Goal: Task Accomplishment & Management: Manage account settings

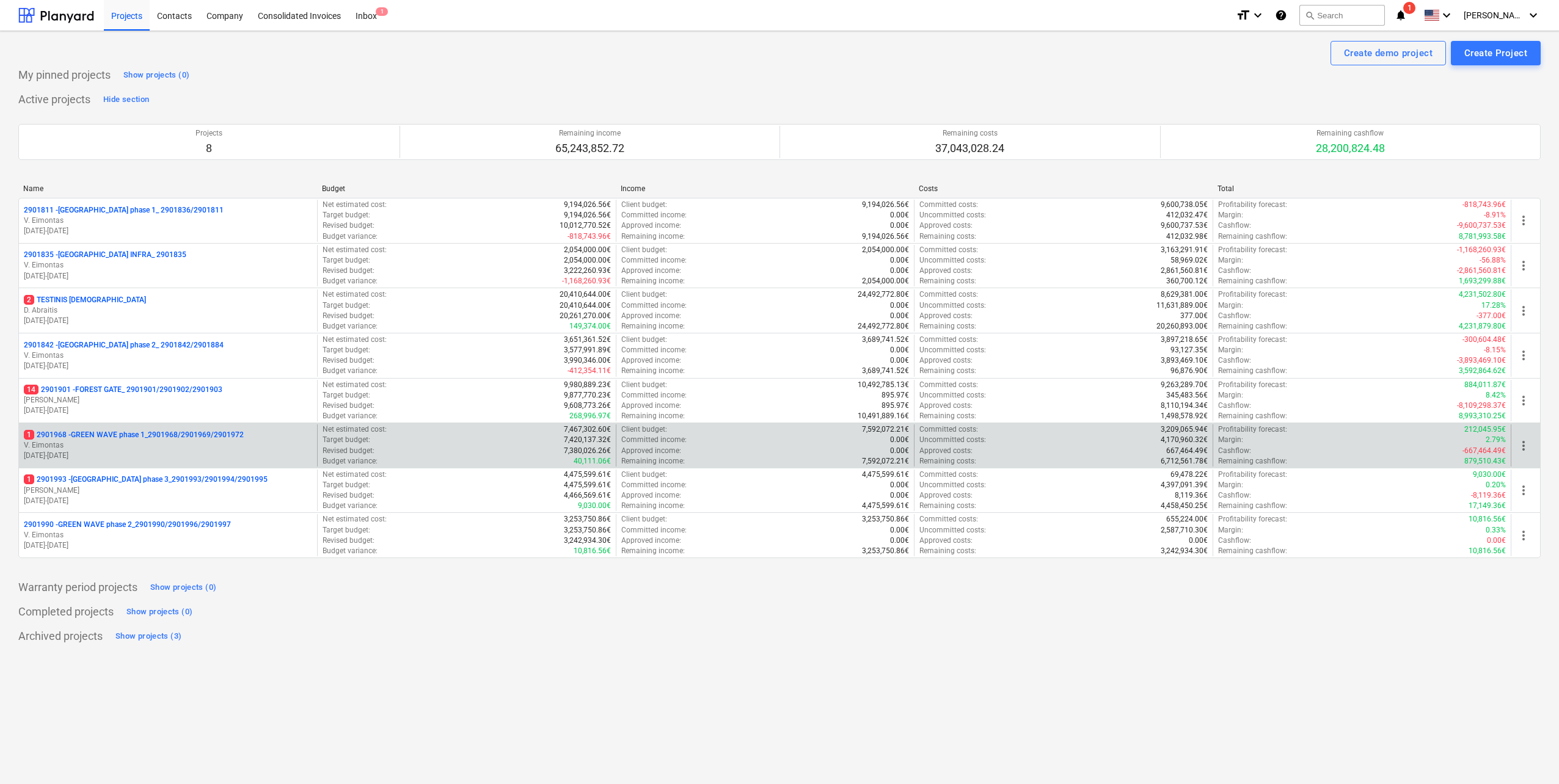
click at [174, 447] on p "V. Eimontas" at bounding box center [168, 445] width 289 height 10
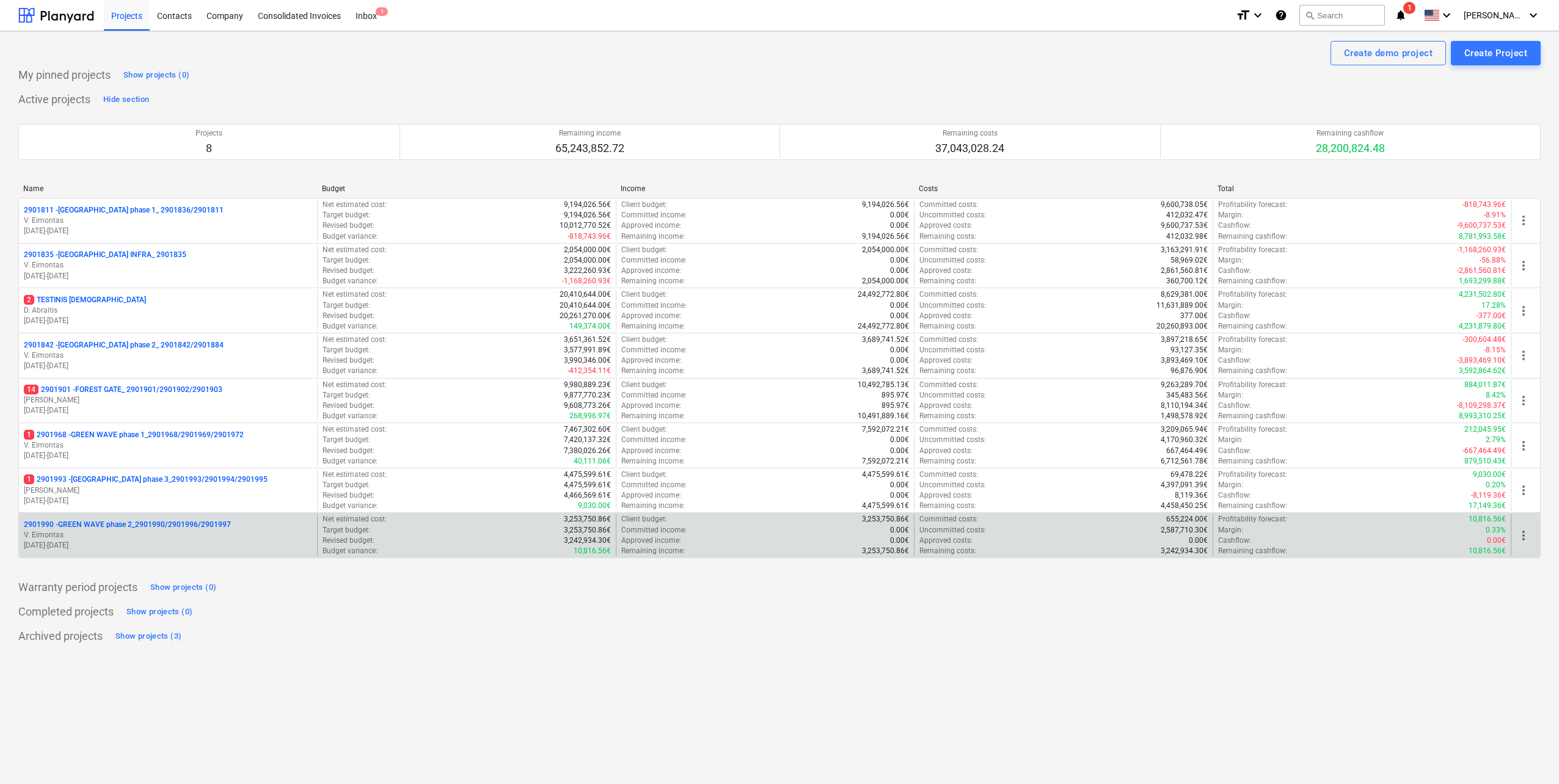
click at [181, 540] on p "01.09.2025 - 28.02.2027" at bounding box center [168, 545] width 289 height 10
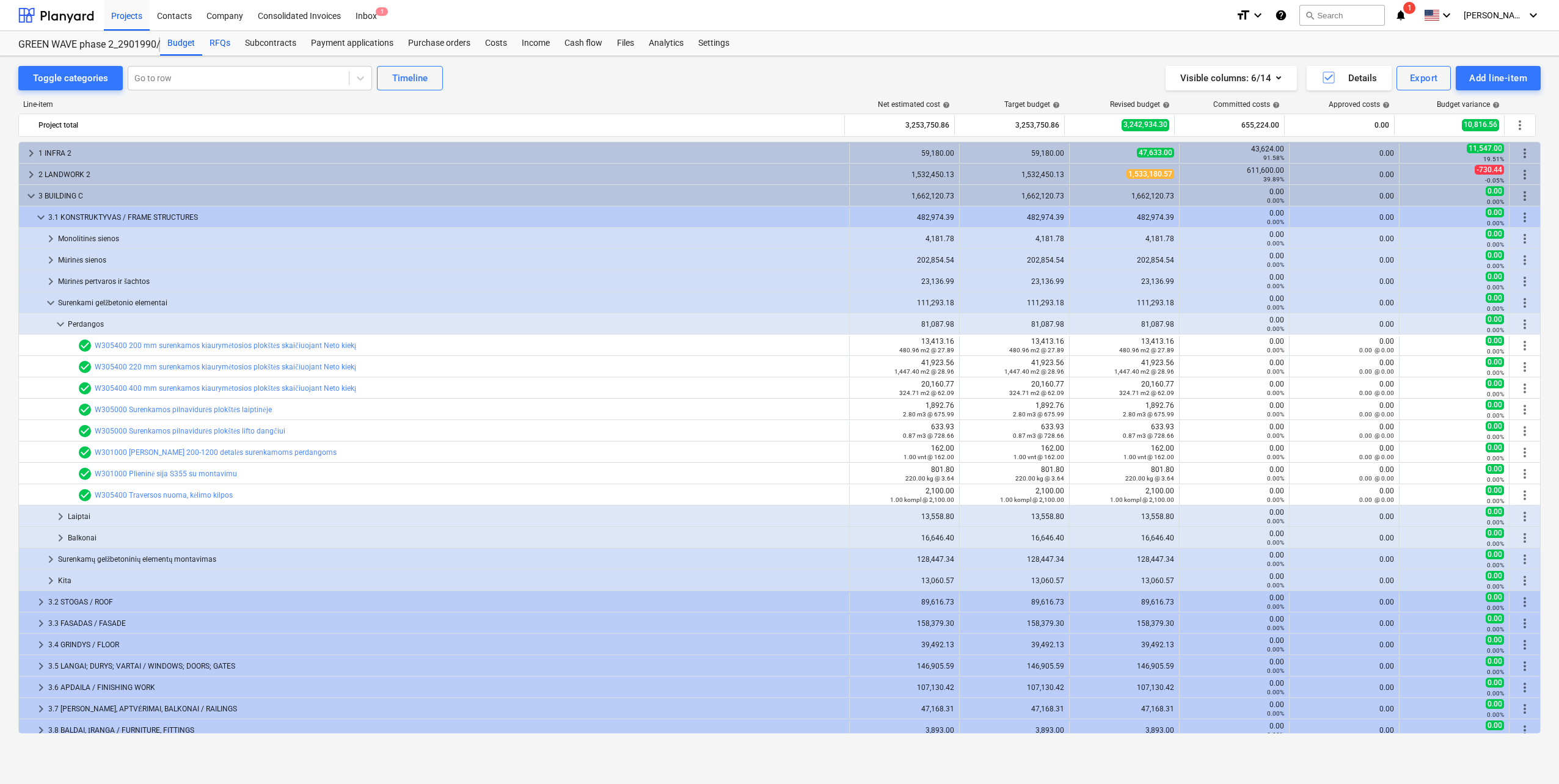
click at [222, 40] on div "RFQs" at bounding box center [219, 43] width 35 height 24
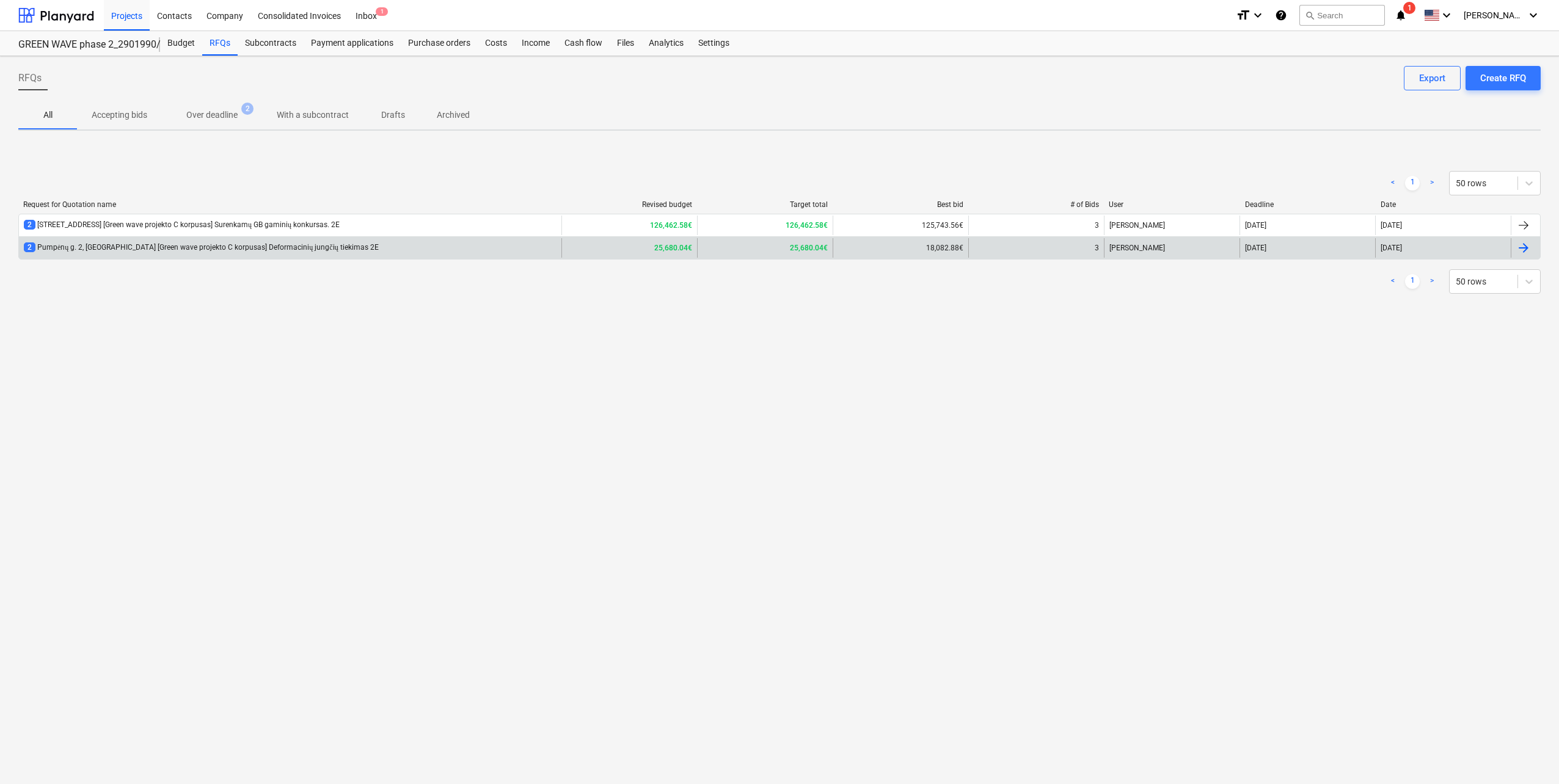
click at [297, 253] on div "2 Pumpėnų g. 2, Vilnius [Green wave projekto C korpusas] Deformacinių jungčių t…" at bounding box center [290, 248] width 543 height 19
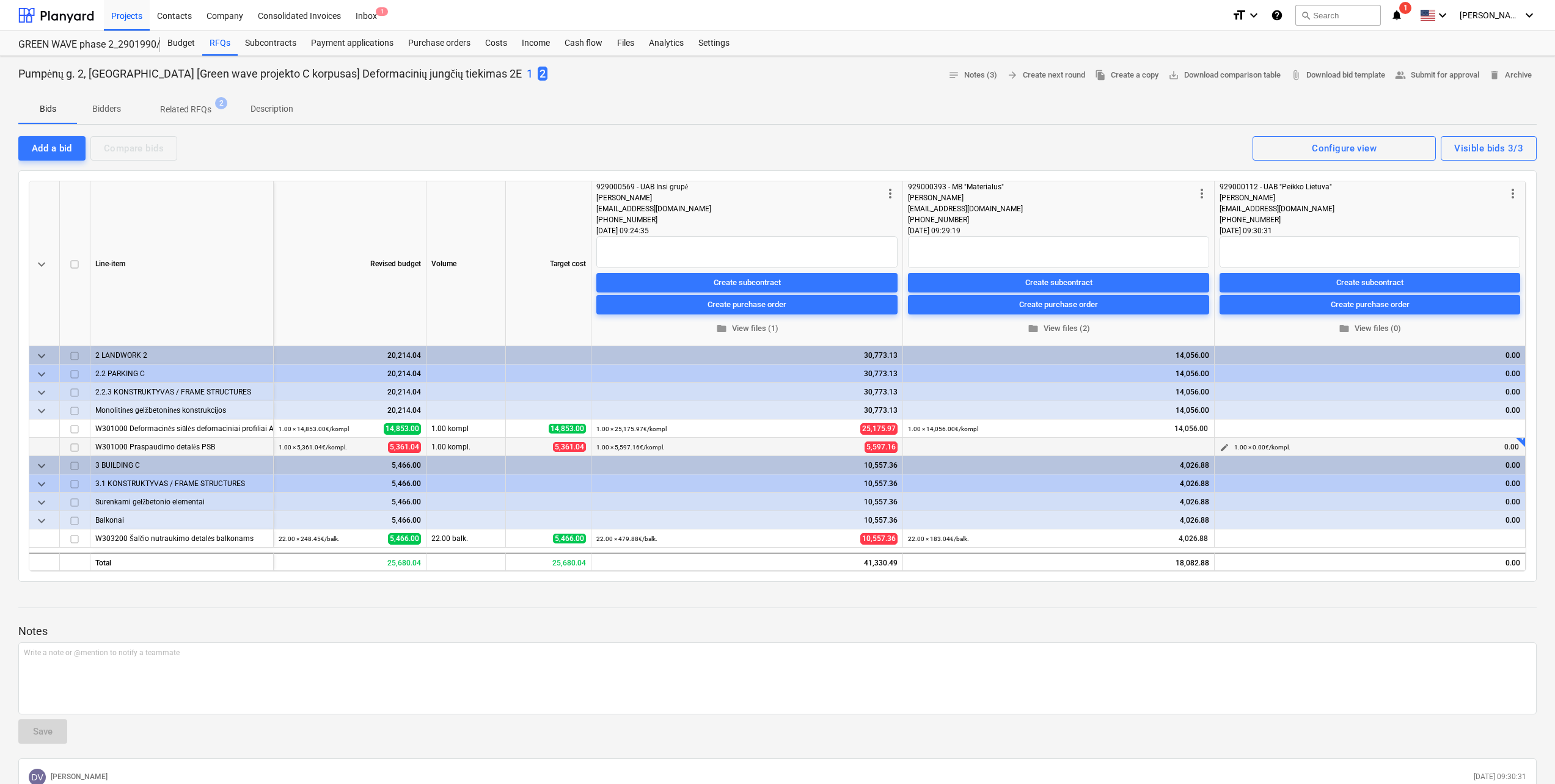
click at [1218, 448] on button "edit" at bounding box center [1224, 448] width 15 height 15
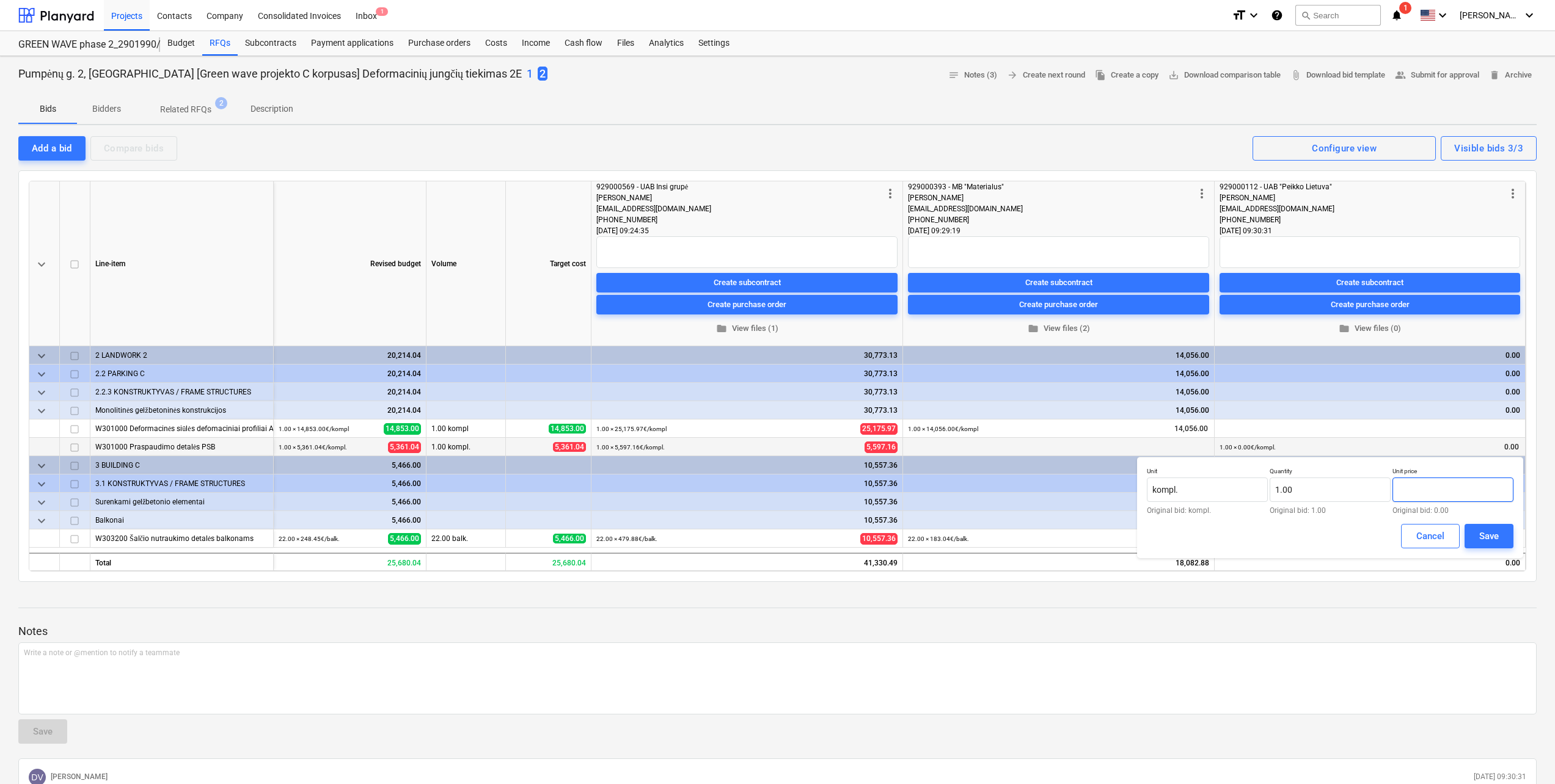
click at [1441, 486] on input "text" at bounding box center [1452, 489] width 121 height 24
type input "5,001.35"
click at [1488, 539] on div "Save" at bounding box center [1488, 536] width 19 height 16
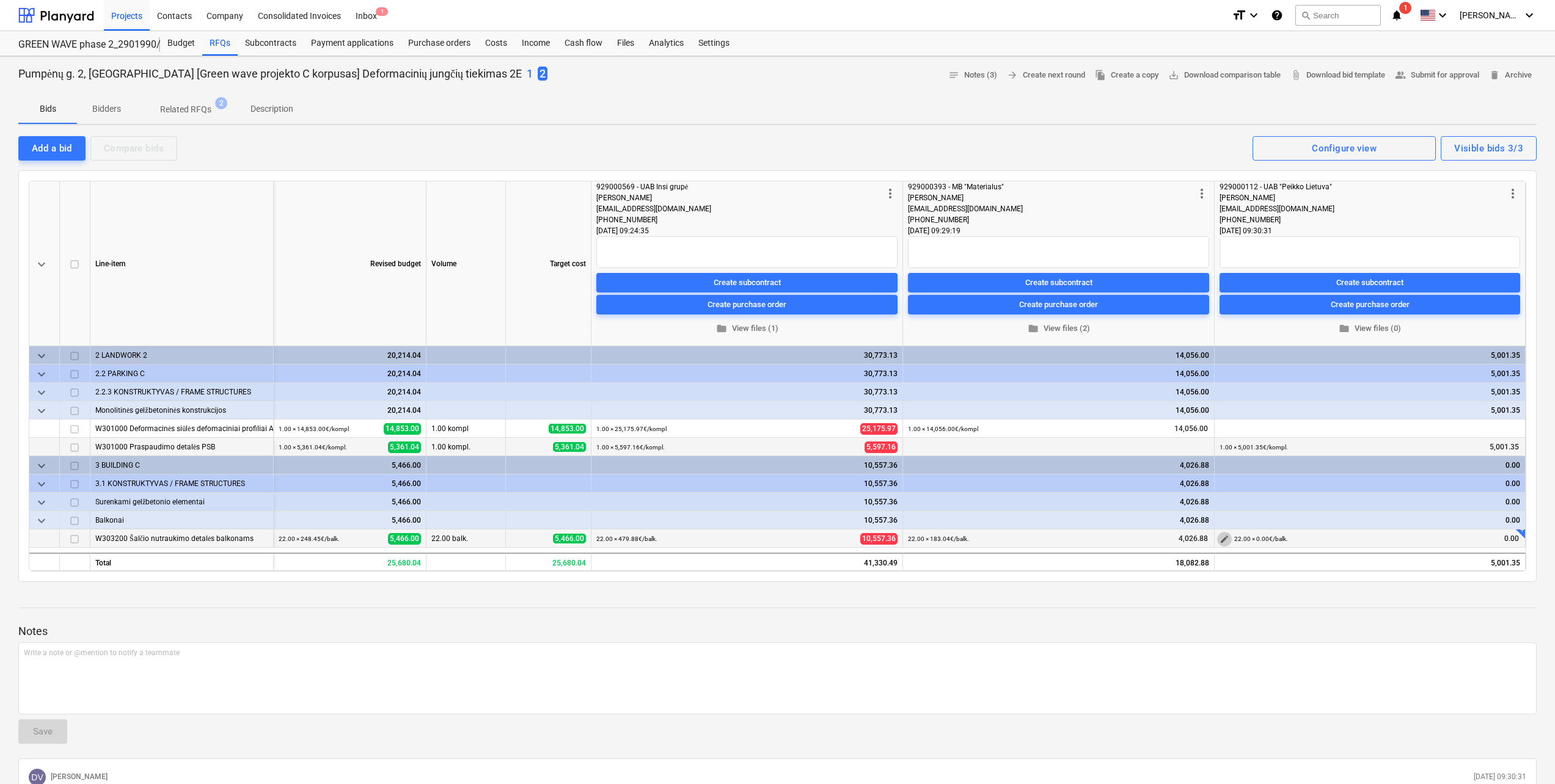
click at [1219, 540] on span "edit" at bounding box center [1224, 539] width 10 height 10
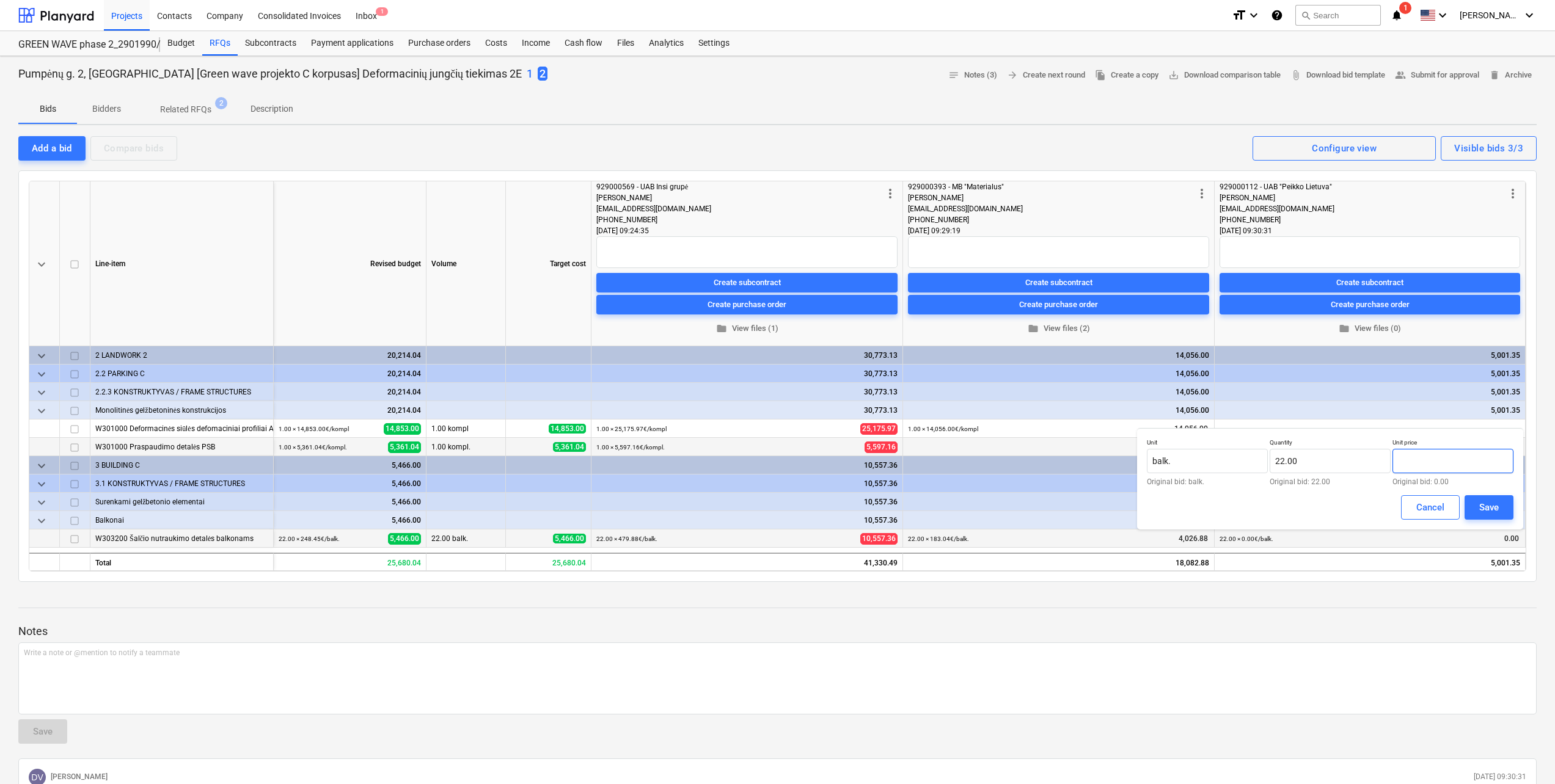
click at [1439, 461] on input "text" at bounding box center [1452, 461] width 121 height 24
type input "235.97"
click at [1487, 502] on div "Save" at bounding box center [1488, 507] width 19 height 16
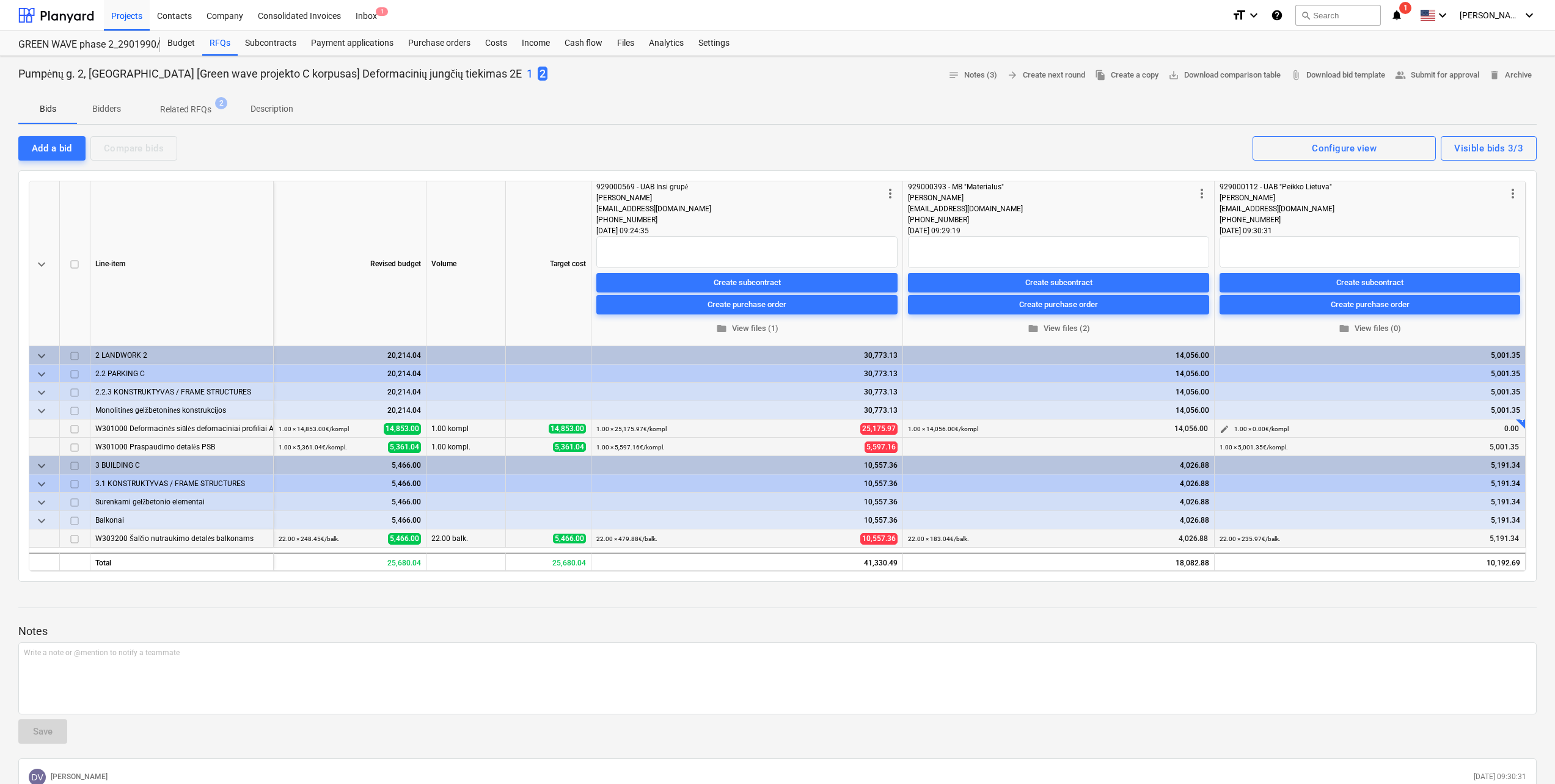
click at [1223, 432] on span "edit" at bounding box center [1224, 429] width 10 height 10
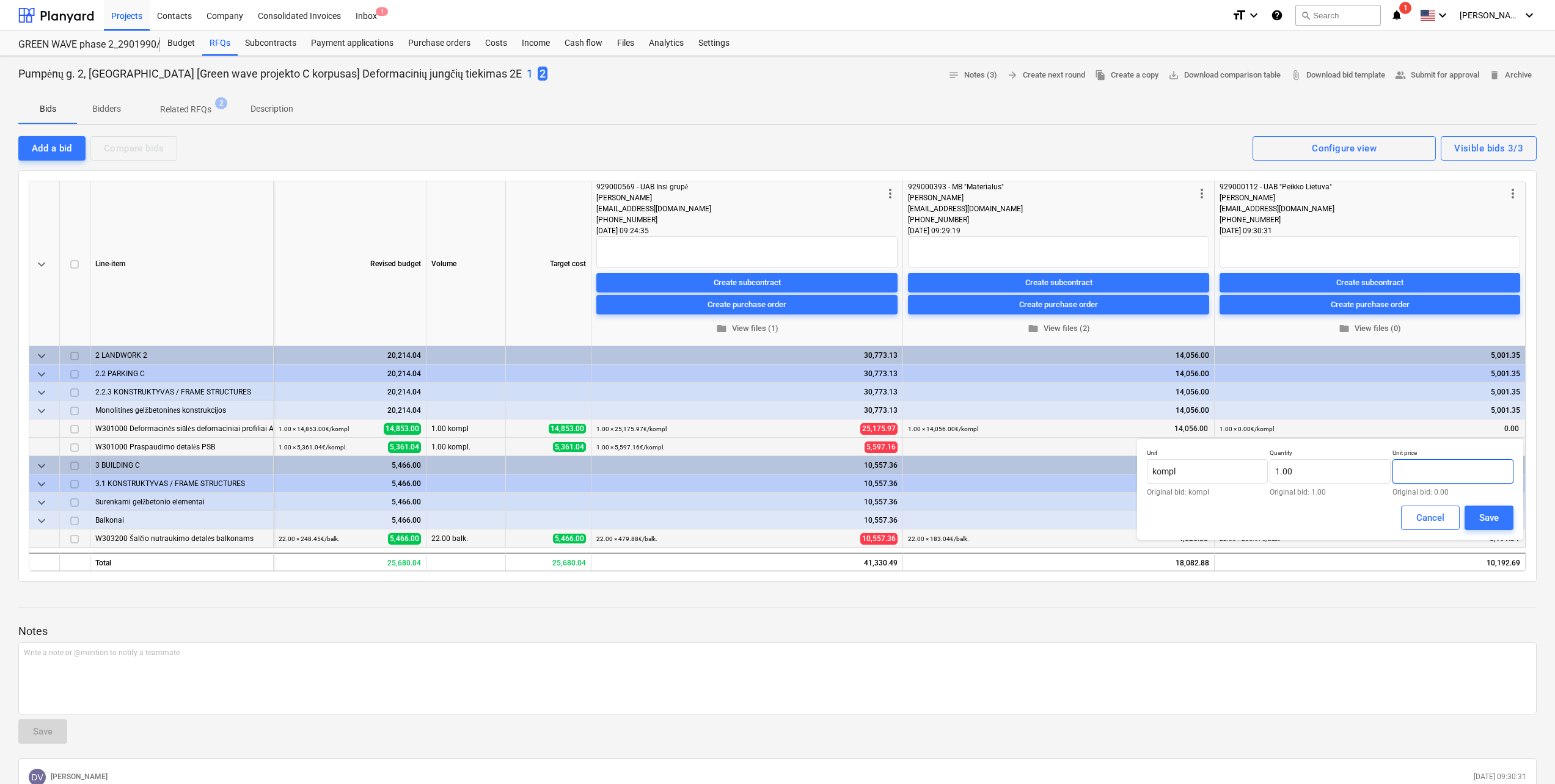
click at [1444, 479] on input "text" at bounding box center [1452, 471] width 121 height 24
type input "9,342.93"
click at [1485, 513] on div "Save" at bounding box center [1488, 518] width 19 height 16
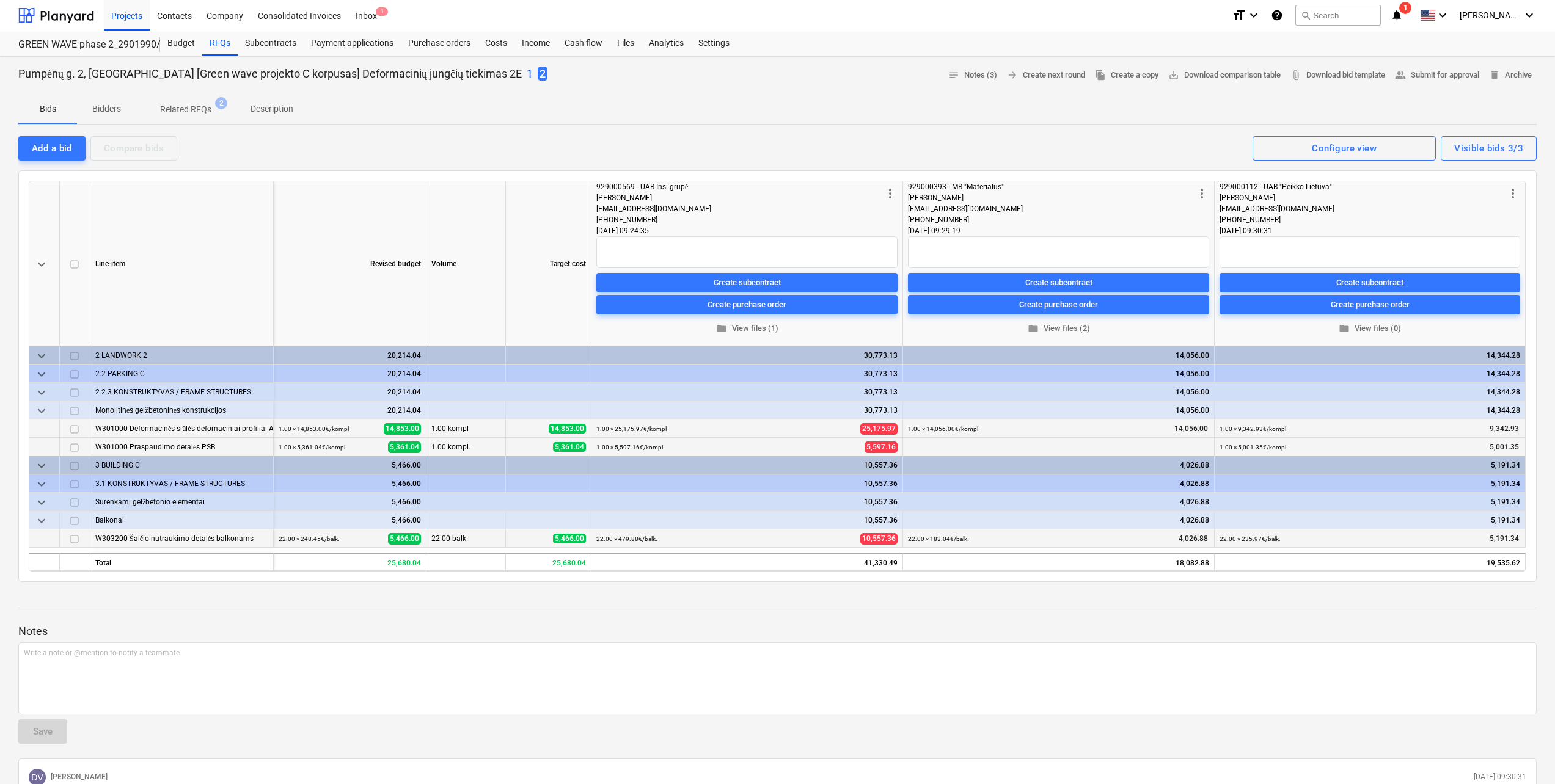
click at [527, 73] on p "1" at bounding box center [529, 74] width 6 height 15
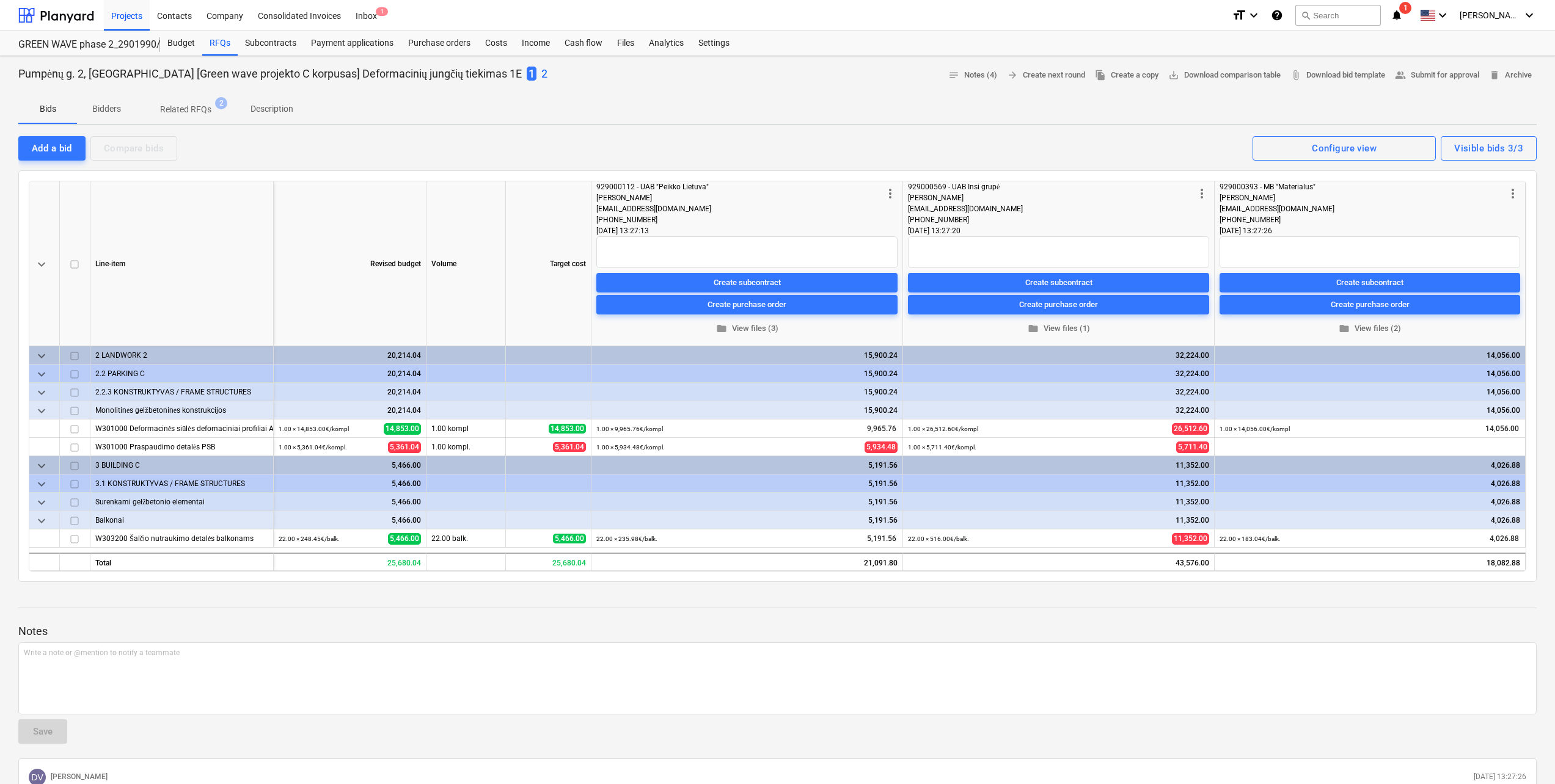
click at [541, 74] on p "2" at bounding box center [544, 74] width 6 height 15
click at [636, 620] on div at bounding box center [777, 620] width 1518 height 10
click at [615, 629] on p "Notes" at bounding box center [777, 631] width 1518 height 15
click at [219, 47] on div "RFQs" at bounding box center [219, 43] width 35 height 24
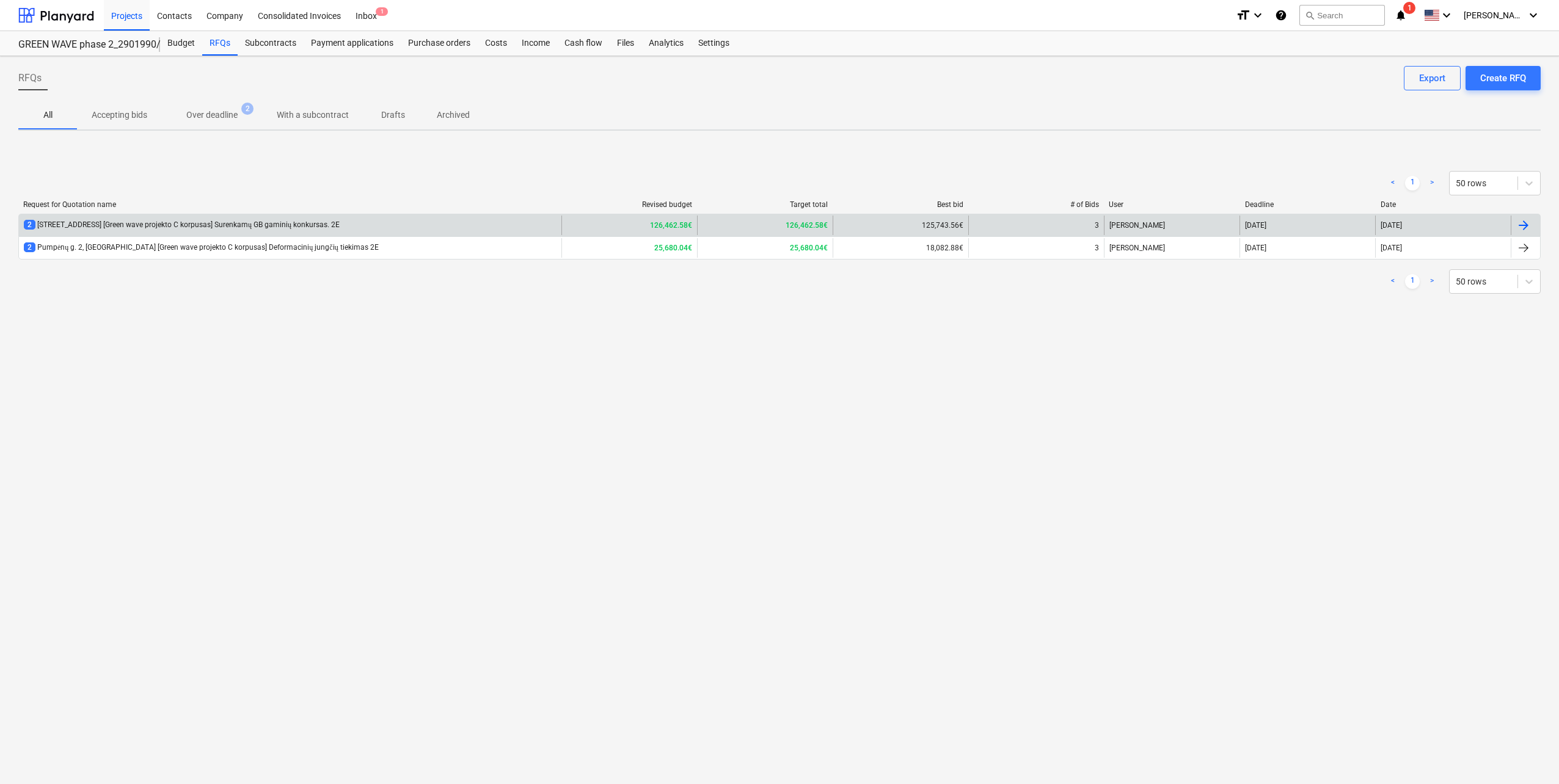
click at [312, 218] on div "2 Pumpėnų g. 2, Vilnius [Green wave projekto C korpusas] Surenkamų GB gaminių k…" at bounding box center [290, 225] width 543 height 19
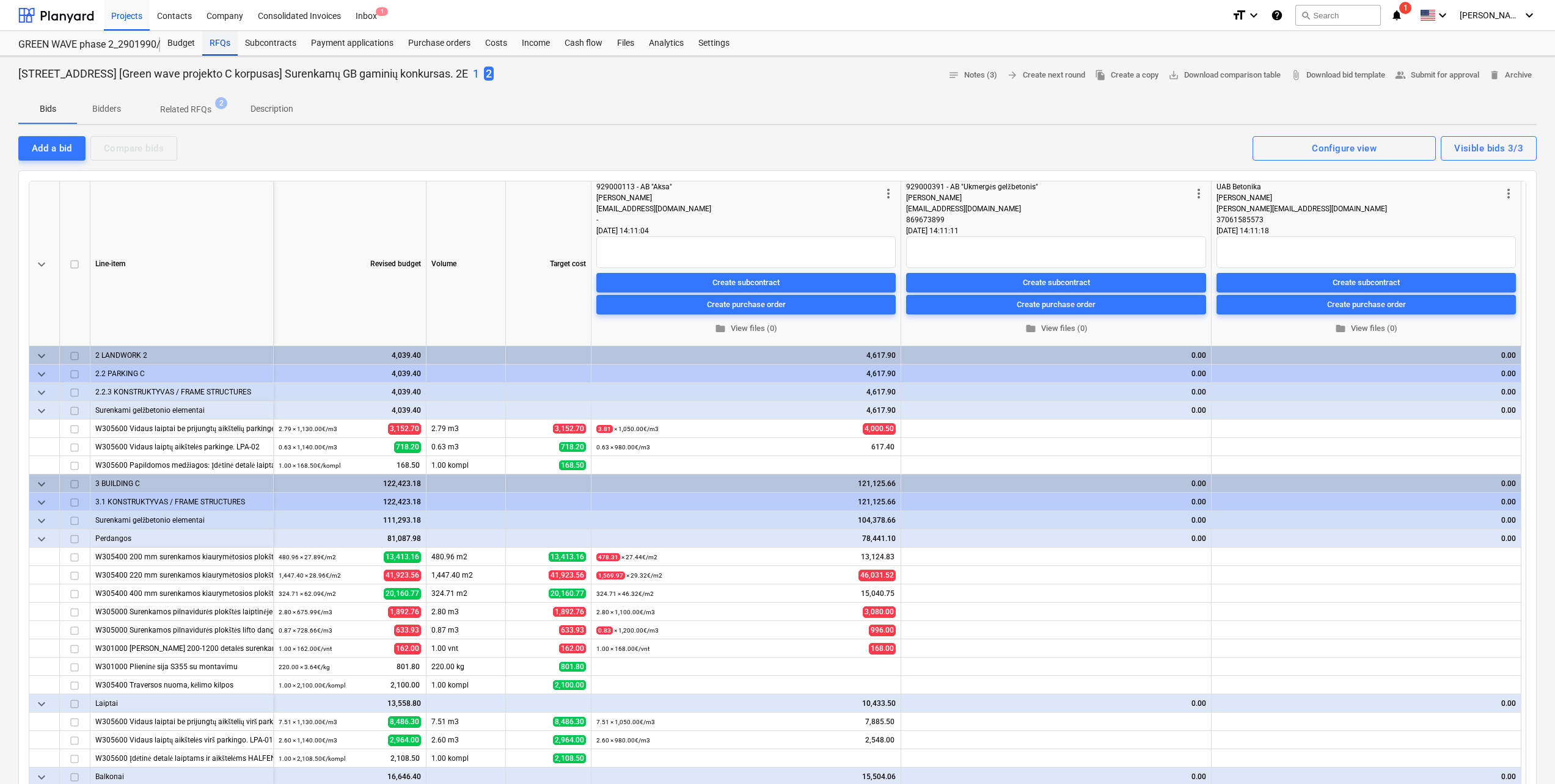
click at [223, 53] on div "RFQs" at bounding box center [219, 43] width 35 height 24
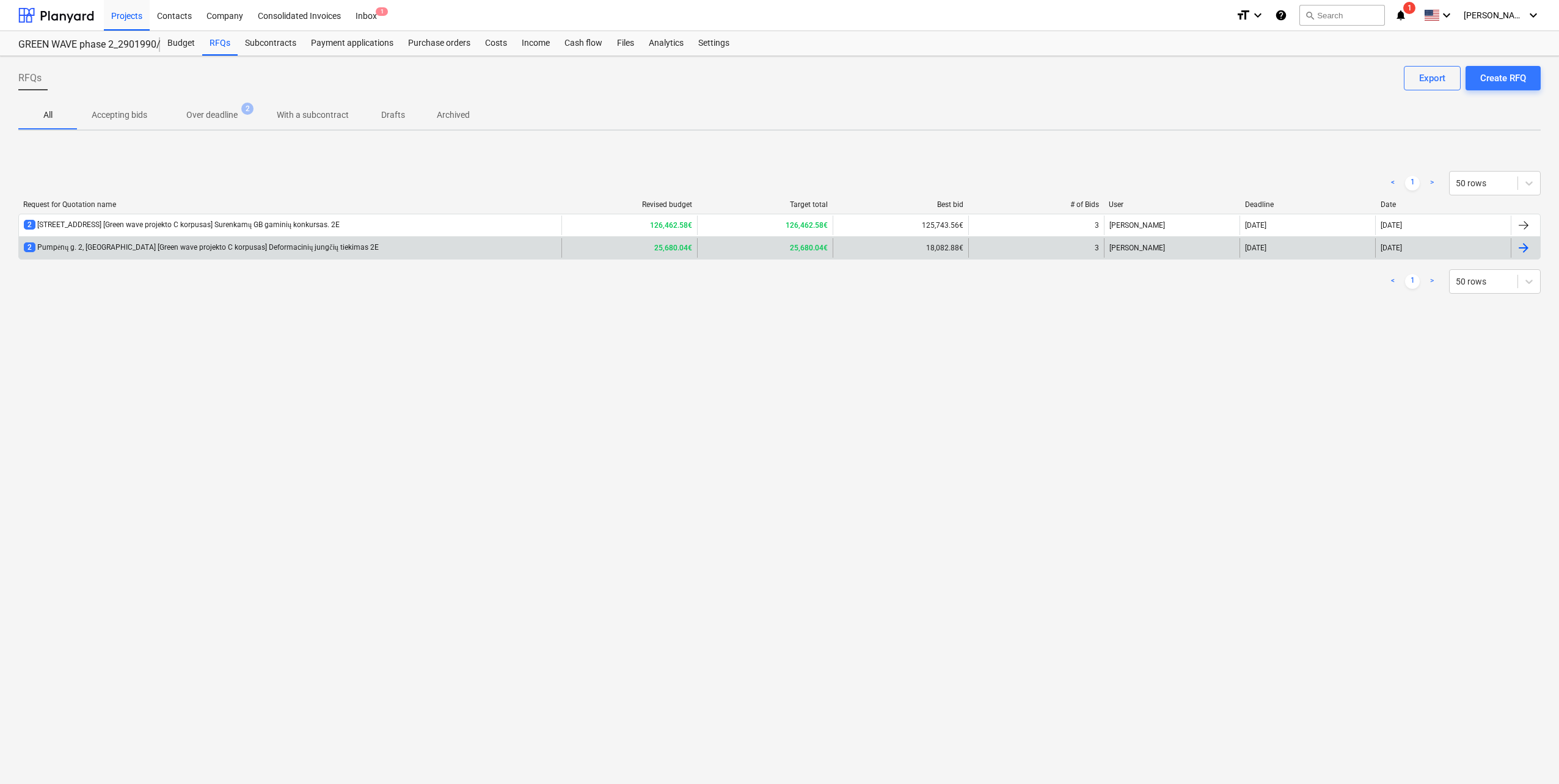
click at [225, 250] on div "2 Pumpėnų g. 2, Vilnius [Green wave projekto C korpusas] Deformacinių jungčių t…" at bounding box center [201, 248] width 355 height 10
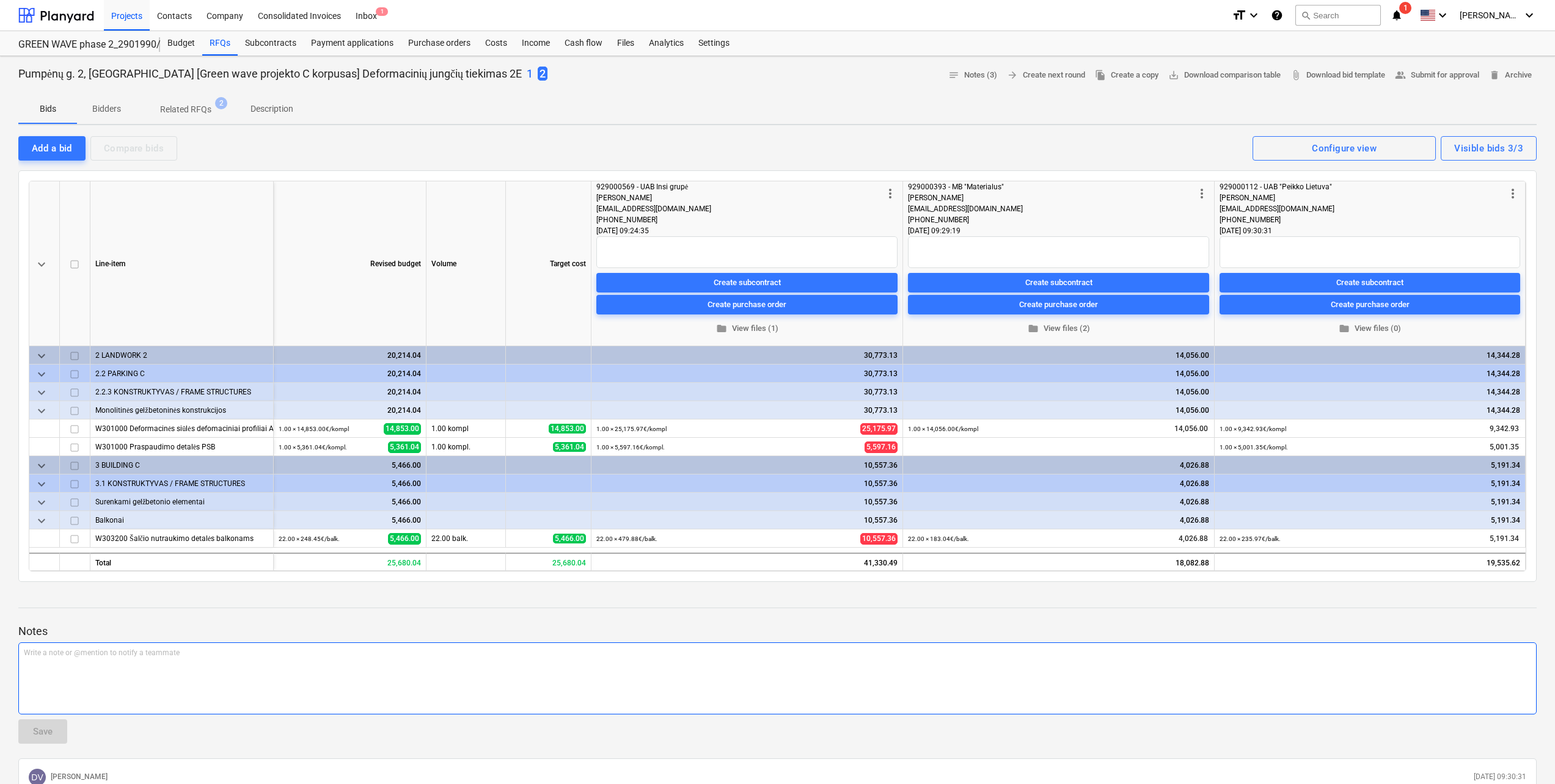
click at [248, 661] on div "Write a note or @mention to notify a teammate ﻿" at bounding box center [777, 679] width 1518 height 72
click at [237, 661] on div "Write a note or @mention to notify a teammate ﻿" at bounding box center [777, 679] width 1518 height 72
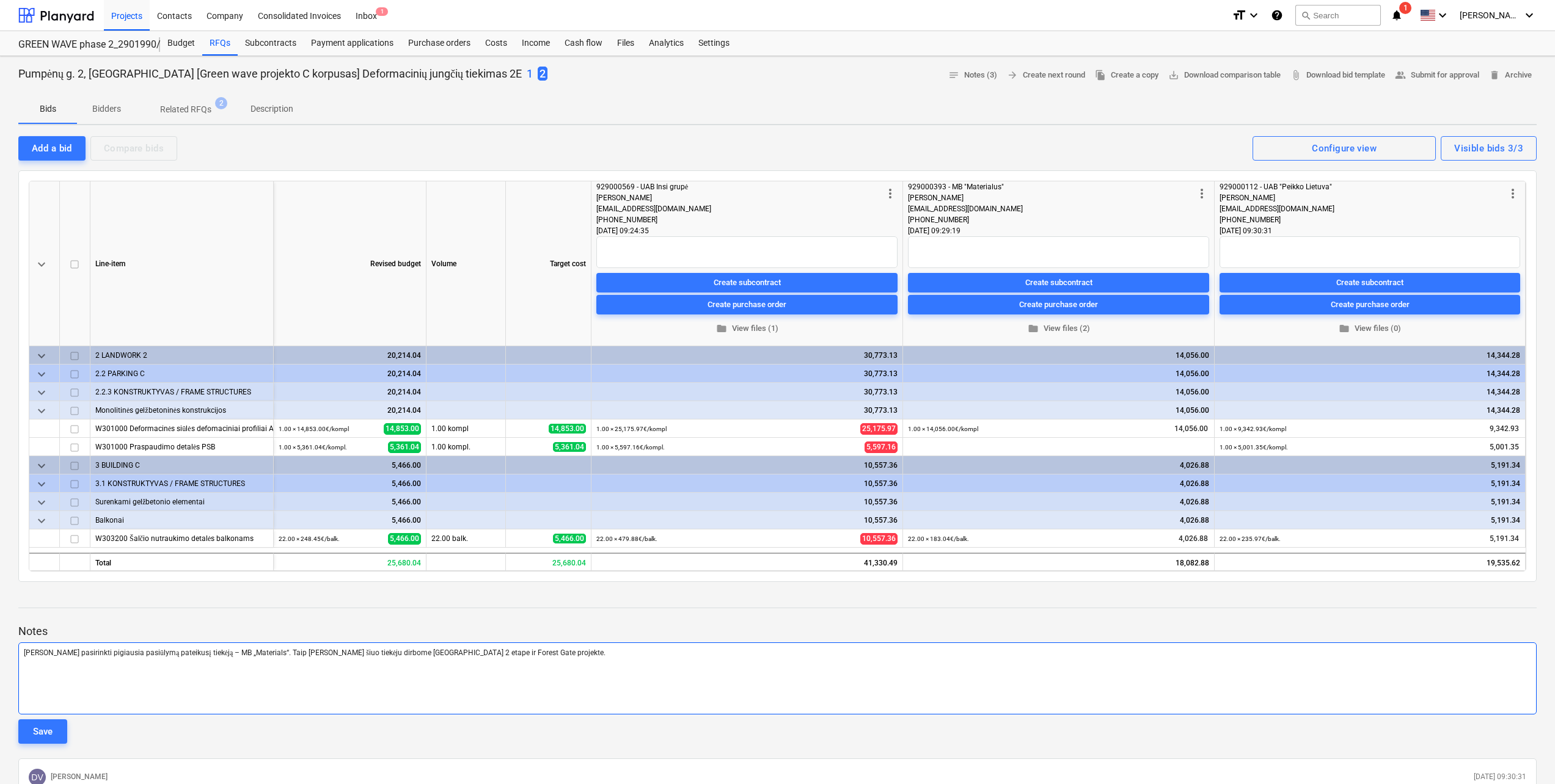
click at [72, 653] on span "Siūlau pasirinkti pigiausia pasiūlymą pateikusį tiekėją – MB „Materials“. Taip …" at bounding box center [314, 653] width 581 height 8
click at [232, 672] on div "Siūlau rinktis pigiausia pasiūlymą pateikusį tiekėją – MB „Materials“. Taip pat…" at bounding box center [777, 679] width 1518 height 72
drag, startPoint x: 522, startPoint y: 649, endPoint x: -20, endPoint y: 651, distance: 542.0
click at [0, 651] on html "Projects Contacts Company Consolidated Invoices Inbox 1 format_size keyboard_ar…" at bounding box center [777, 392] width 1555 height 784
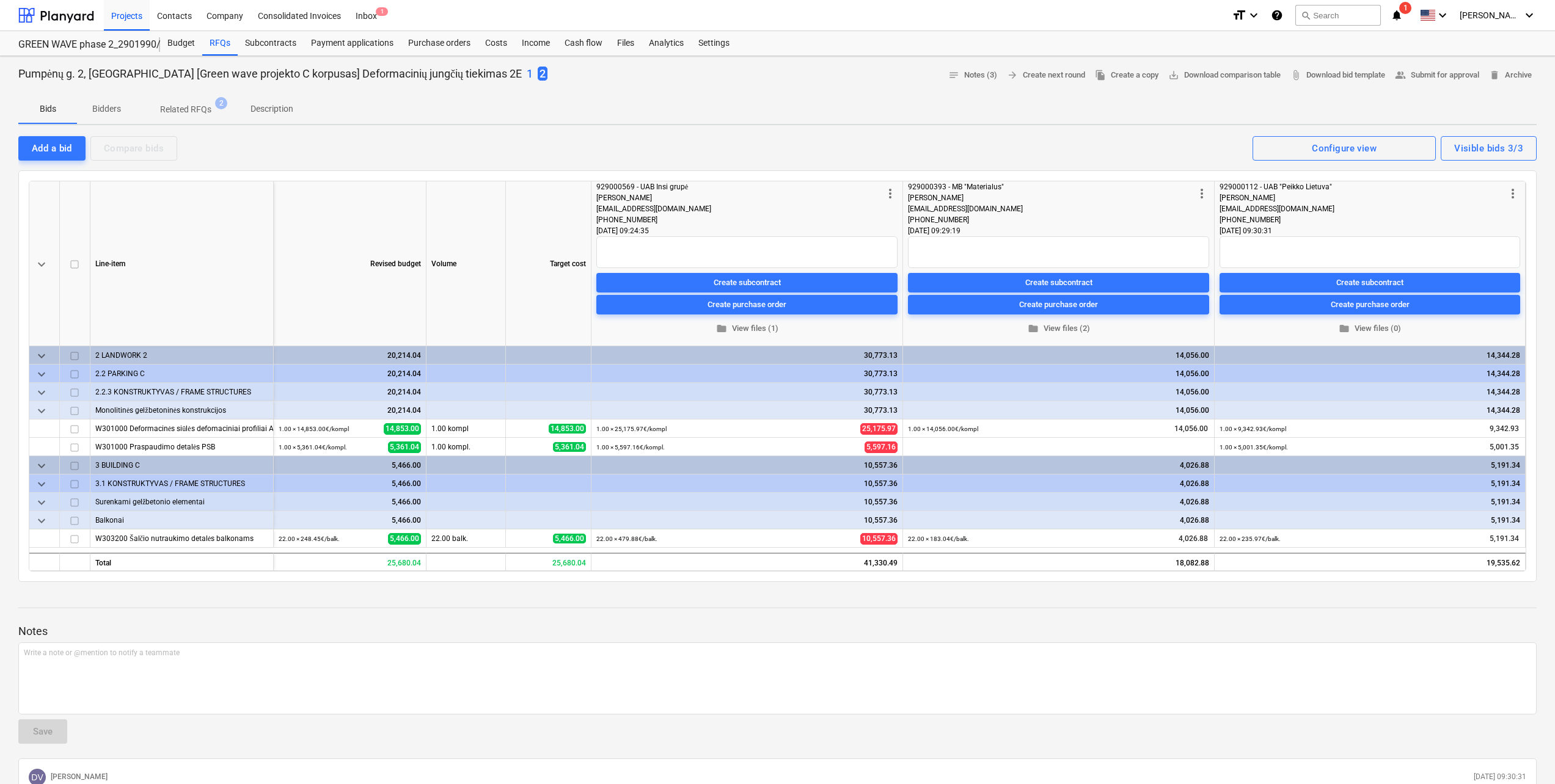
click at [344, 624] on p "Notes" at bounding box center [777, 631] width 1518 height 15
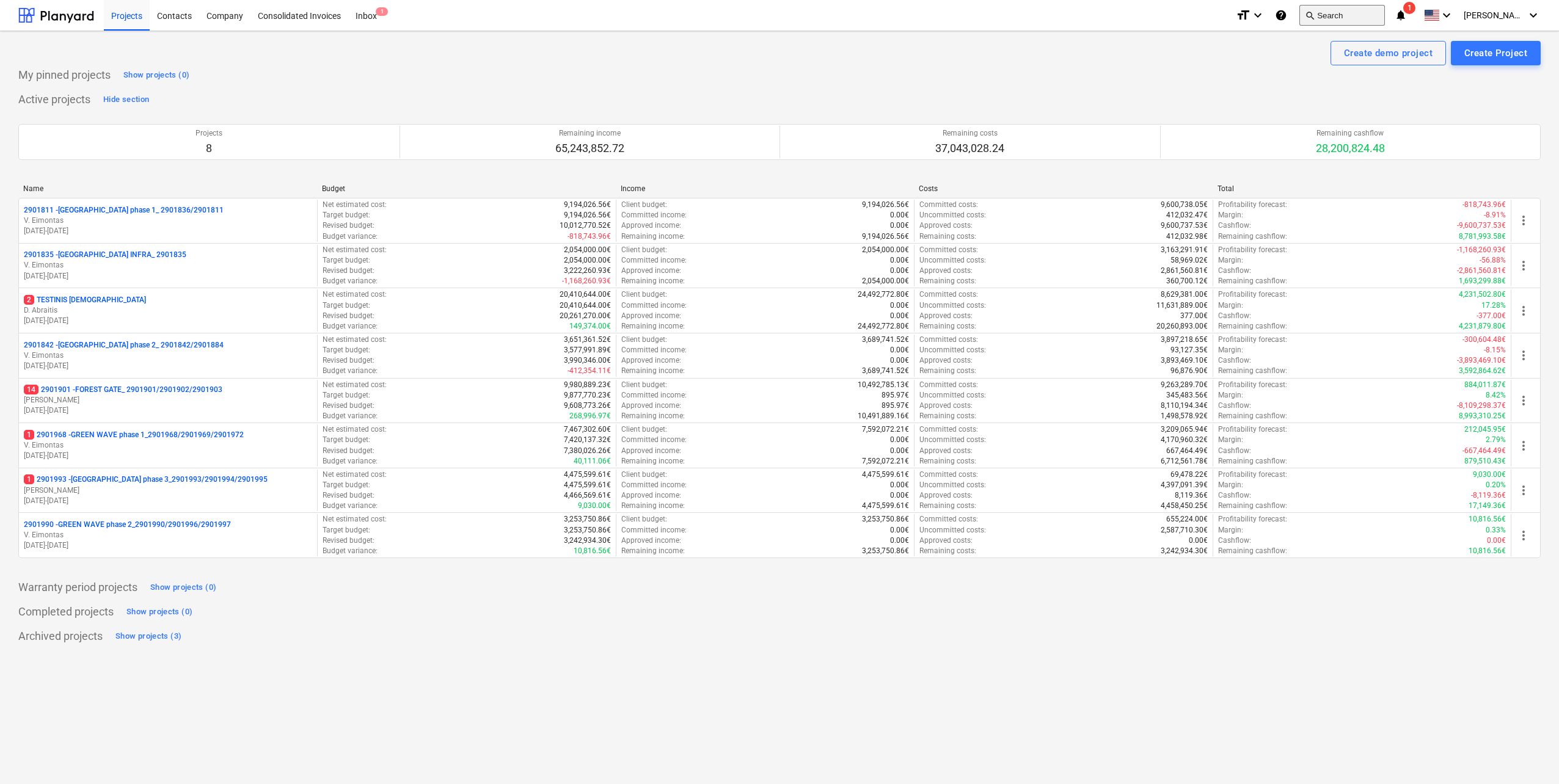
click at [1372, 16] on button "search Search" at bounding box center [1342, 15] width 85 height 21
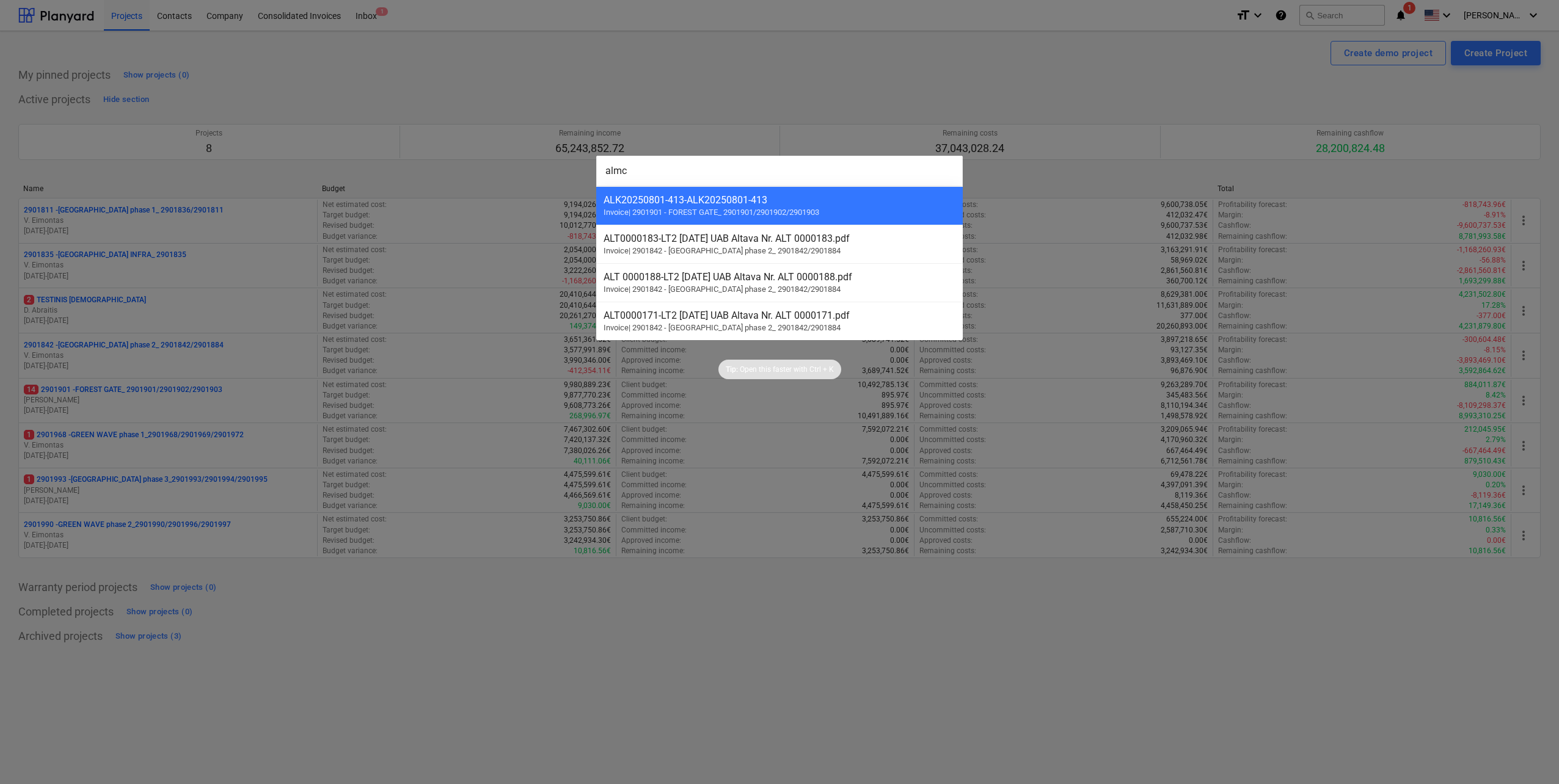
type input "almce"
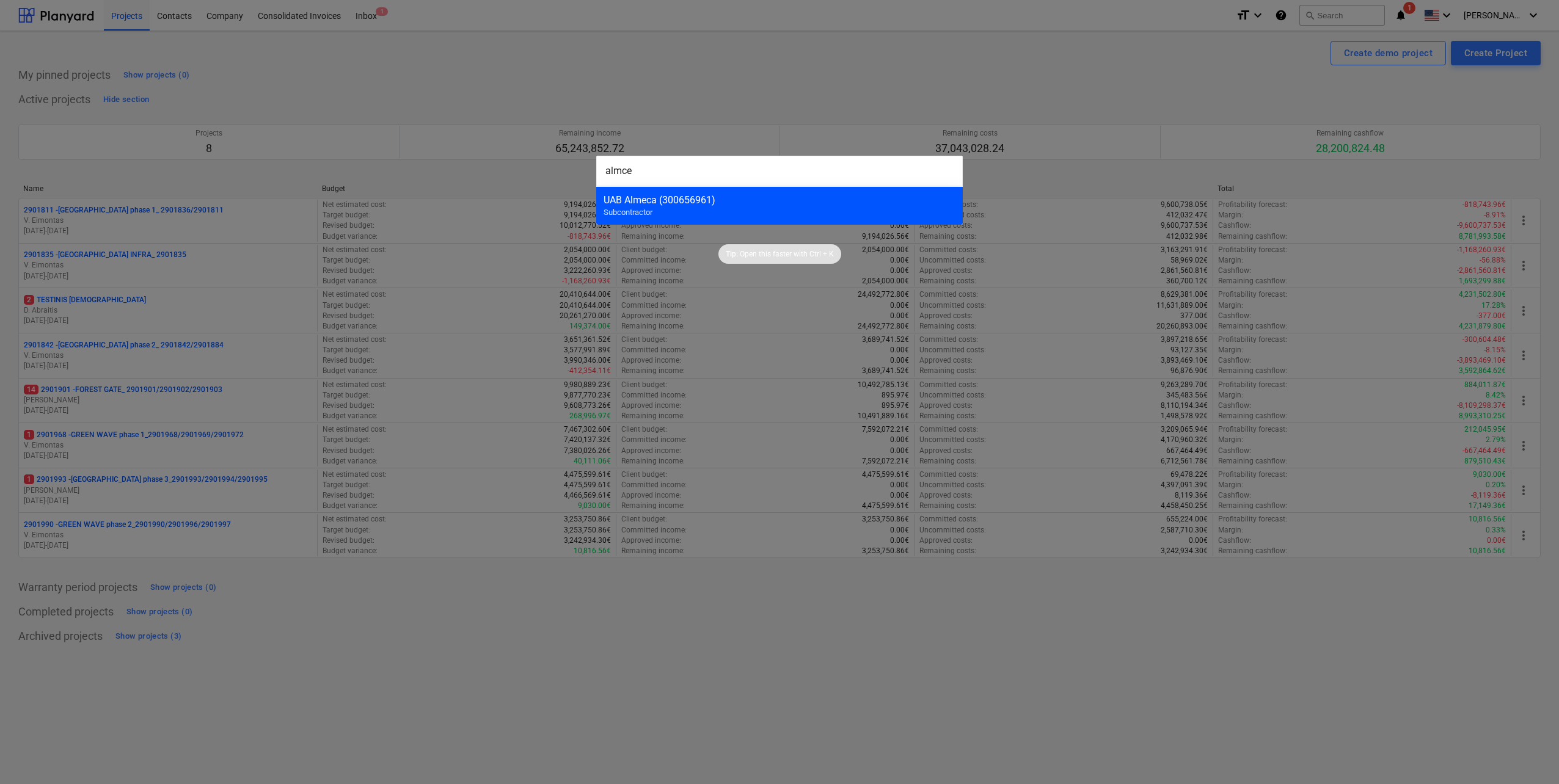
click at [830, 203] on div "UAB Almeca (300656961)" at bounding box center [779, 200] width 352 height 12
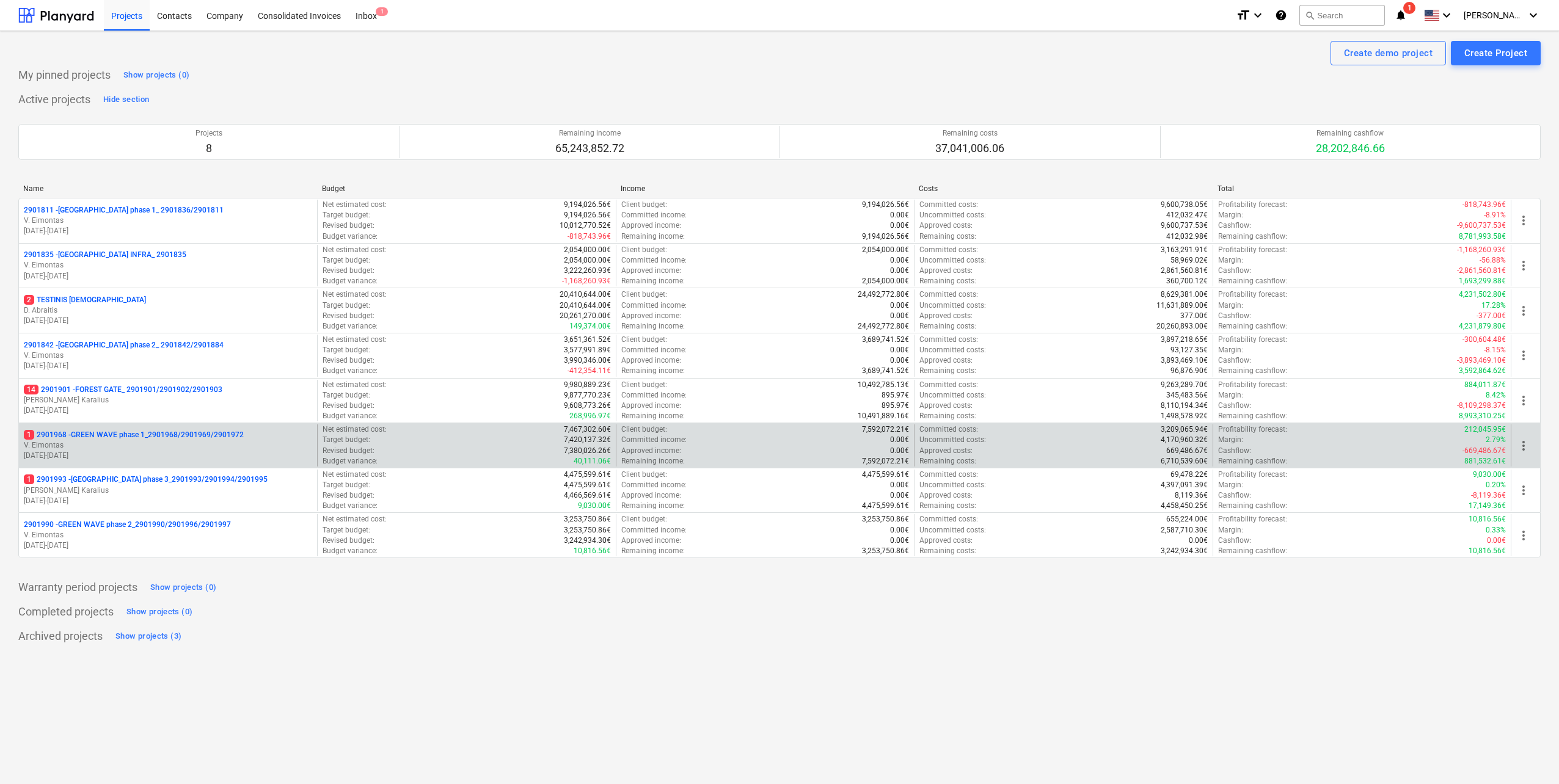
click at [169, 454] on p "09.06.2025 - 31.12.2026" at bounding box center [168, 456] width 289 height 10
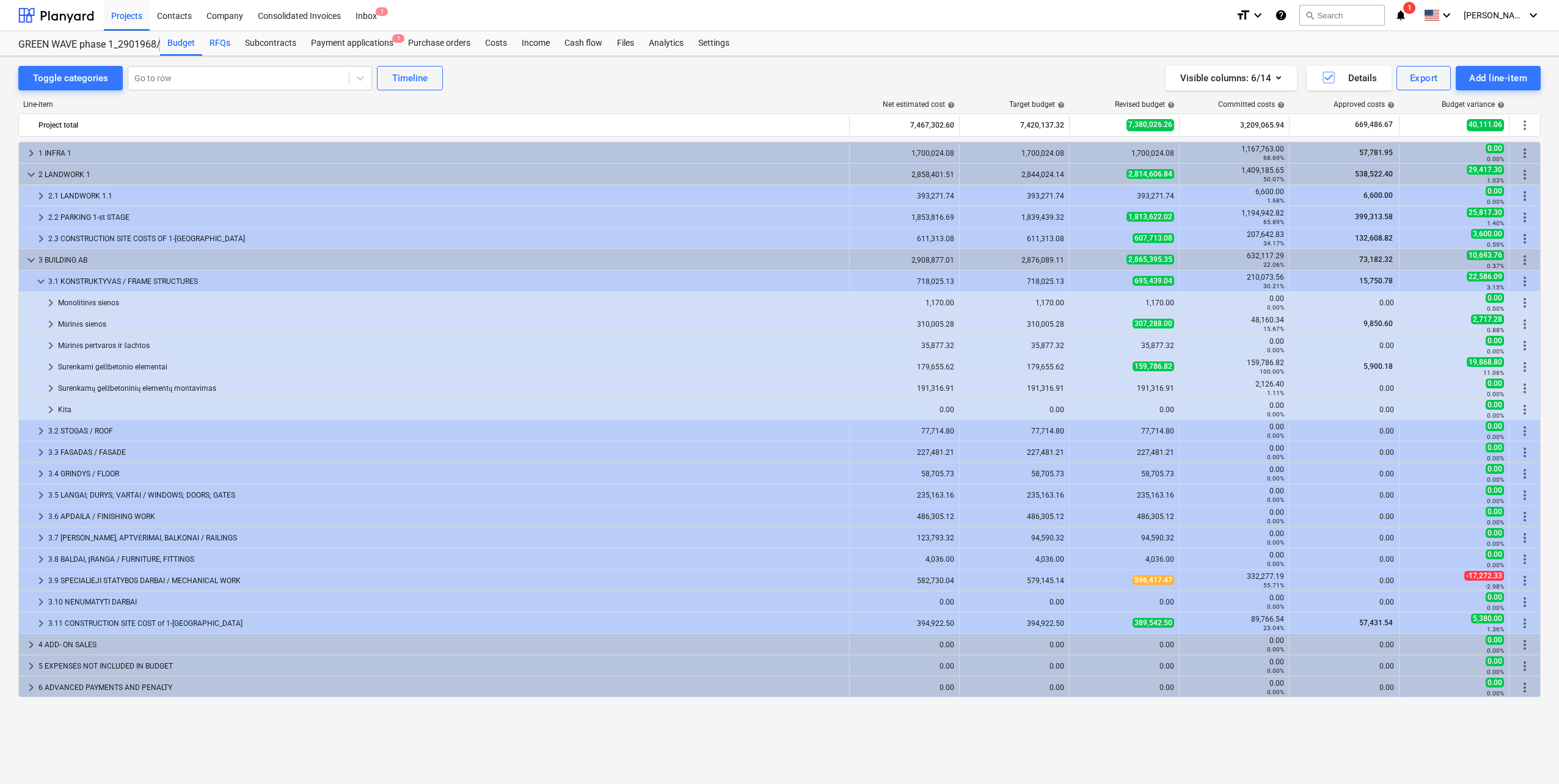
click at [222, 53] on div "RFQs" at bounding box center [219, 43] width 35 height 24
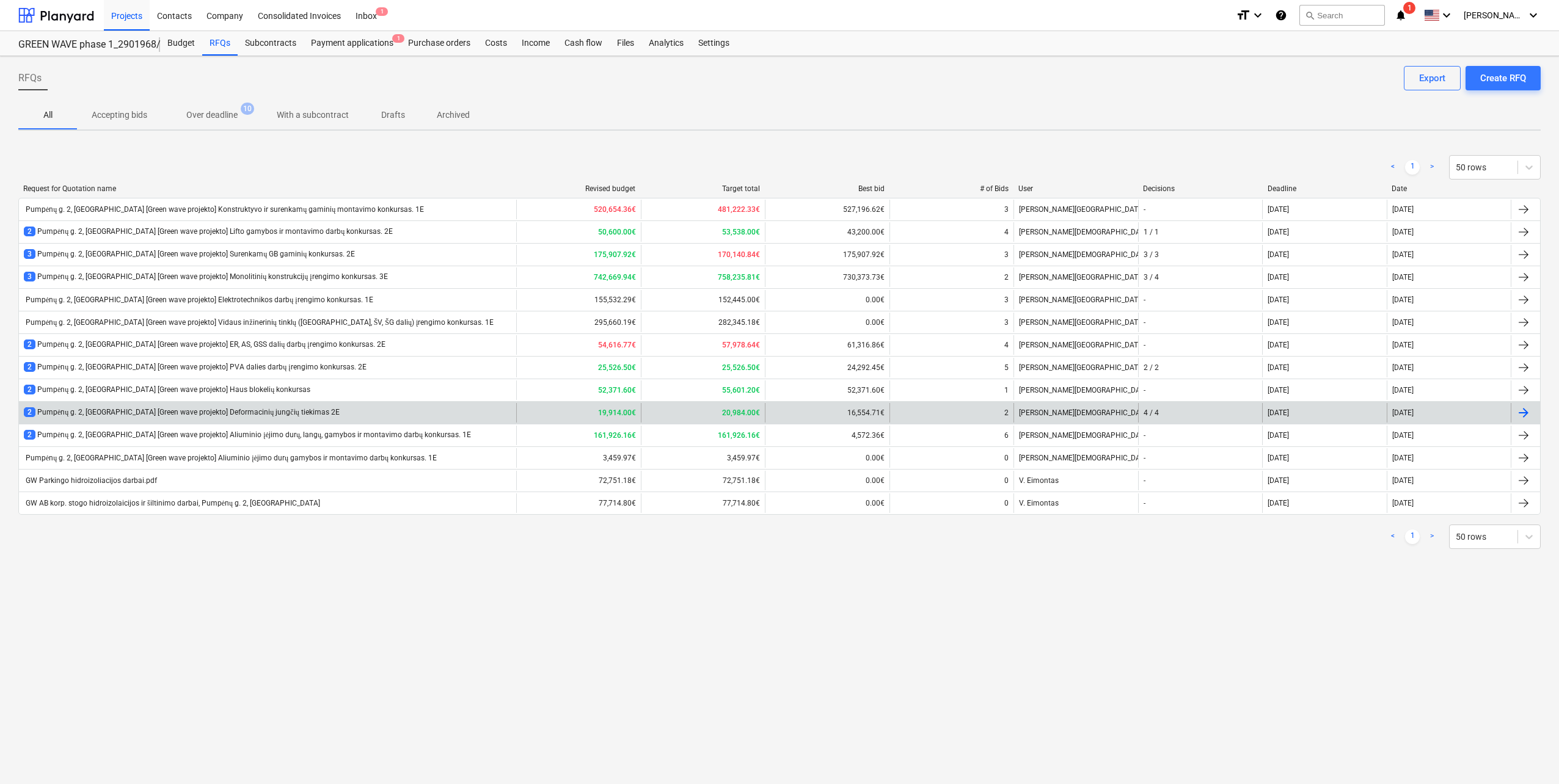
click at [313, 410] on div "2 Pumpėnų g. 2, Vilnius [Green wave projekto] Deformacinių jungčių tiekimas 2E" at bounding box center [267, 413] width 497 height 19
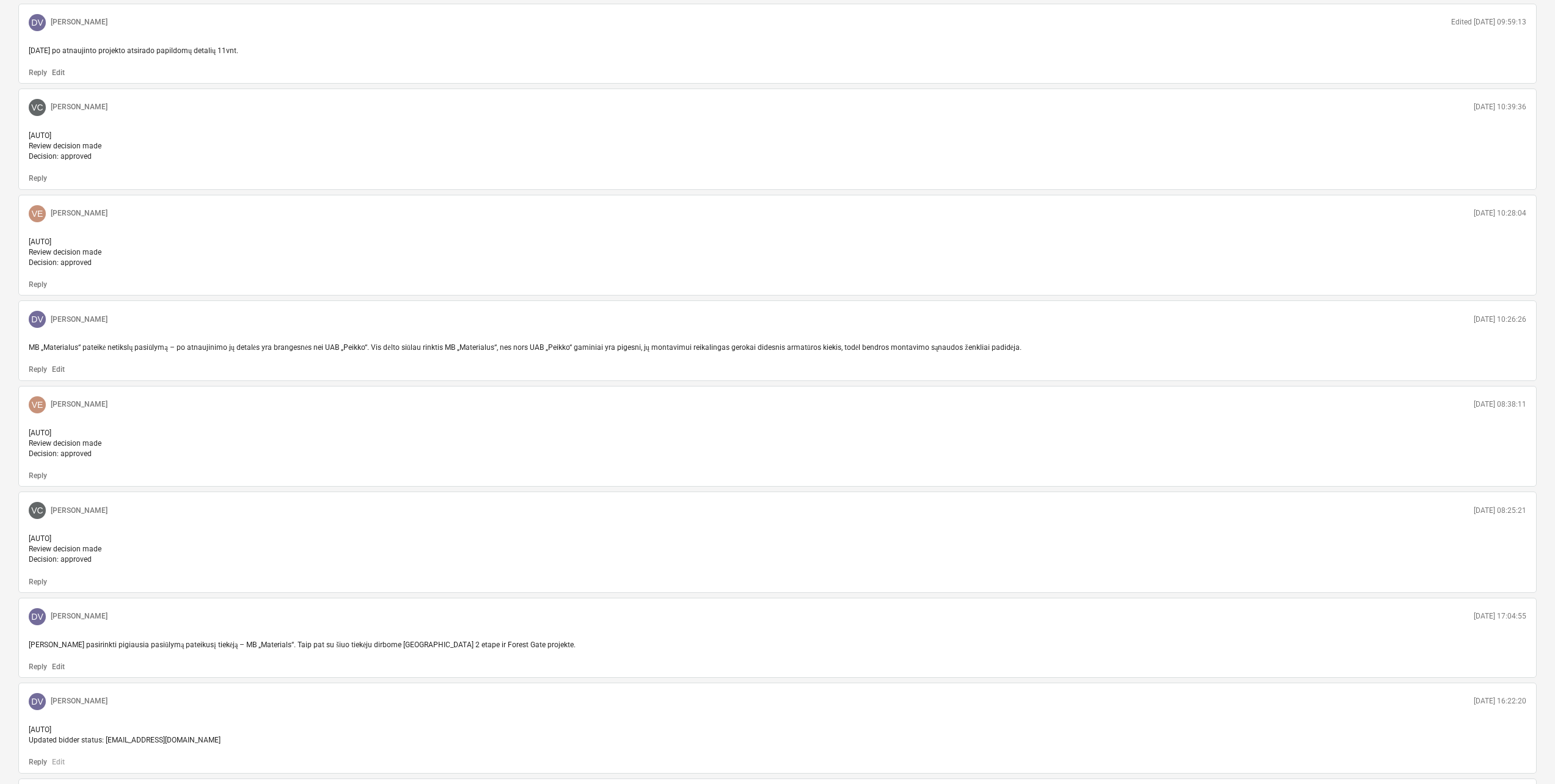
scroll to position [882, 0]
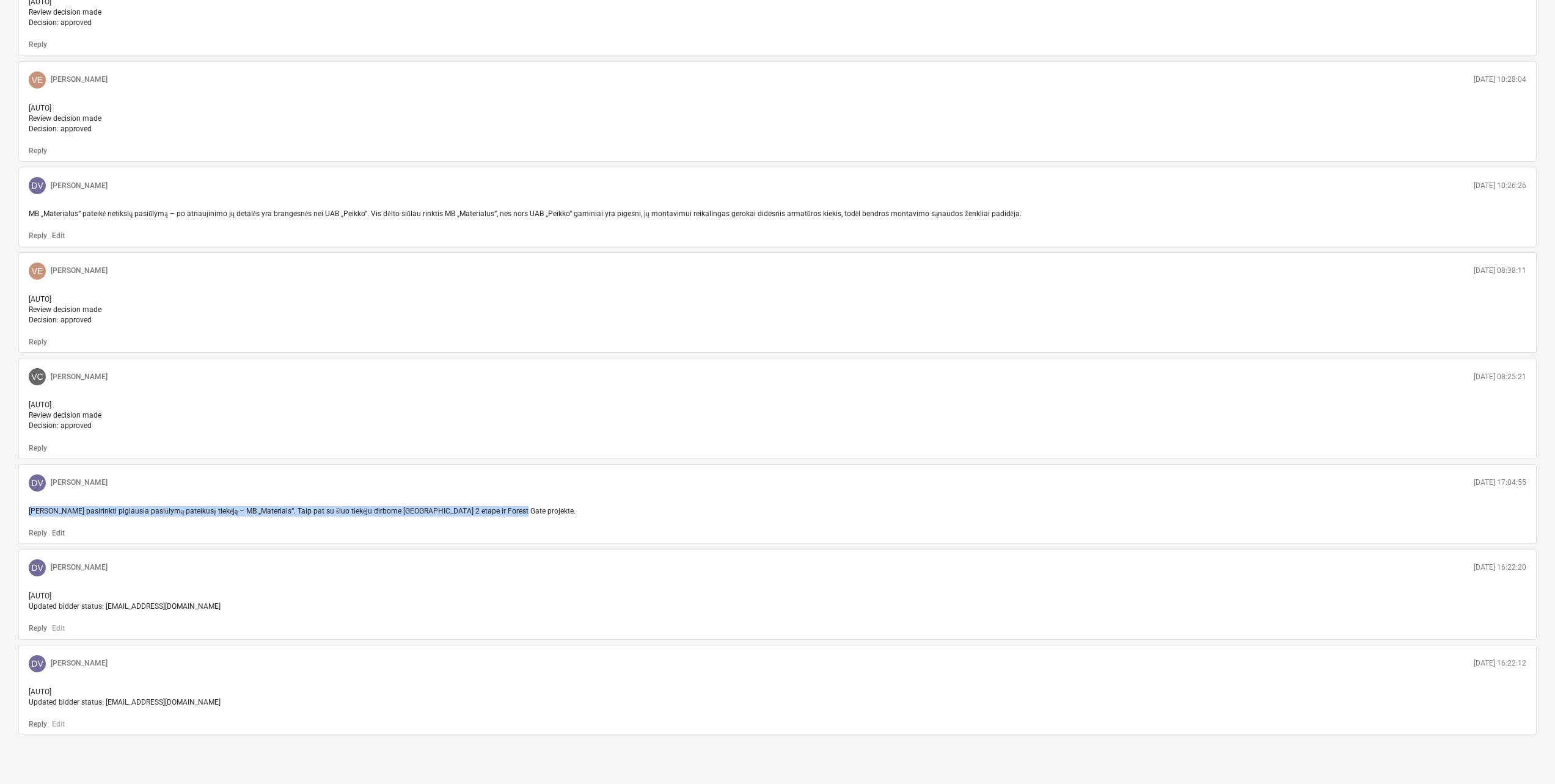
drag, startPoint x: 488, startPoint y: 511, endPoint x: 28, endPoint y: 515, distance: 460.0
click at [28, 515] on div "Siūlau pasirinkti pigiausia pasiūlymą pateikusį tiekėją – MB „Materials“. Taip …" at bounding box center [777, 511] width 1507 height 20
copy span "Siūlau pasirinkti pigiausia pasiūlymą pateikusį tiekėją – MB „Materials“. Taip …"
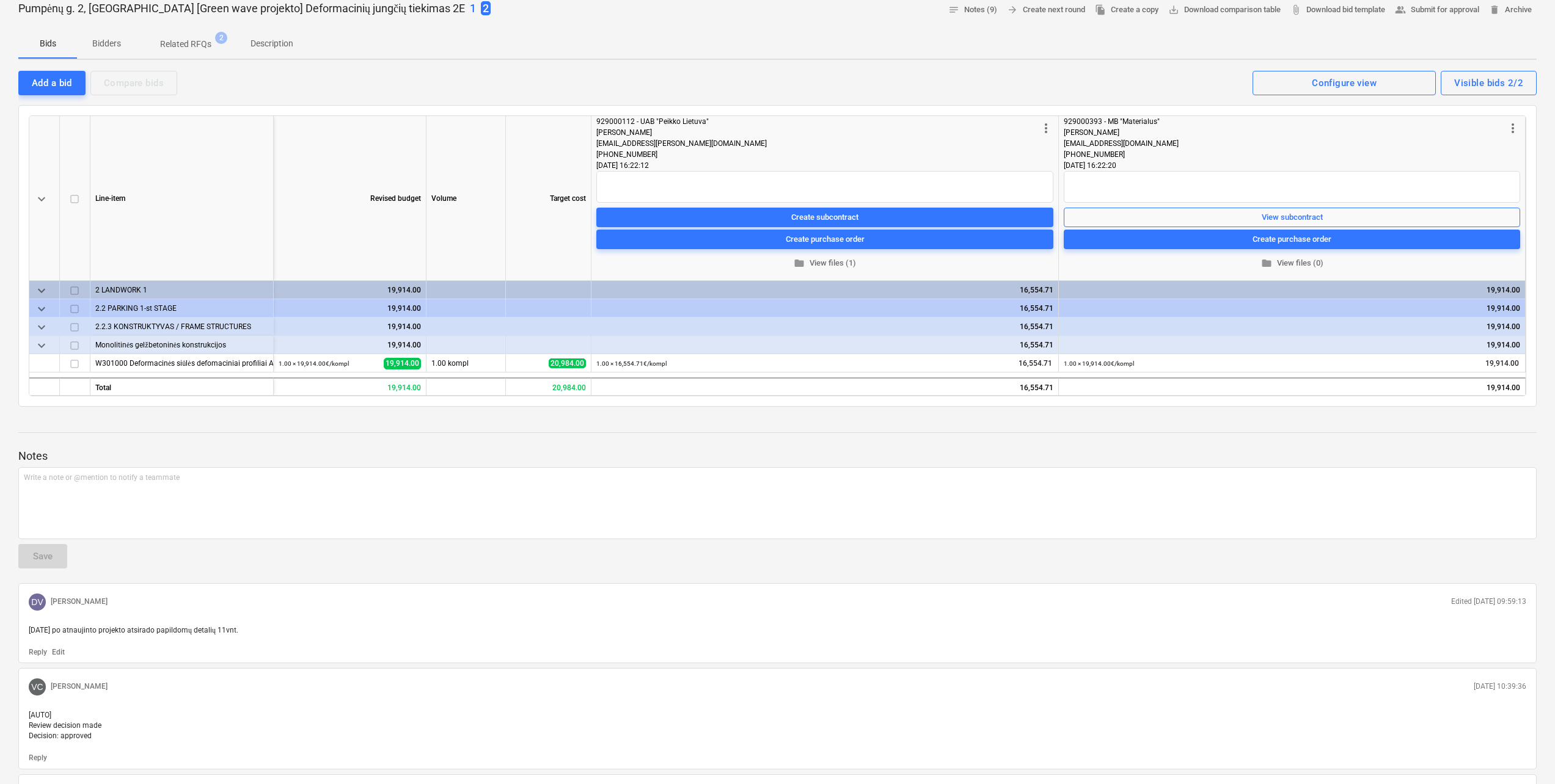
scroll to position [0, 0]
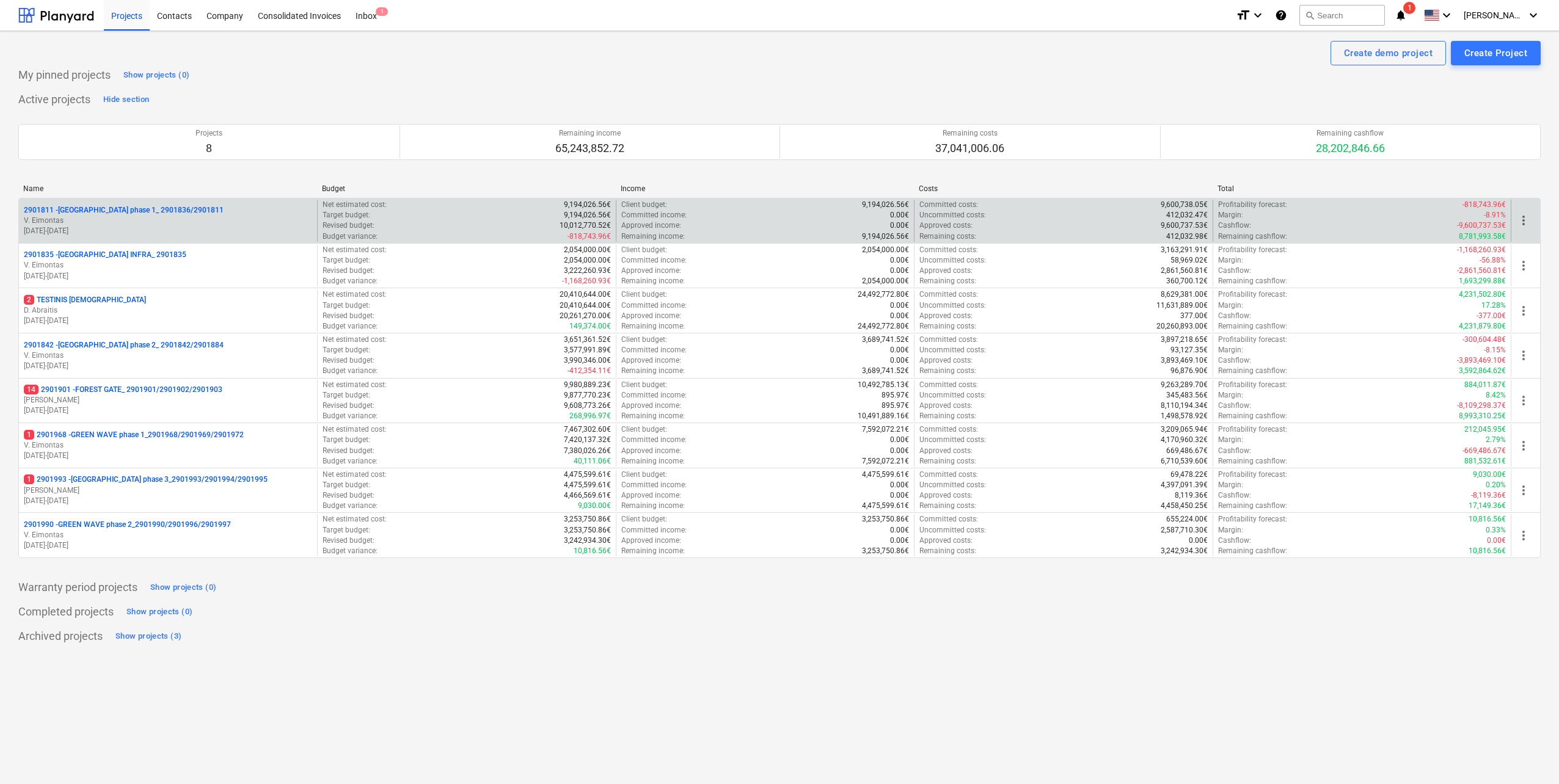
click at [182, 201] on div "2901811 - LAKE TOWN phase 1_ 2901836/2901811 V. Eimontas 20.11.2023 - 31.12.2024" at bounding box center [168, 221] width 298 height 42
click at [187, 216] on p "V. Eimontas" at bounding box center [168, 221] width 289 height 10
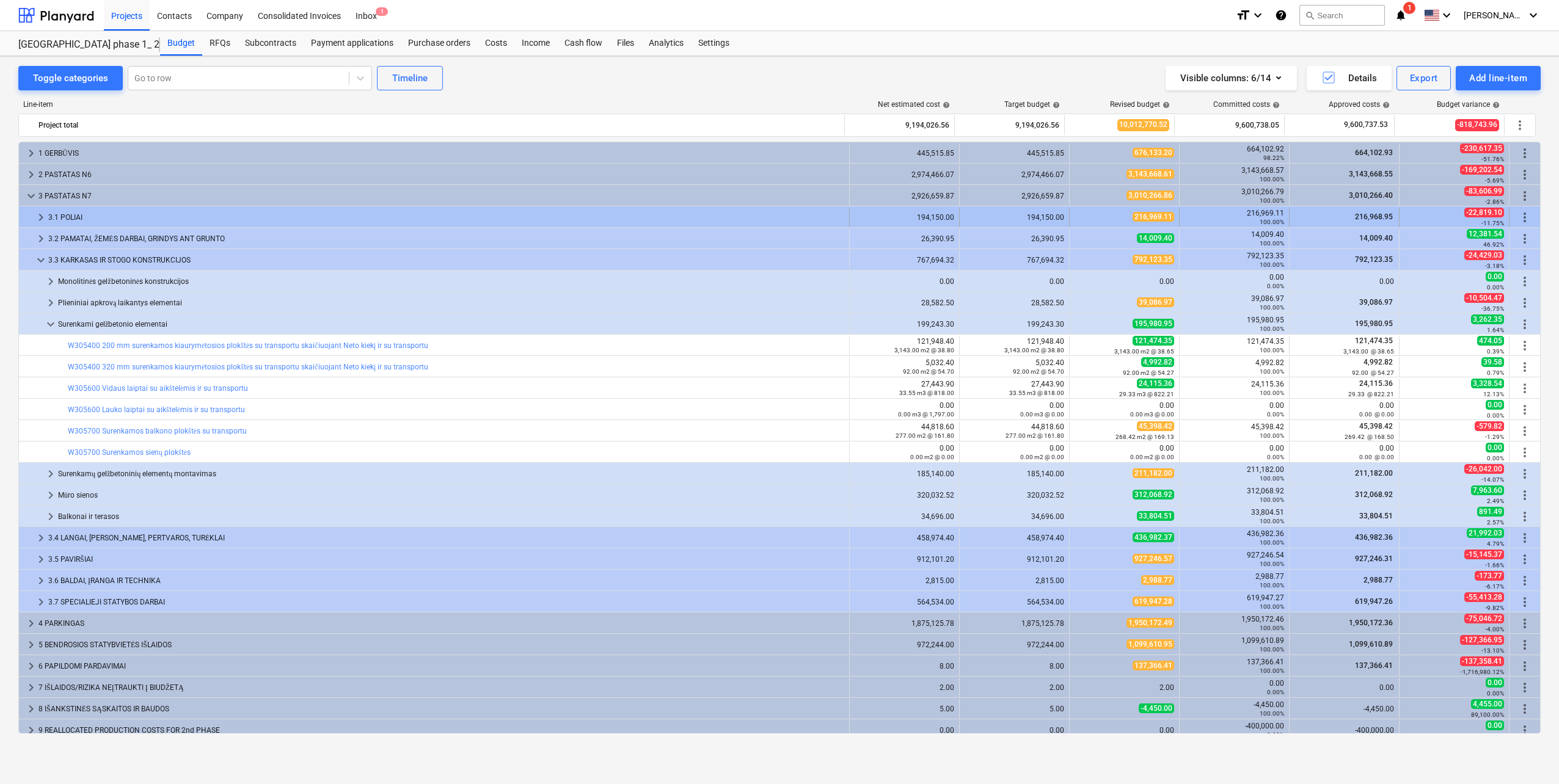
click at [108, 210] on div "3.1 POLIAI" at bounding box center [446, 217] width 796 height 19
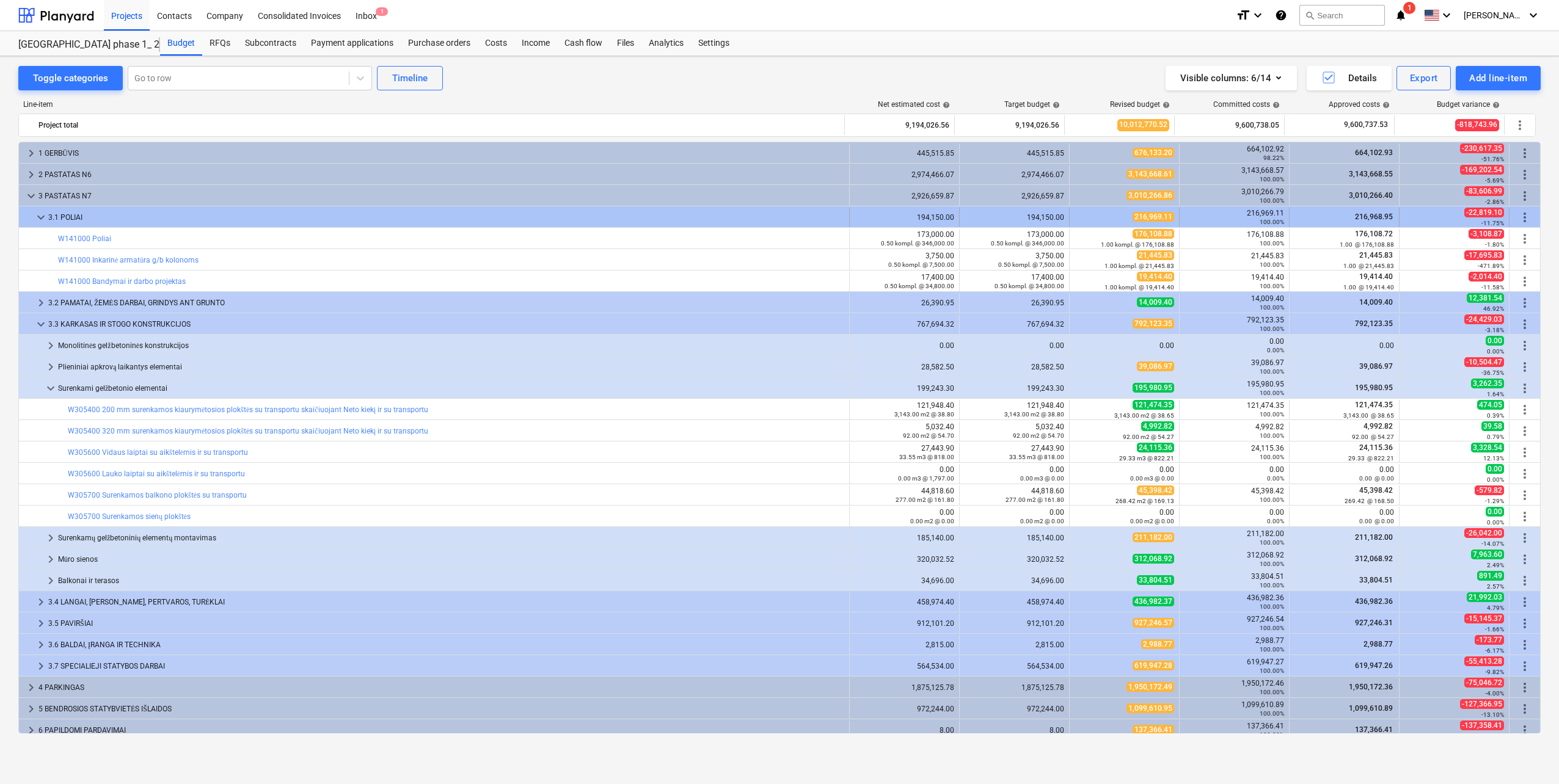
click at [108, 211] on div "3.1 POLIAI" at bounding box center [446, 217] width 796 height 19
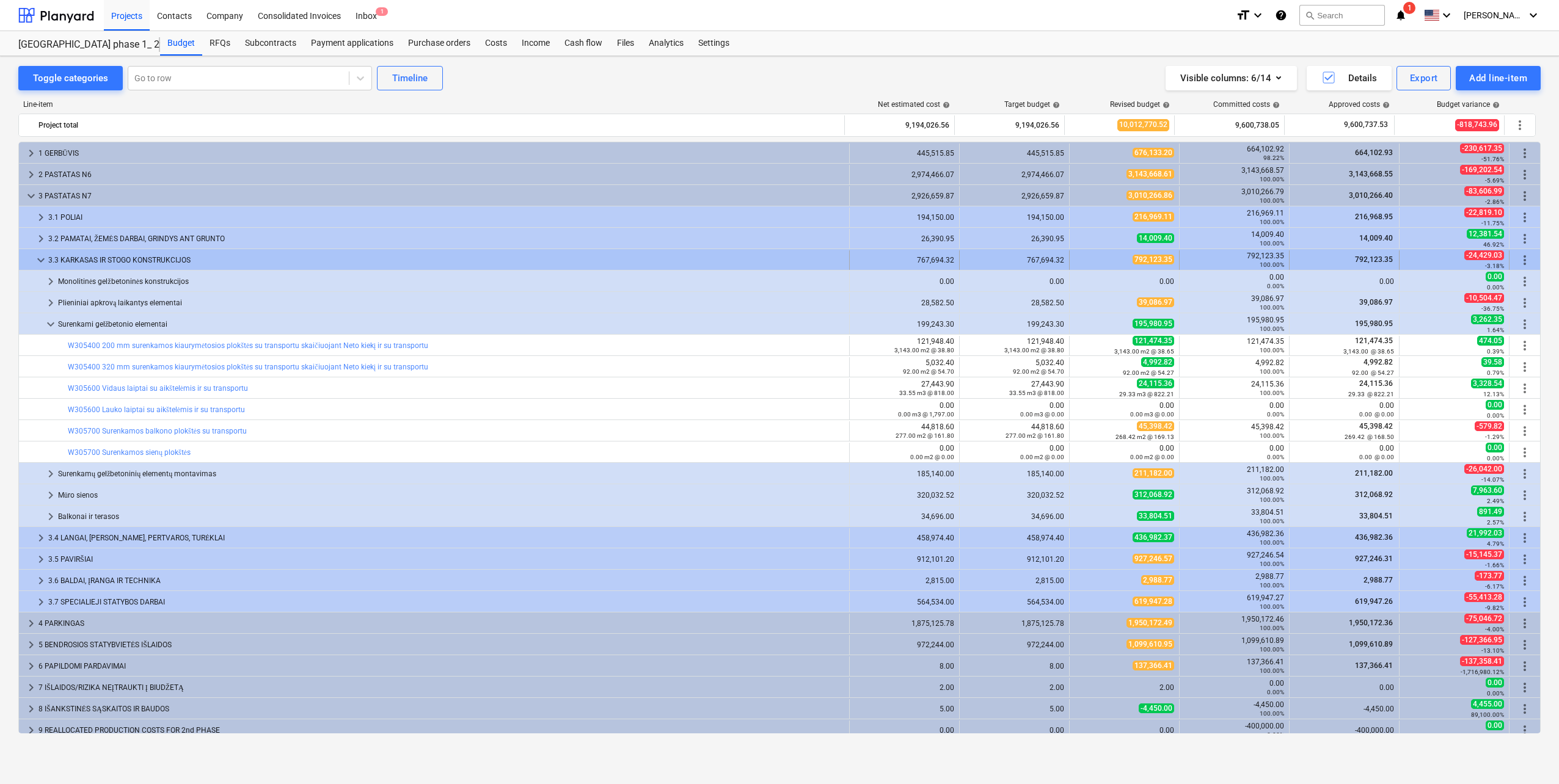
click at [38, 258] on span "keyboard_arrow_down" at bounding box center [40, 259] width 15 height 15
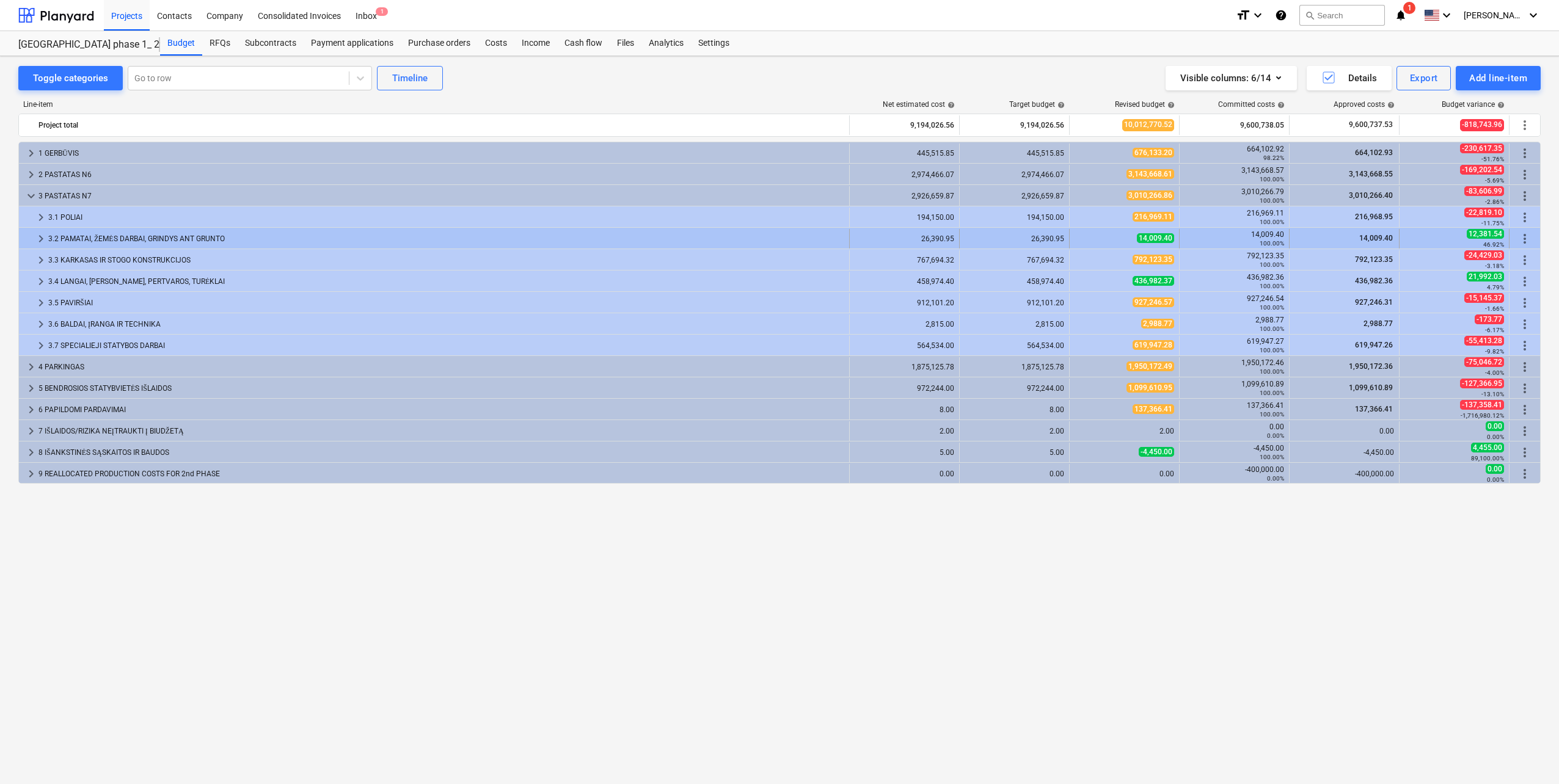
click at [39, 237] on span "keyboard_arrow_right" at bounding box center [40, 239] width 15 height 15
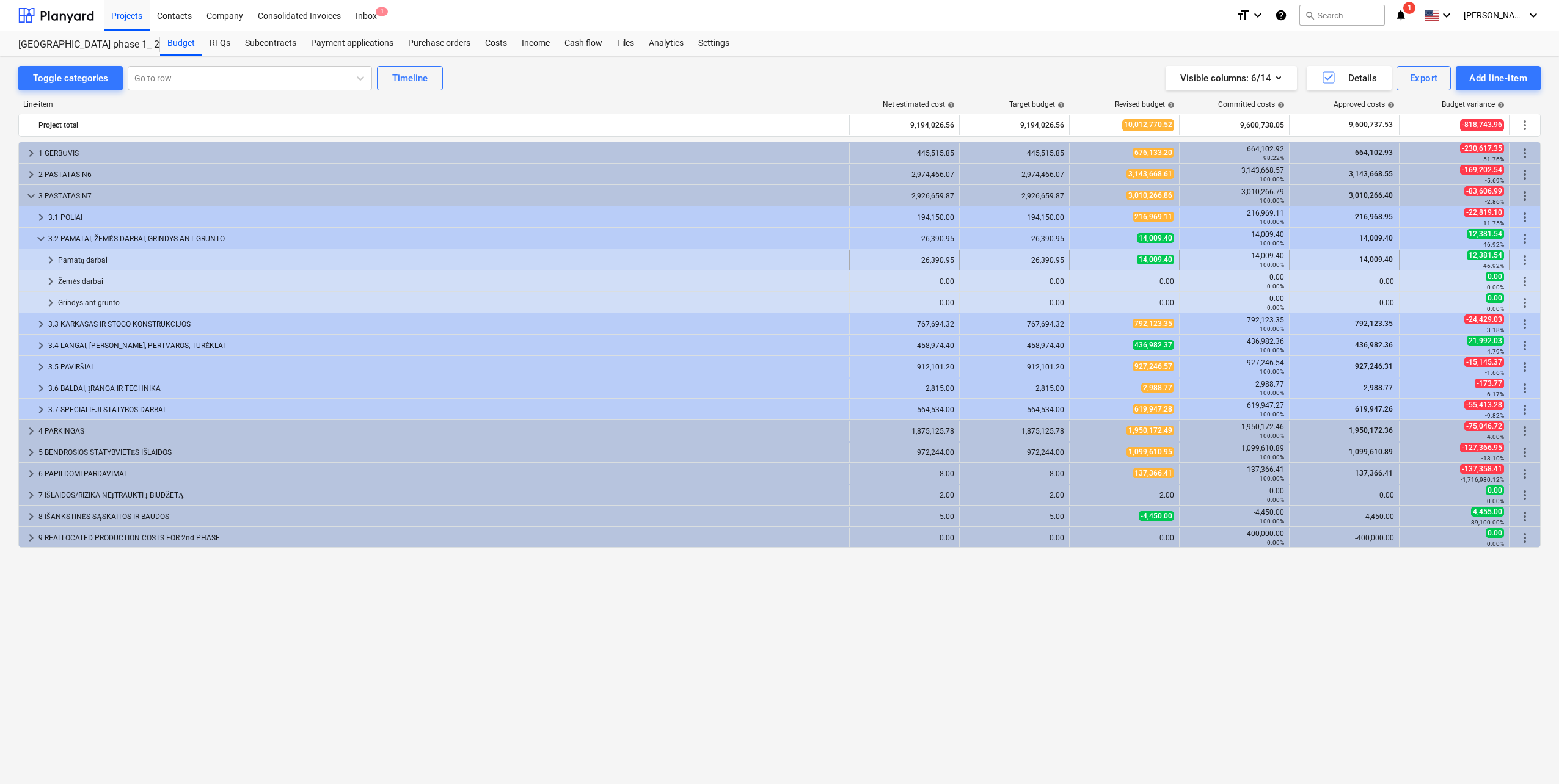
click at [49, 252] on div "keyboard_arrow_right" at bounding box center [51, 260] width 15 height 19
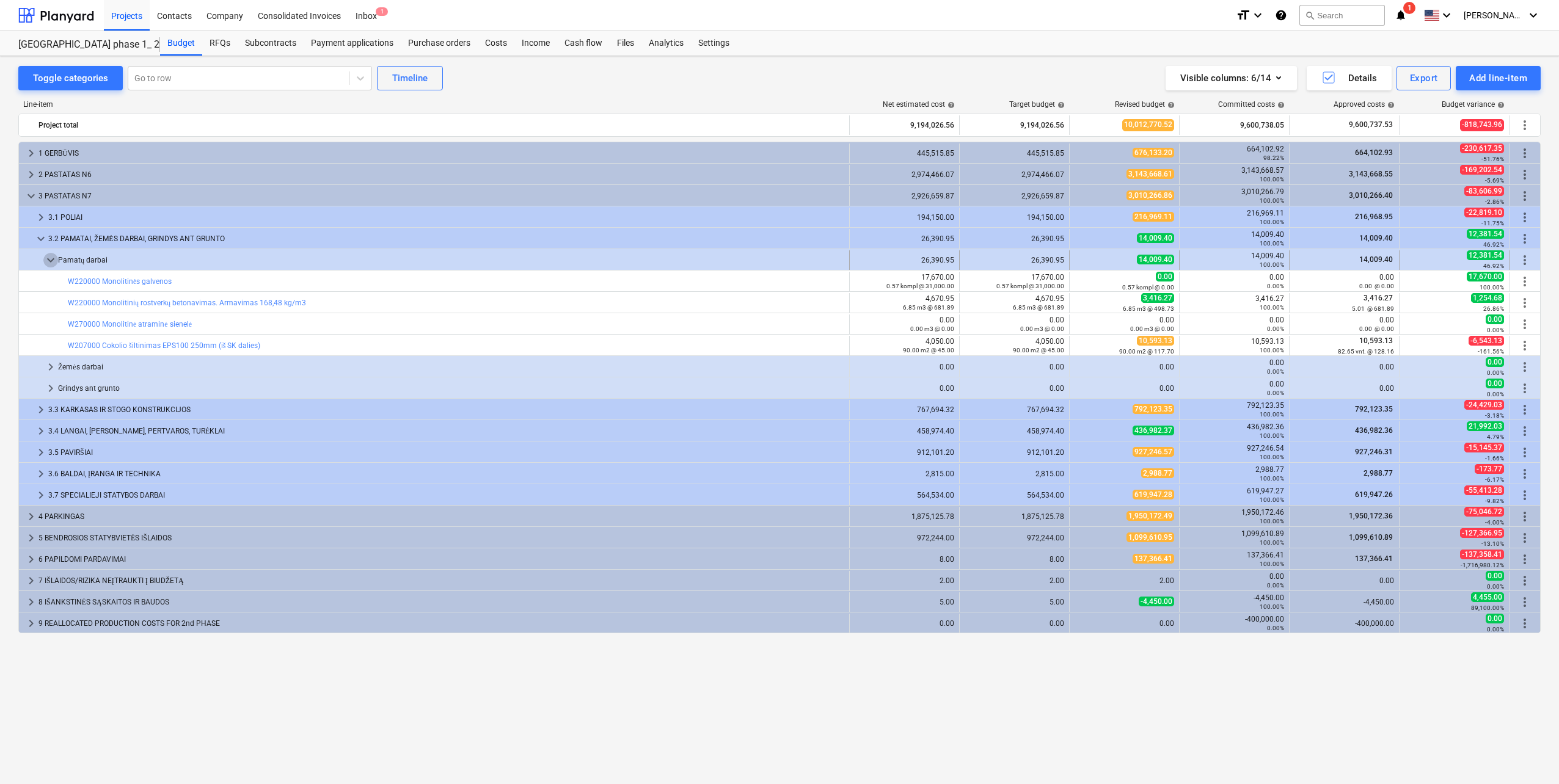
click at [49, 257] on span "keyboard_arrow_down" at bounding box center [51, 259] width 15 height 15
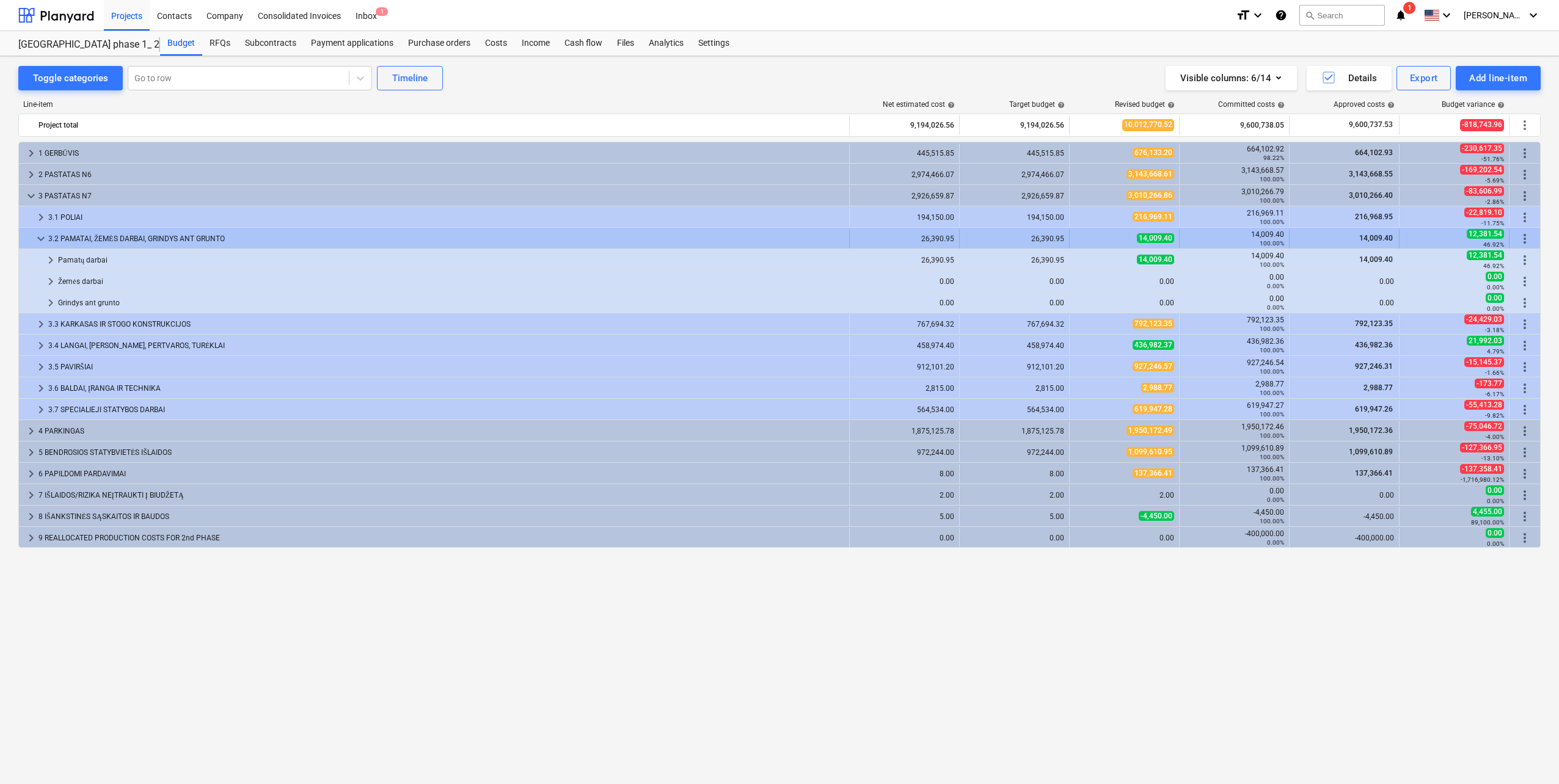
click at [43, 237] on span "keyboard_arrow_down" at bounding box center [40, 239] width 15 height 15
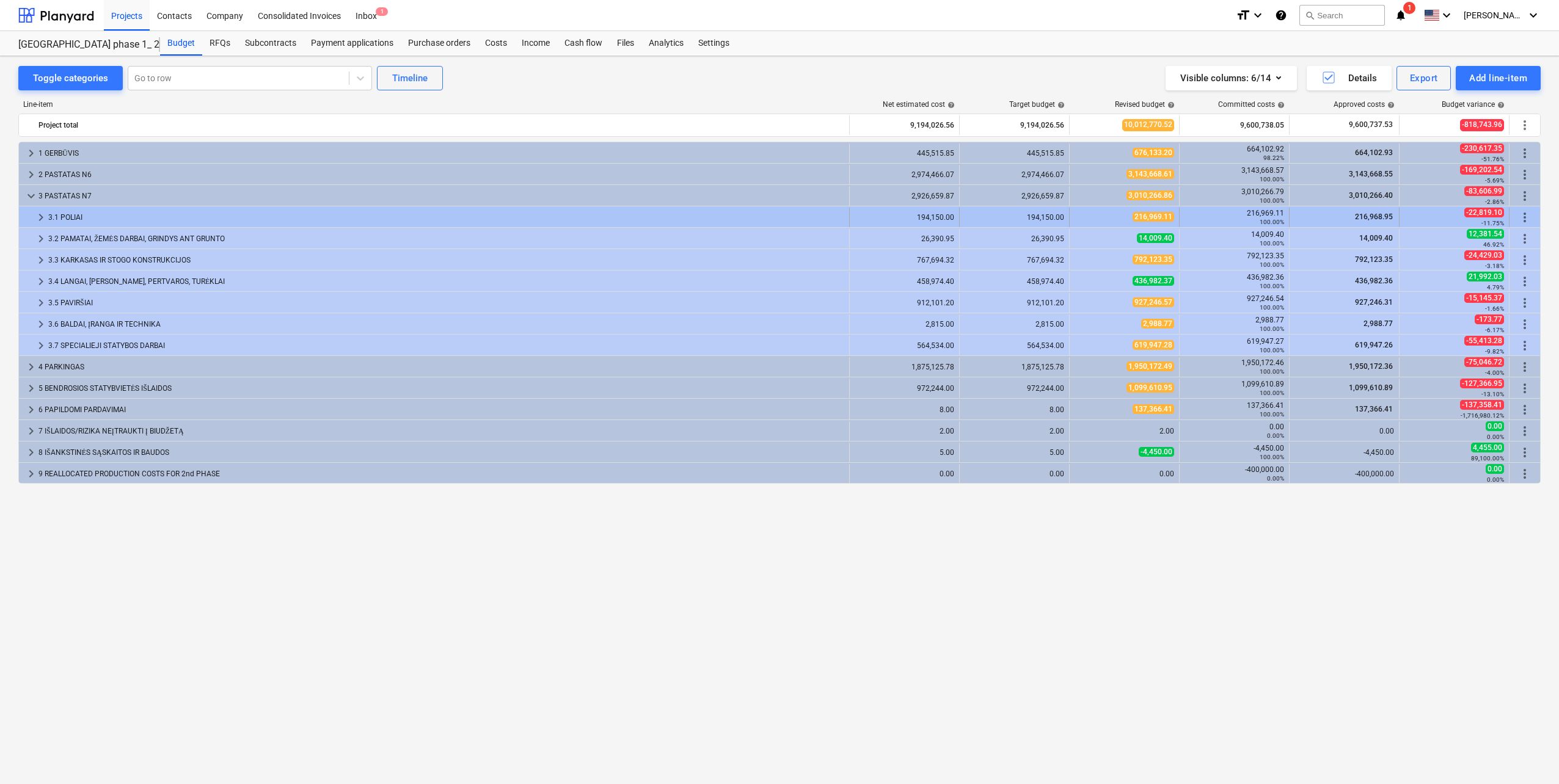
click at [43, 219] on span "keyboard_arrow_right" at bounding box center [40, 217] width 15 height 15
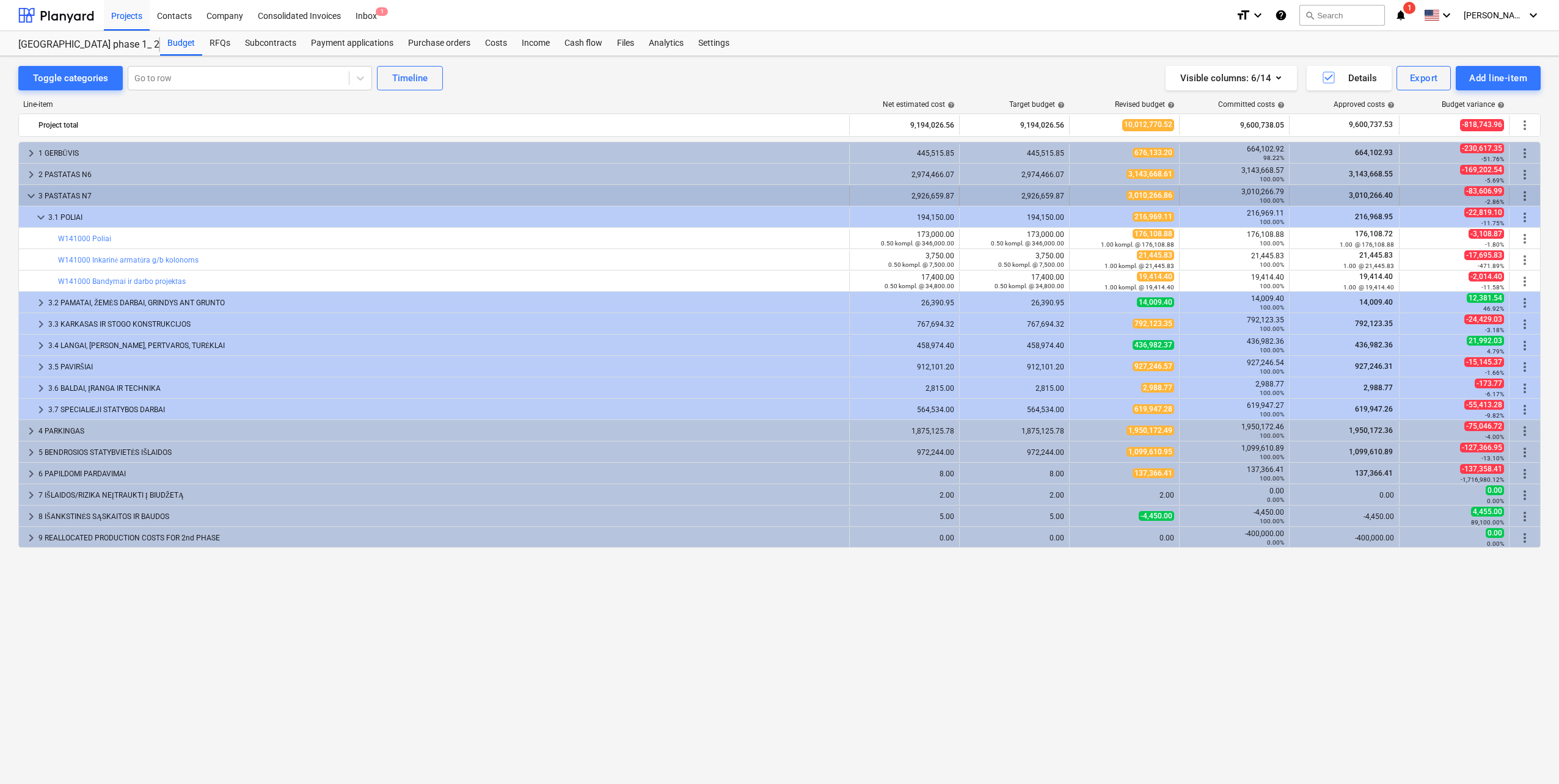
click at [30, 203] on span "keyboard_arrow_down" at bounding box center [31, 196] width 15 height 15
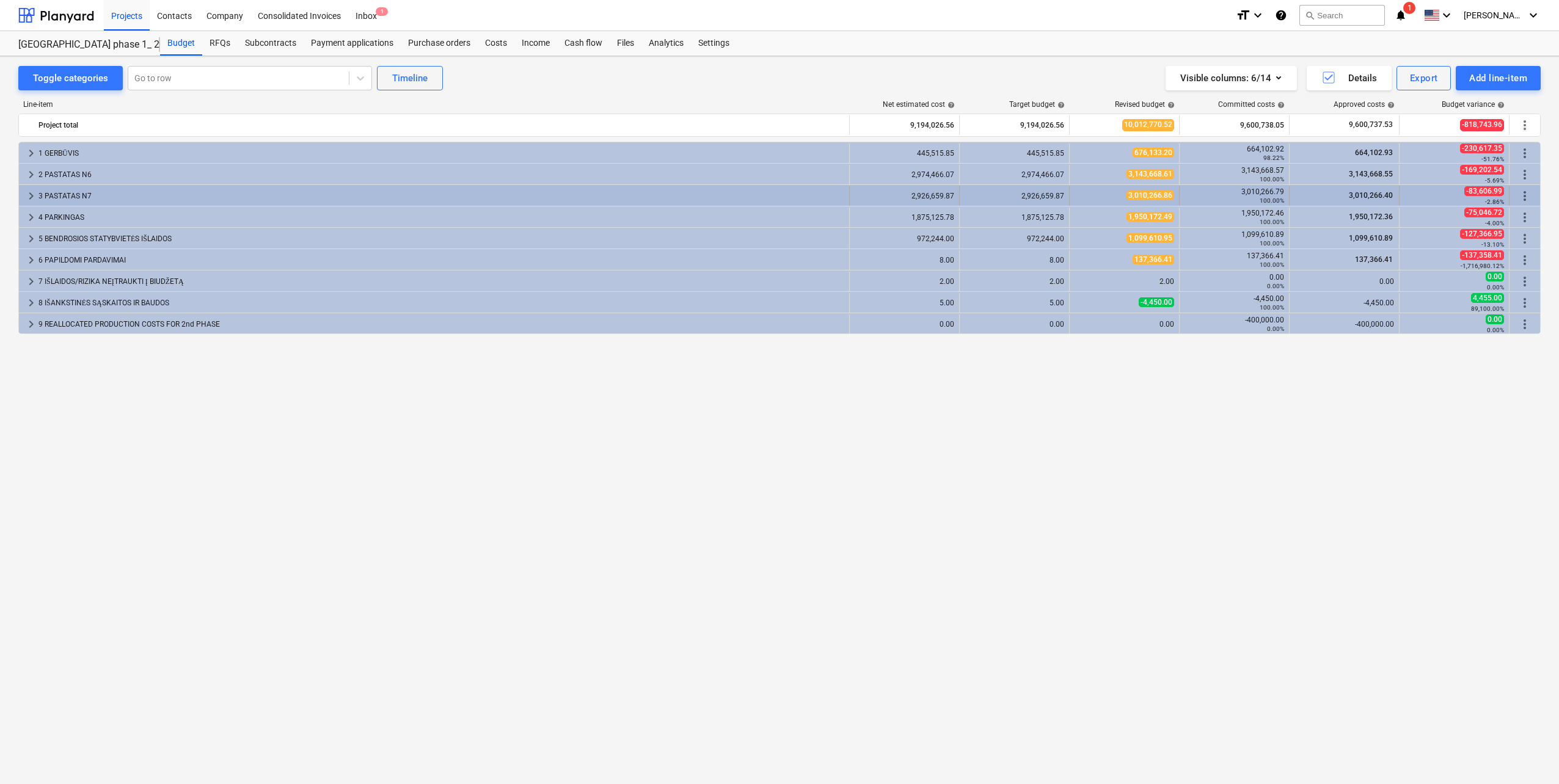
click at [30, 198] on span "keyboard_arrow_right" at bounding box center [31, 196] width 15 height 15
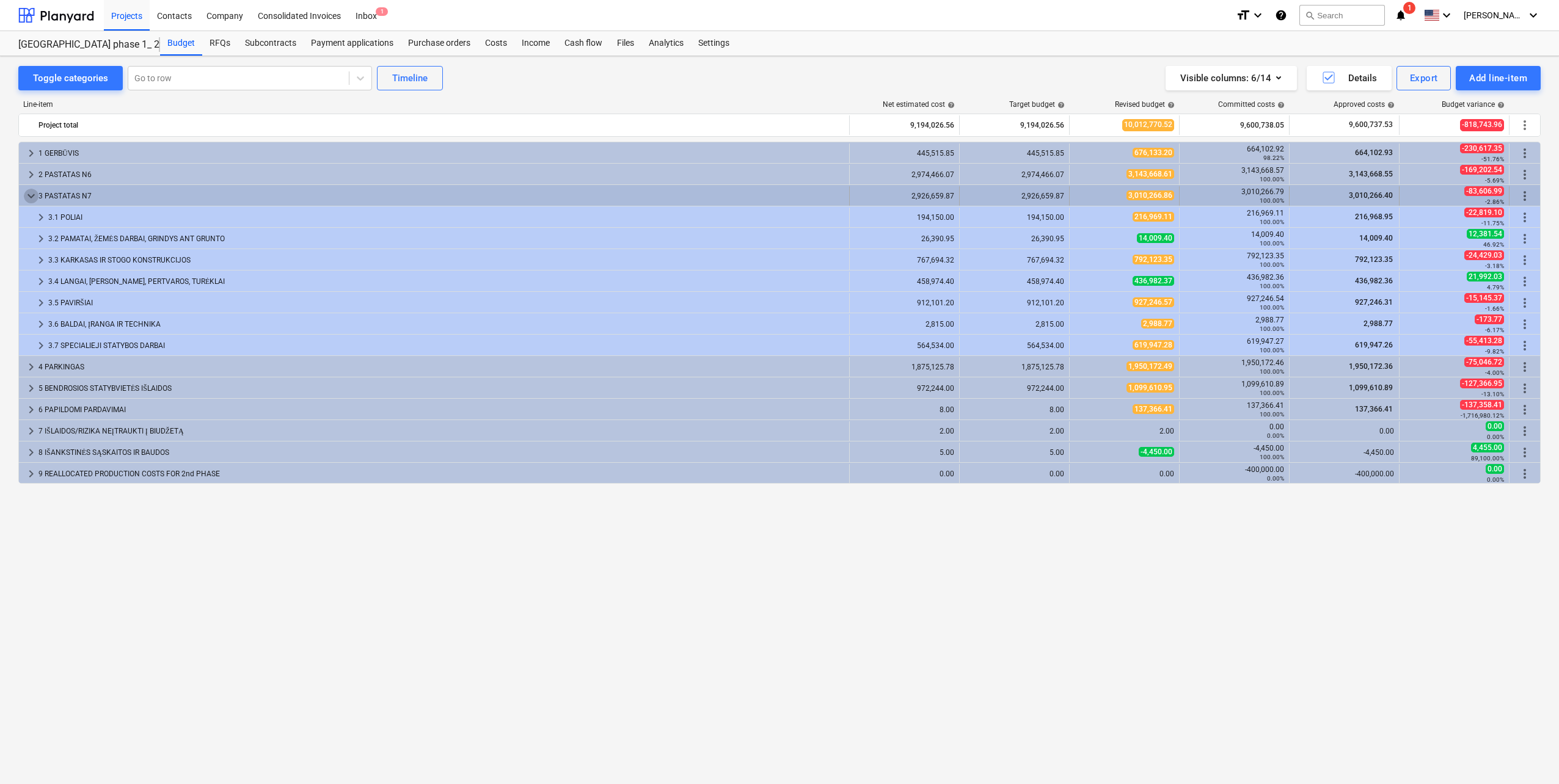
click at [31, 198] on span "keyboard_arrow_down" at bounding box center [31, 196] width 15 height 15
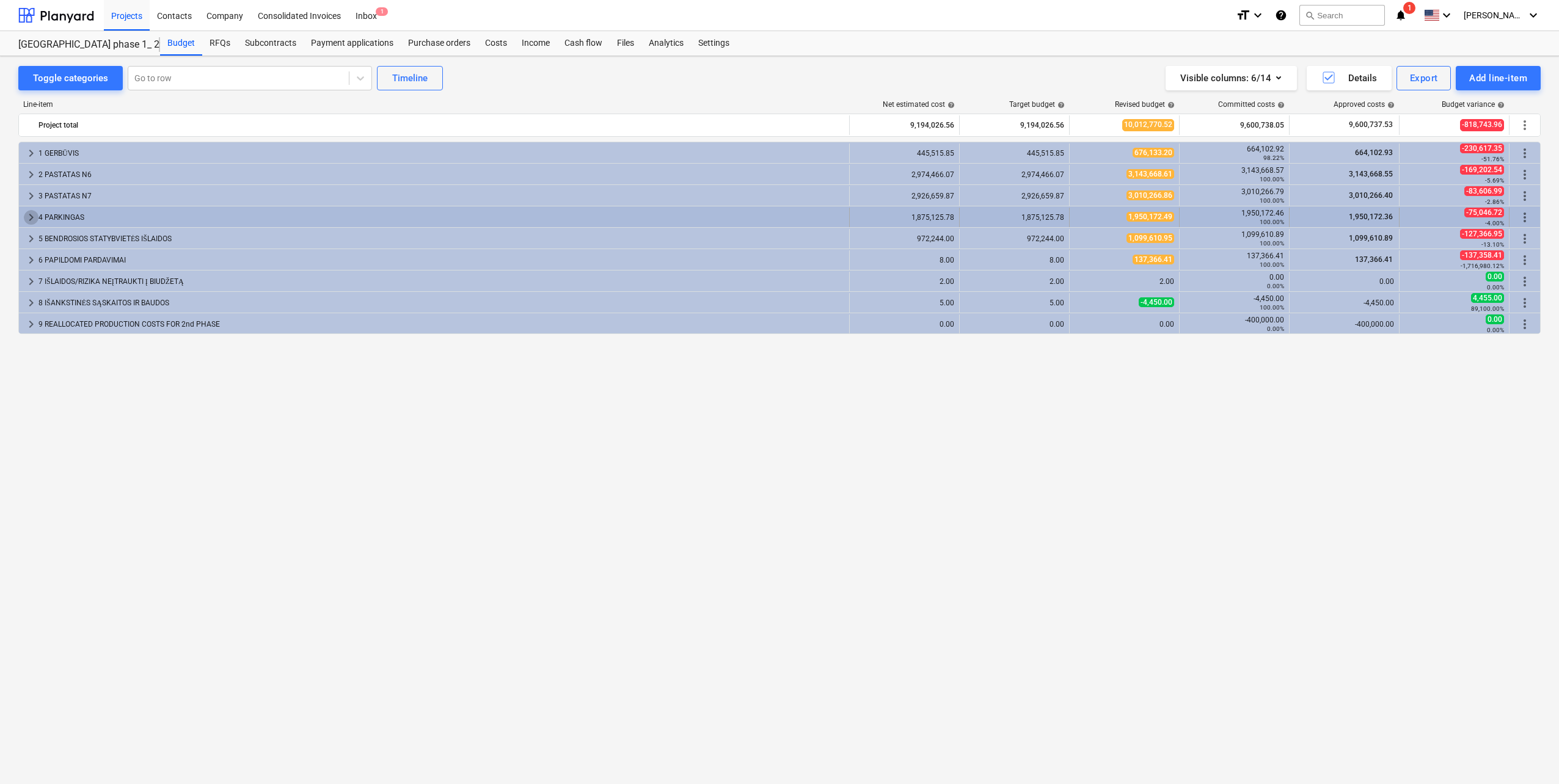
click at [31, 218] on span "keyboard_arrow_right" at bounding box center [31, 217] width 15 height 15
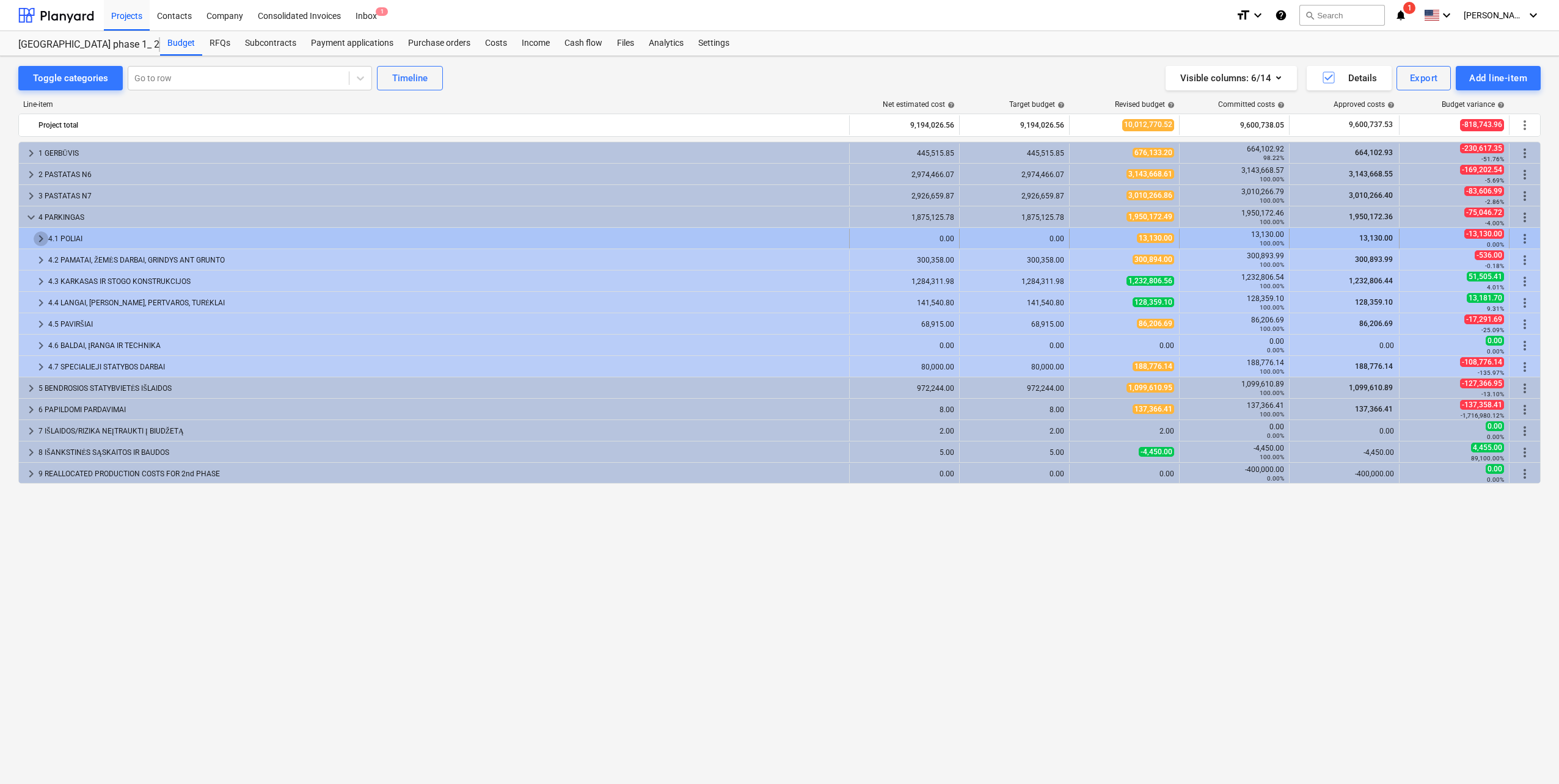
click at [41, 241] on span "keyboard_arrow_right" at bounding box center [40, 239] width 15 height 15
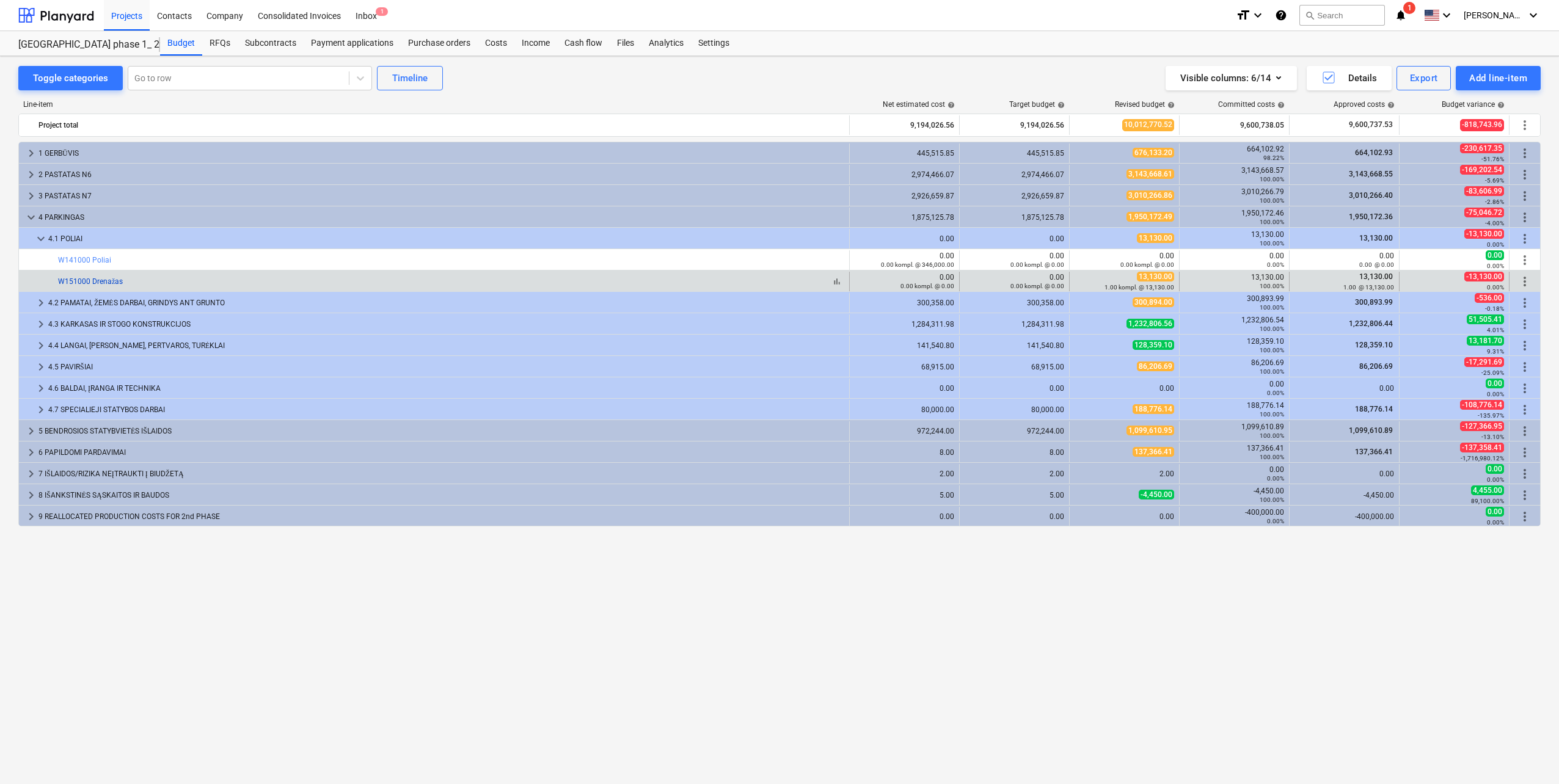
click at [99, 279] on link "W151000 Drenažas" at bounding box center [90, 282] width 65 height 8
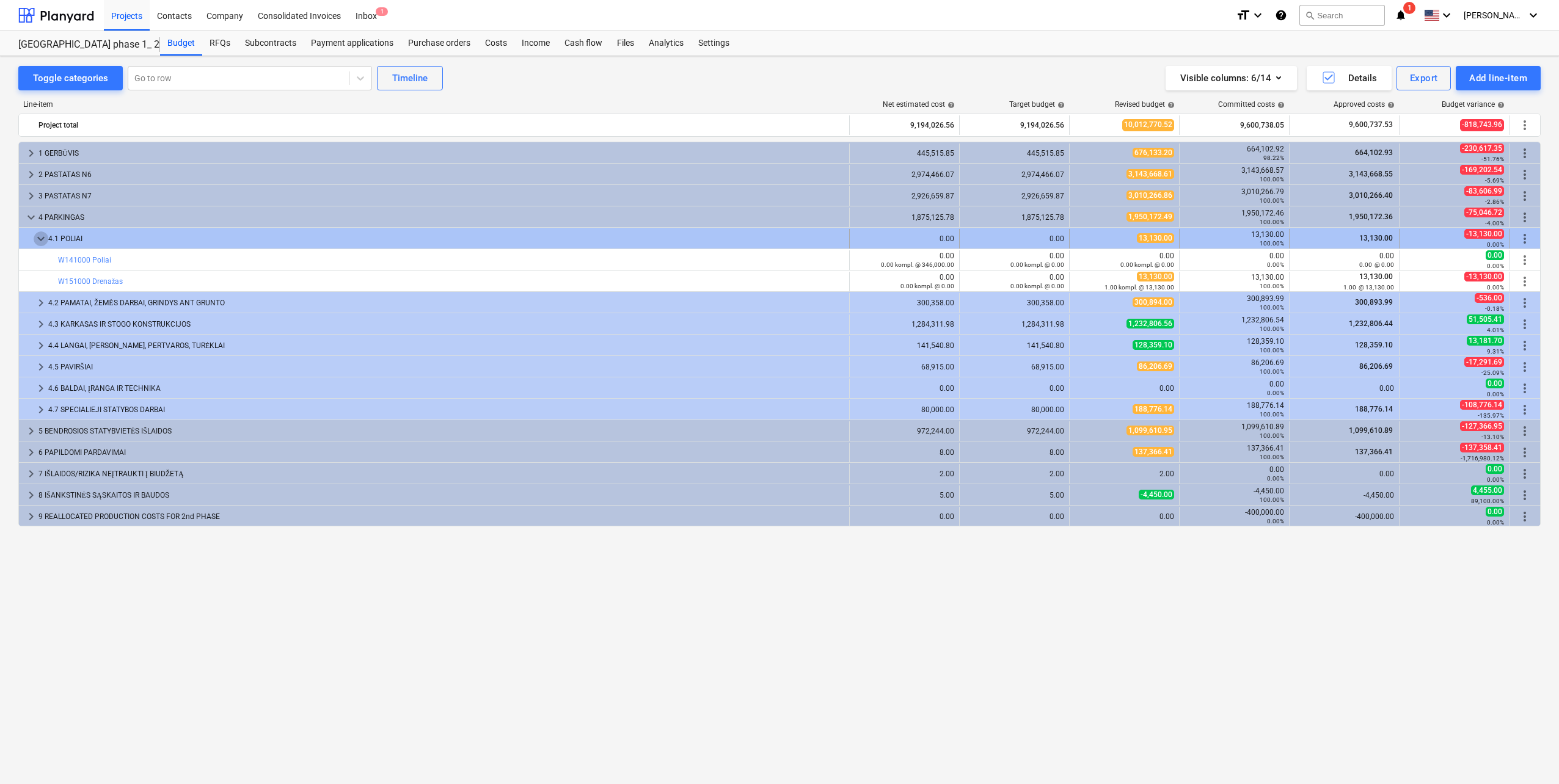
click at [38, 244] on span "keyboard_arrow_down" at bounding box center [40, 239] width 15 height 15
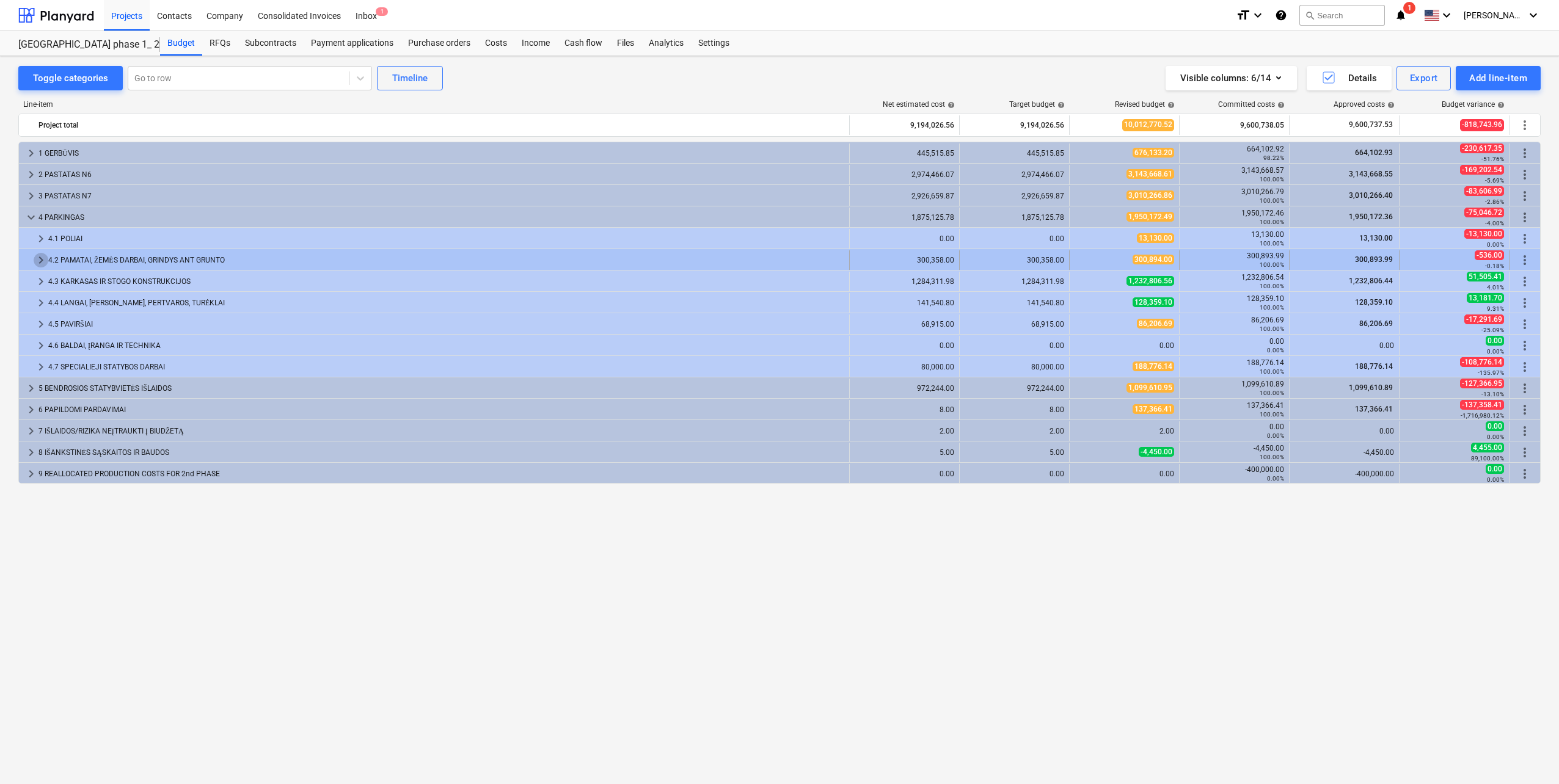
click at [38, 262] on span "keyboard_arrow_right" at bounding box center [40, 259] width 15 height 15
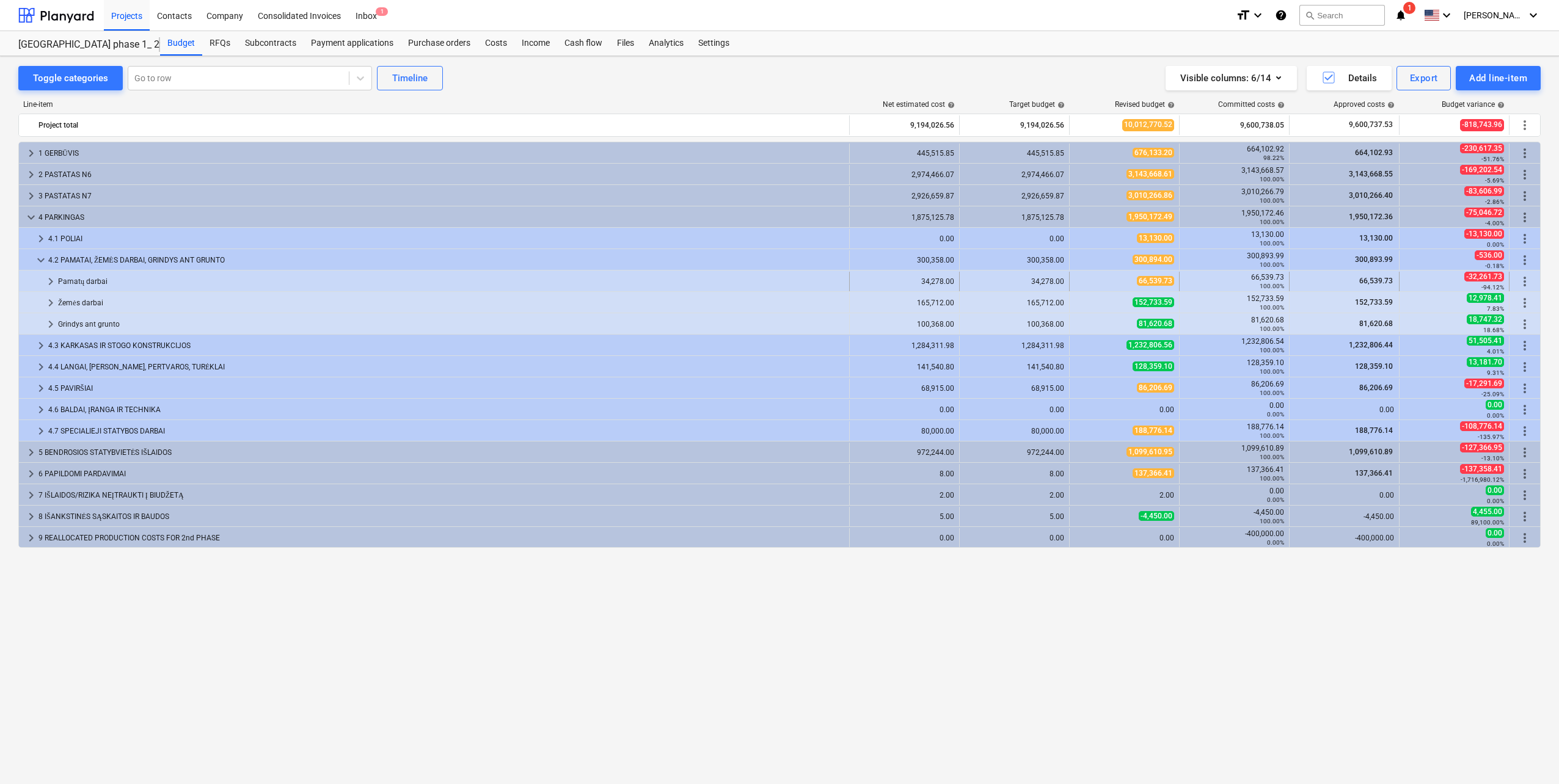
click at [48, 278] on span "keyboard_arrow_right" at bounding box center [51, 281] width 15 height 15
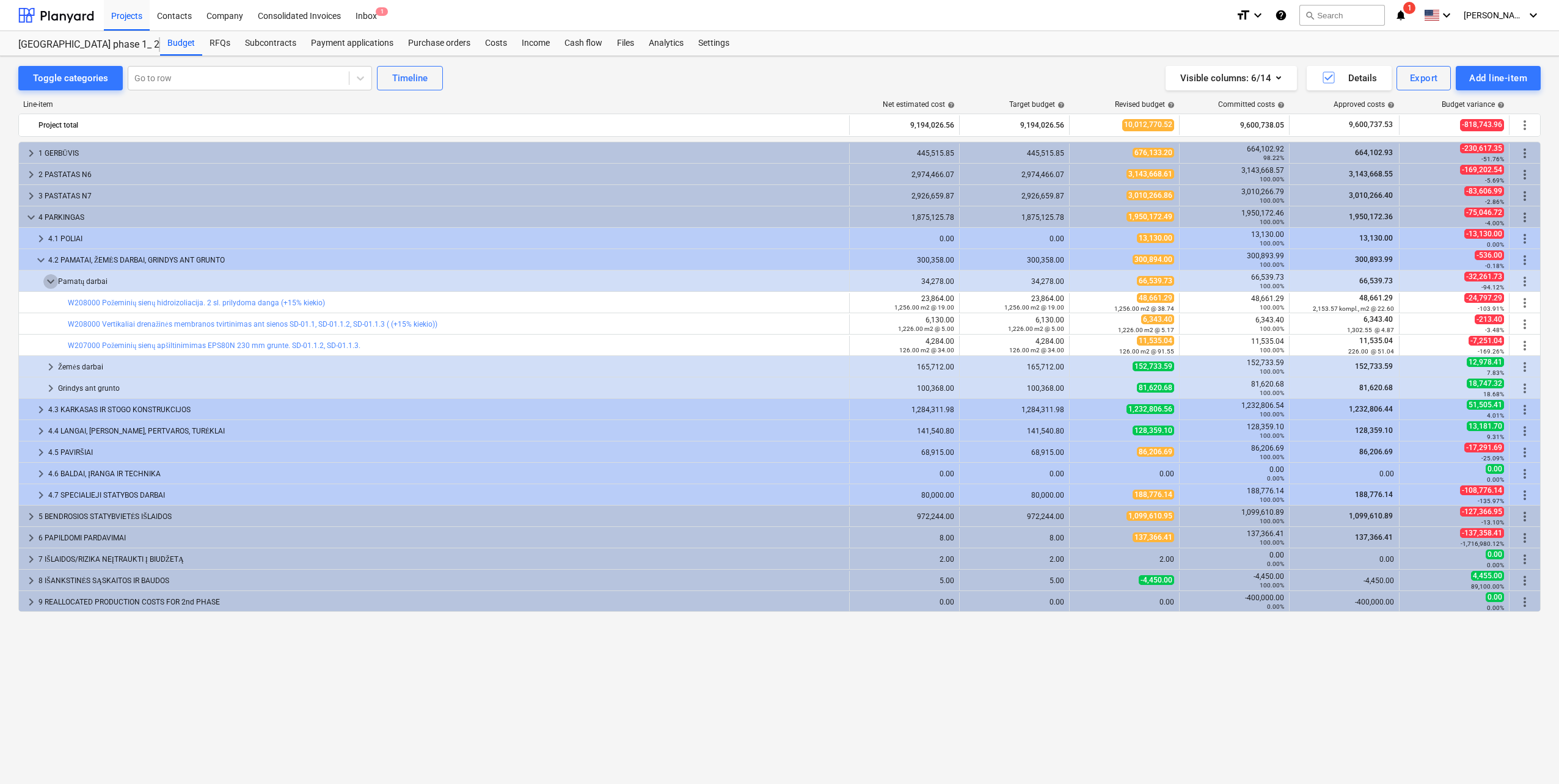
click at [48, 278] on span "keyboard_arrow_down" at bounding box center [51, 281] width 15 height 15
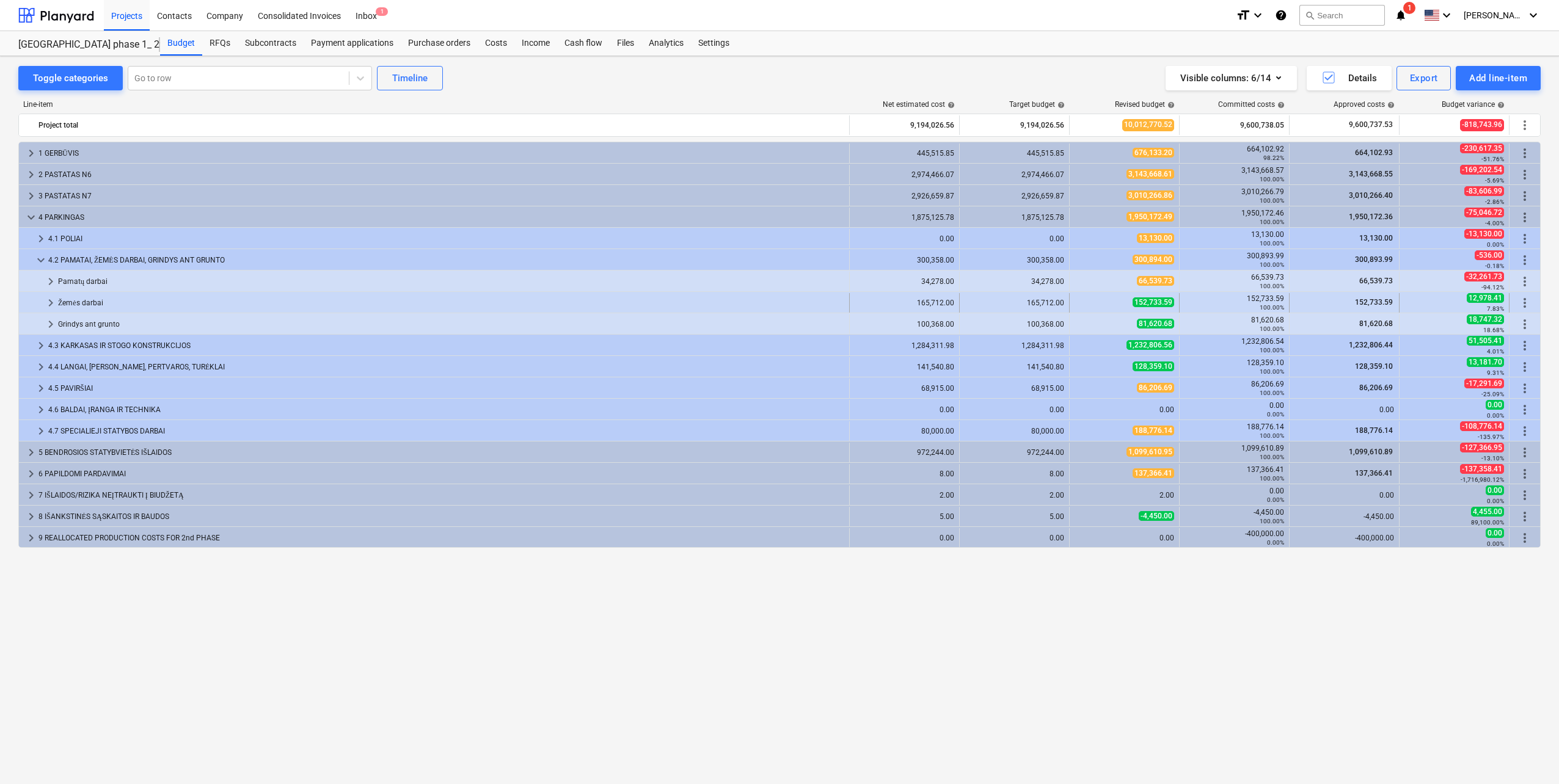
click at [51, 304] on span "keyboard_arrow_right" at bounding box center [51, 302] width 15 height 15
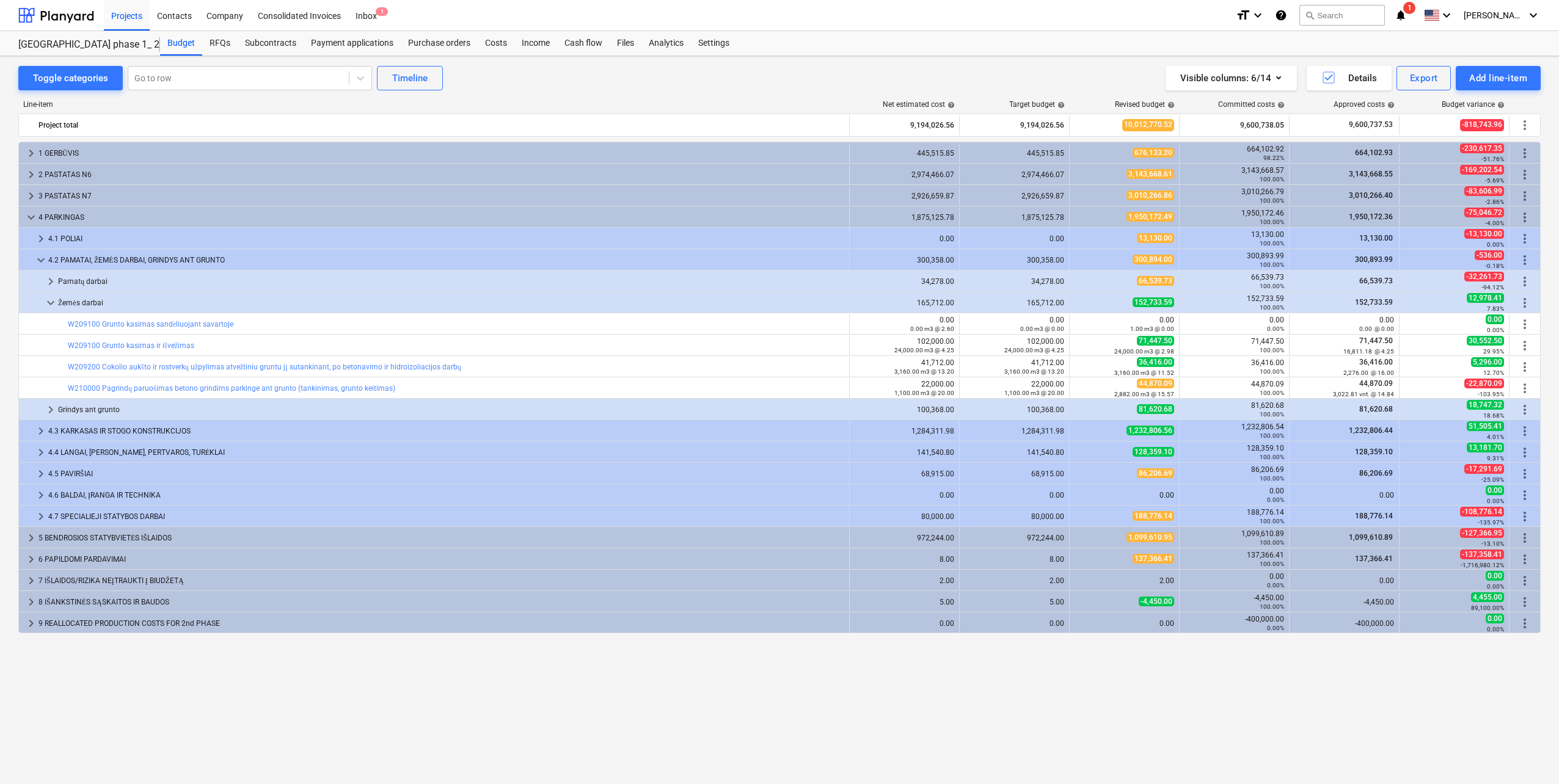
click at [51, 304] on span "keyboard_arrow_down" at bounding box center [51, 302] width 15 height 15
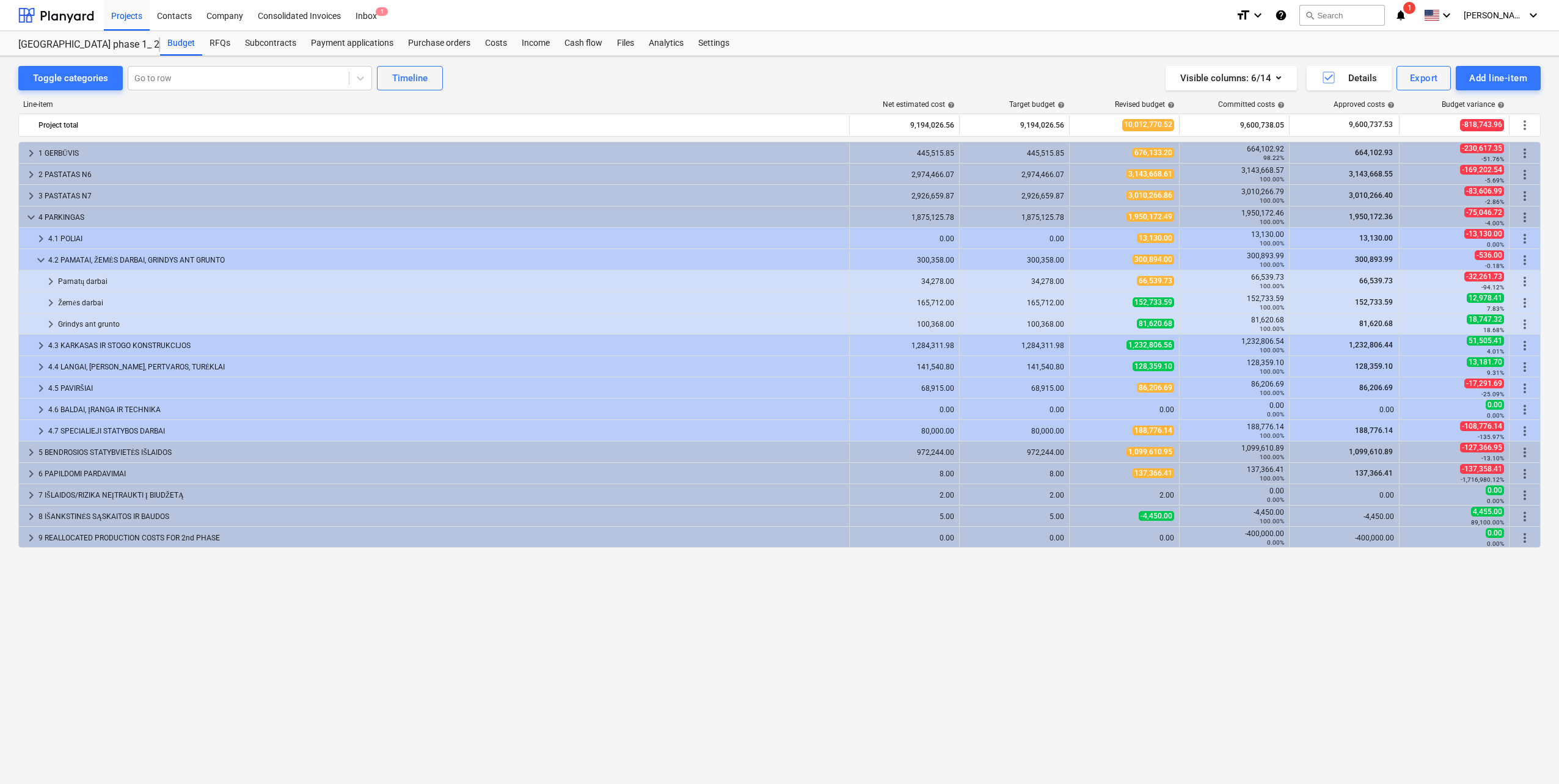
click at [611, 679] on div "keyboard_arrow_right 1 GERBŪVIS 445,515.85 445,515.85 676,133.20 664,102.92 98.…" at bounding box center [779, 437] width 1522 height 592
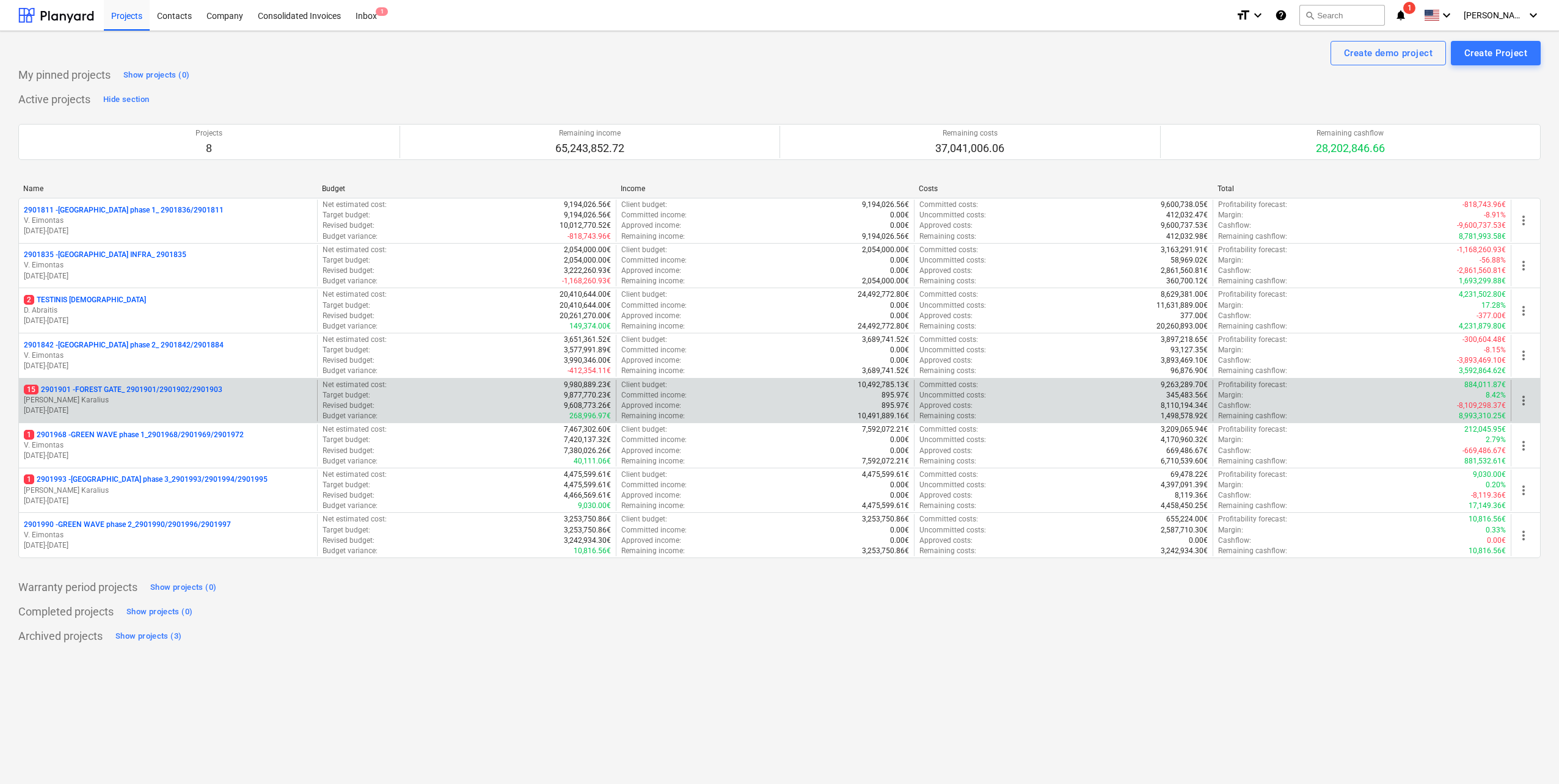
click at [177, 401] on p "[PERSON_NAME] Karalius" at bounding box center [168, 400] width 289 height 10
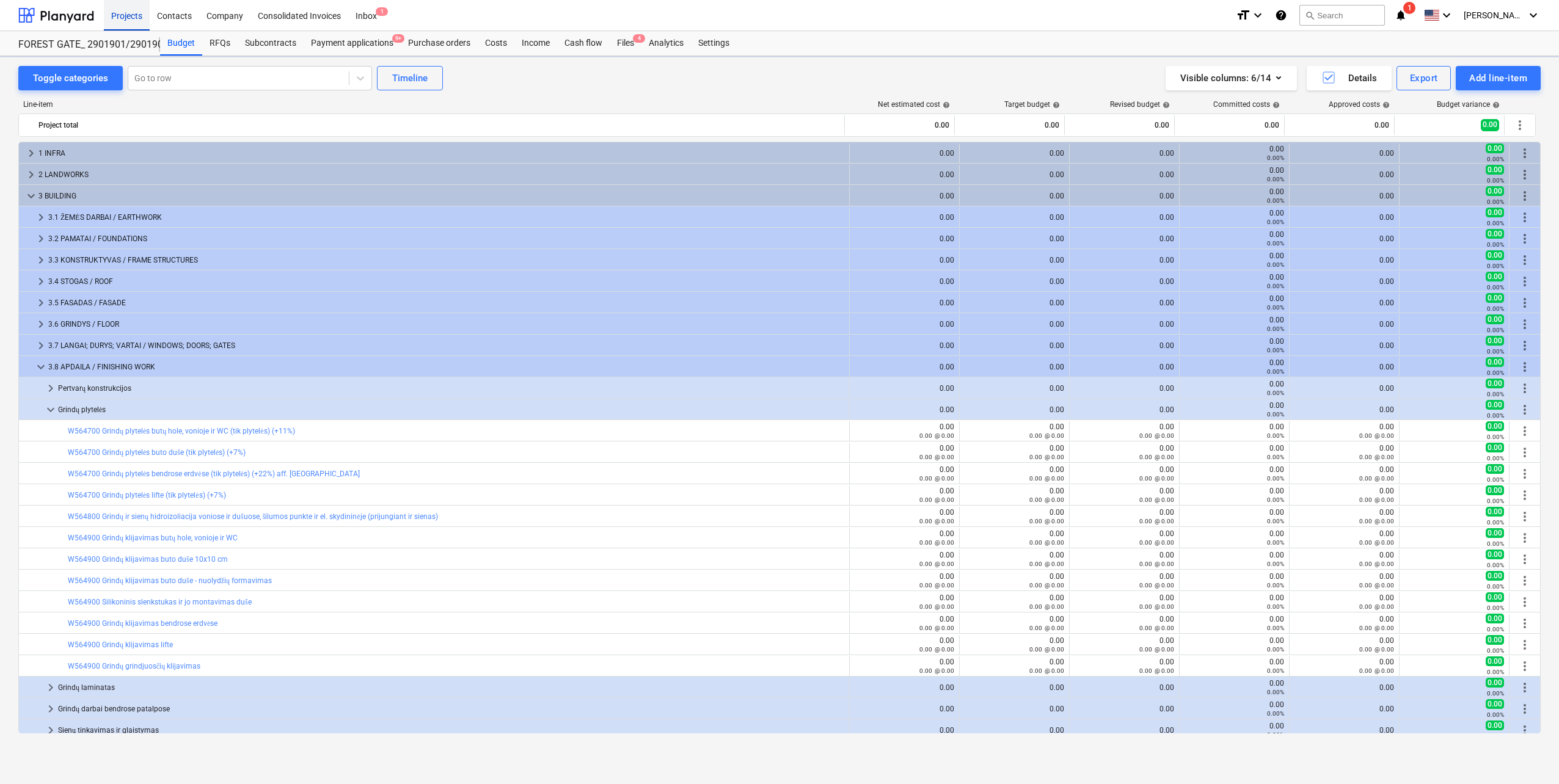
click at [124, 20] on div "Projects" at bounding box center [127, 15] width 46 height 31
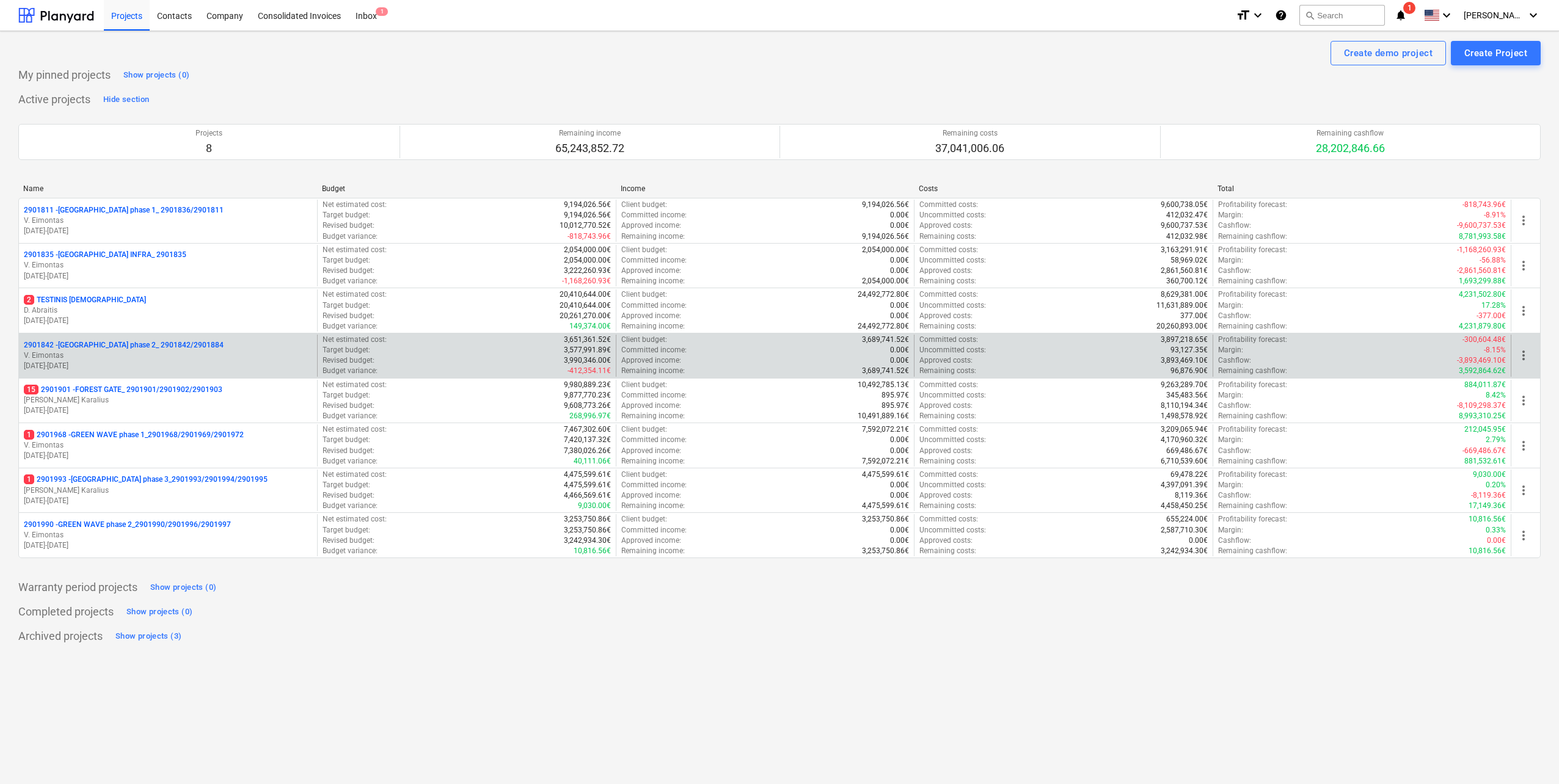
click at [160, 361] on p "01.10.2023 - 31.01.2025" at bounding box center [168, 366] width 289 height 10
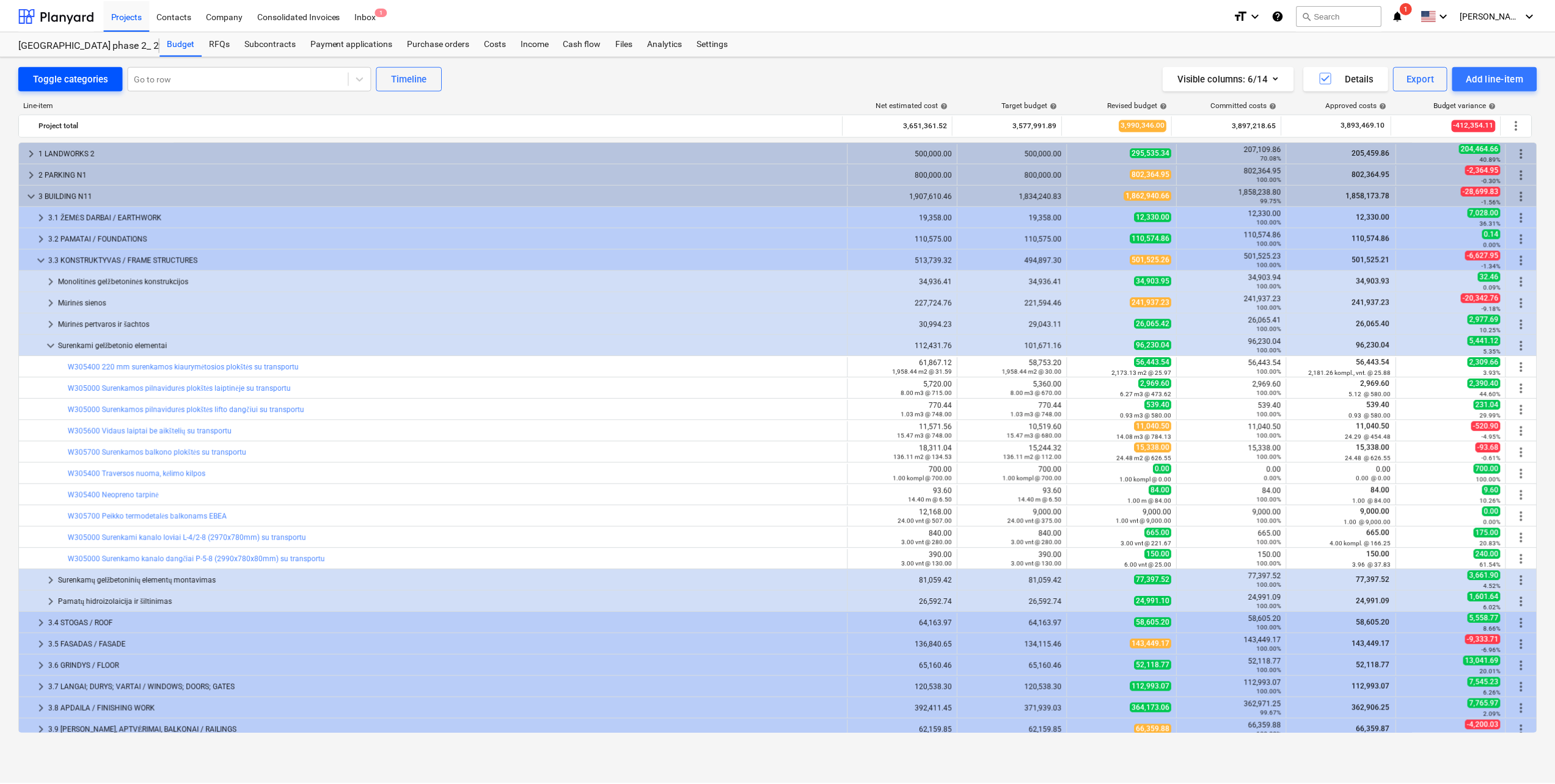
scroll to position [122, 0]
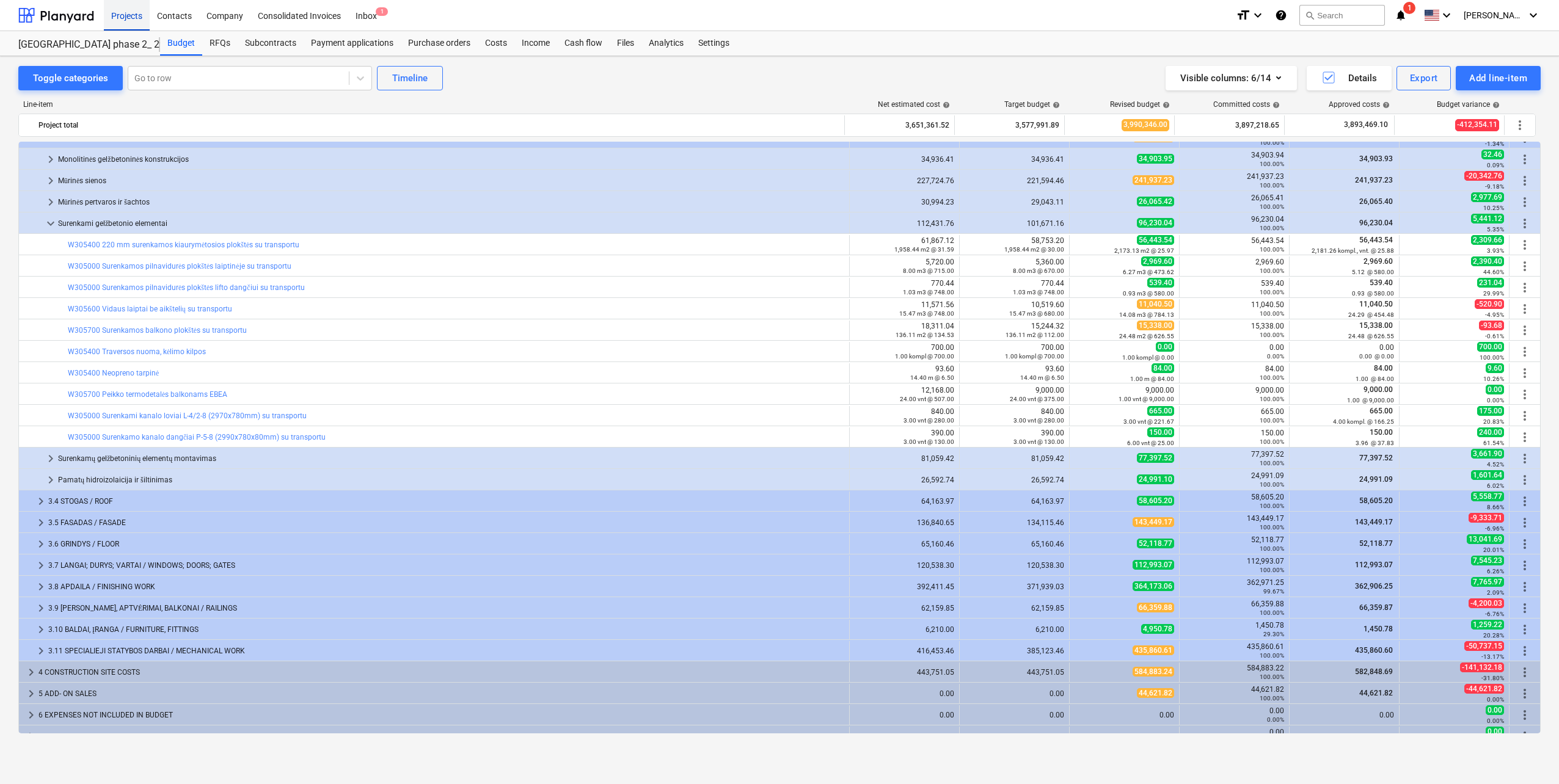
click at [135, 22] on div "Projects" at bounding box center [127, 15] width 46 height 31
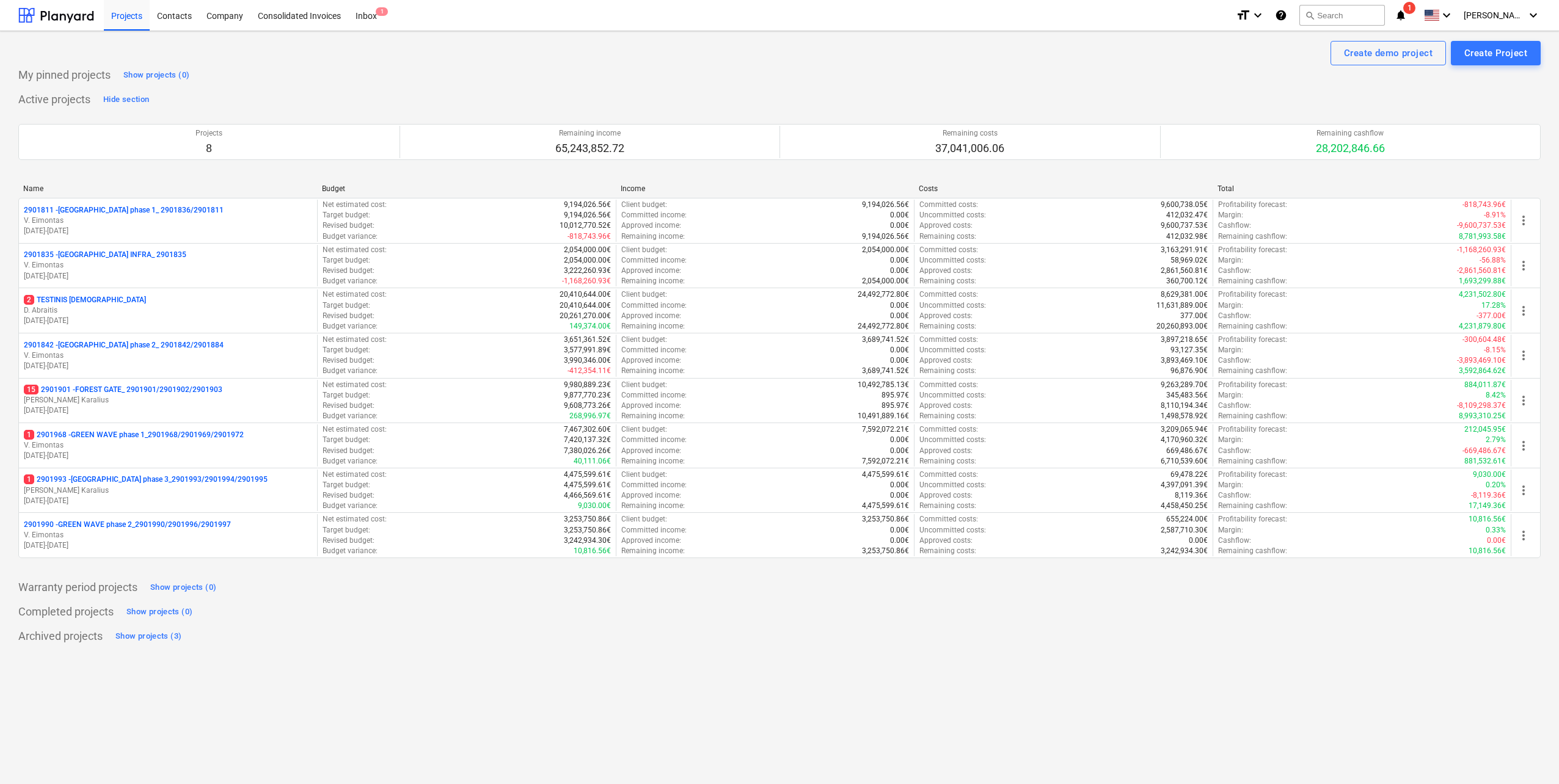
click at [155, 534] on p "V. Eimontas" at bounding box center [168, 535] width 289 height 10
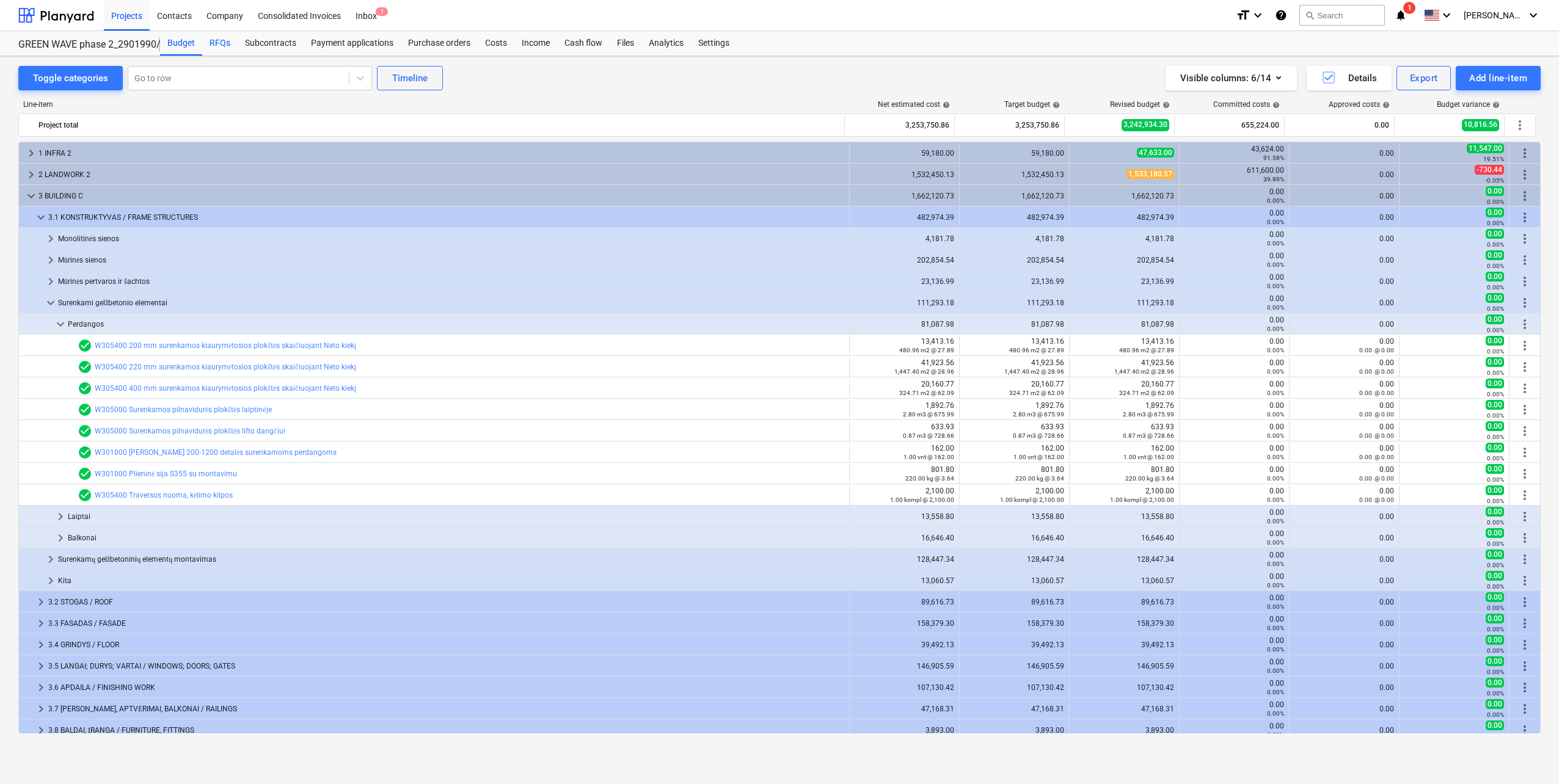
click at [229, 51] on div "RFQs" at bounding box center [219, 43] width 35 height 24
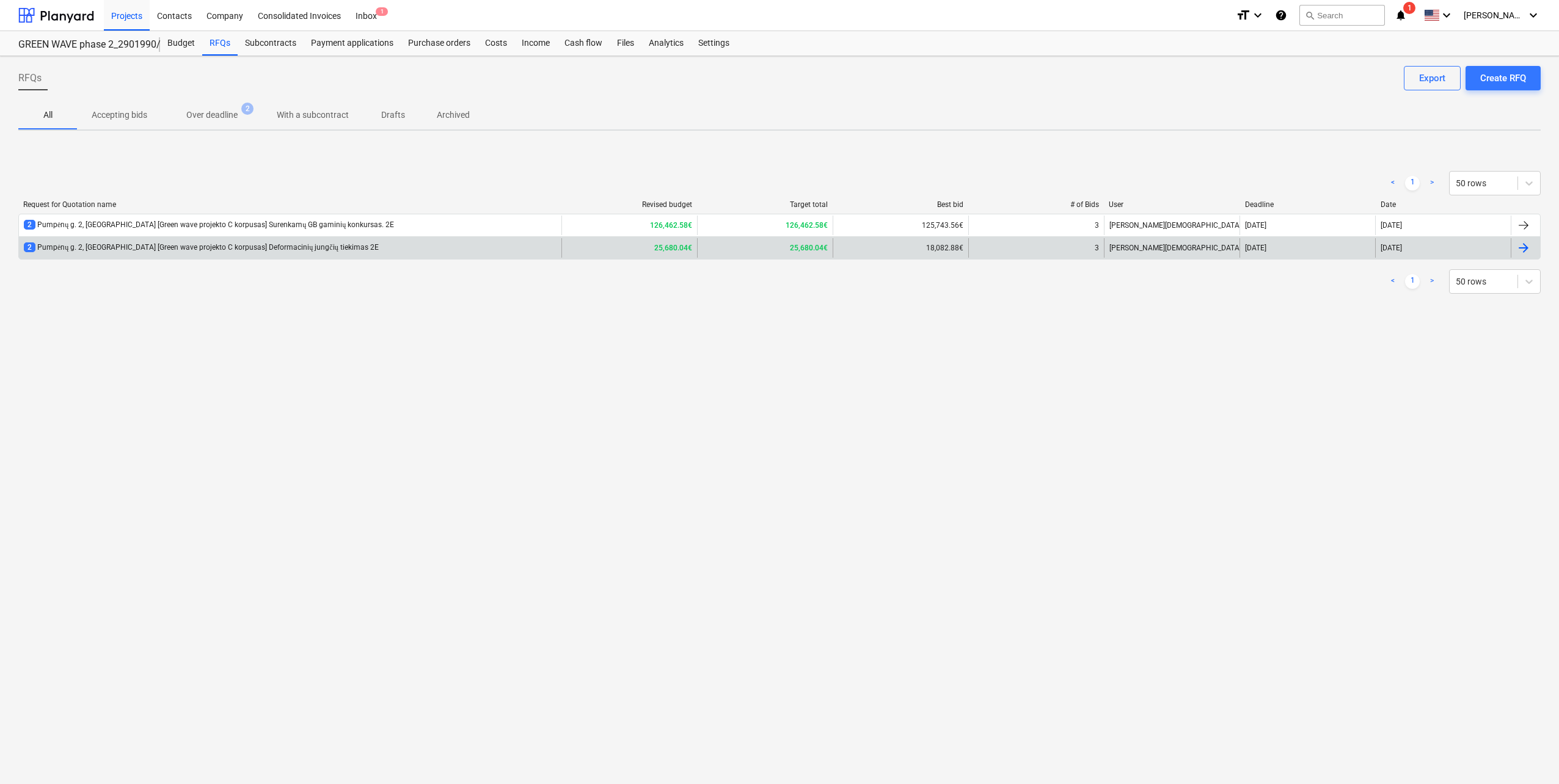
click at [286, 254] on div "2 Pumpėnų g. 2, Vilnius [Green wave projekto C korpusas] Deformacinių jungčių t…" at bounding box center [290, 248] width 543 height 19
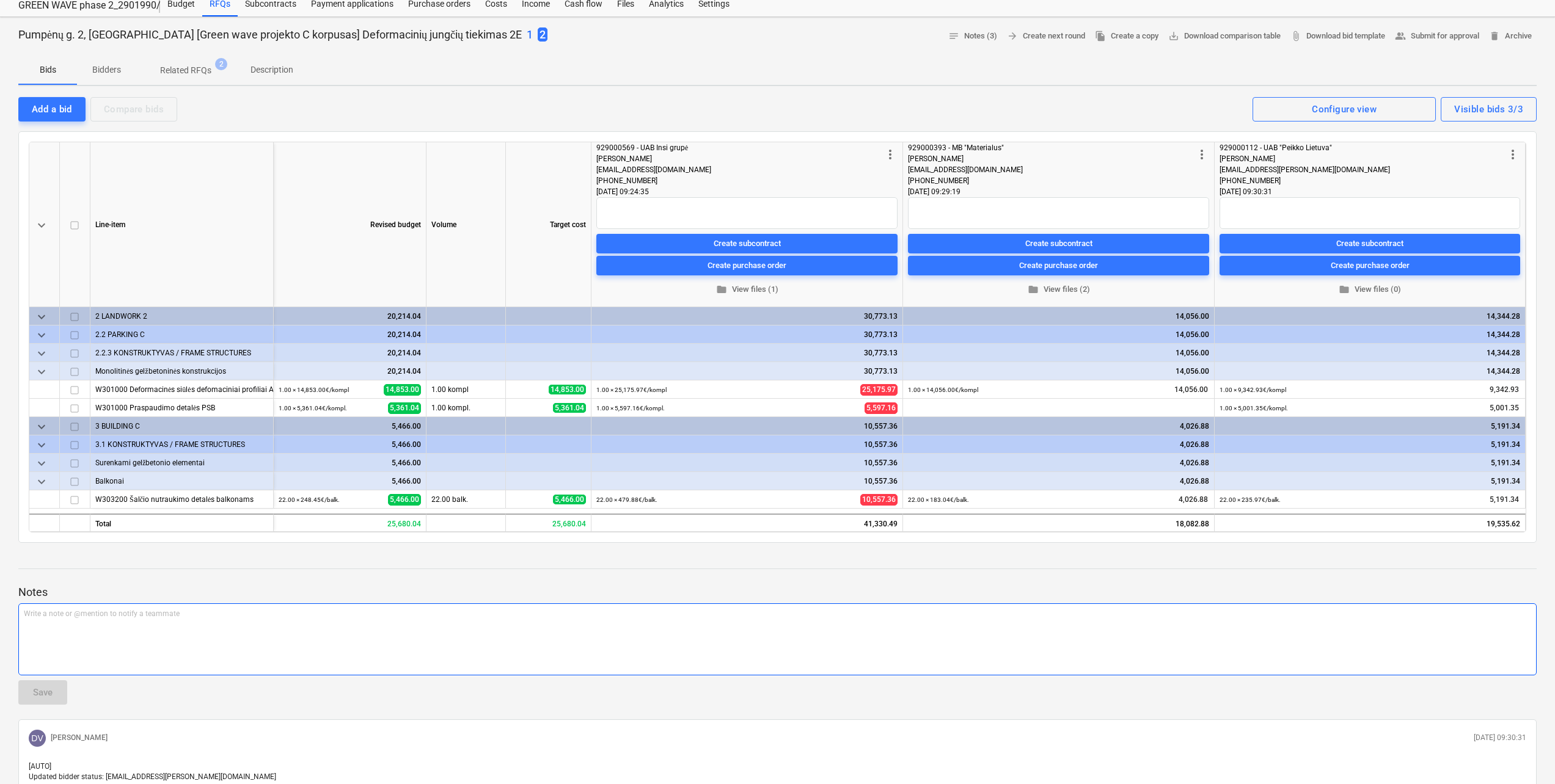
scroll to position [61, 0]
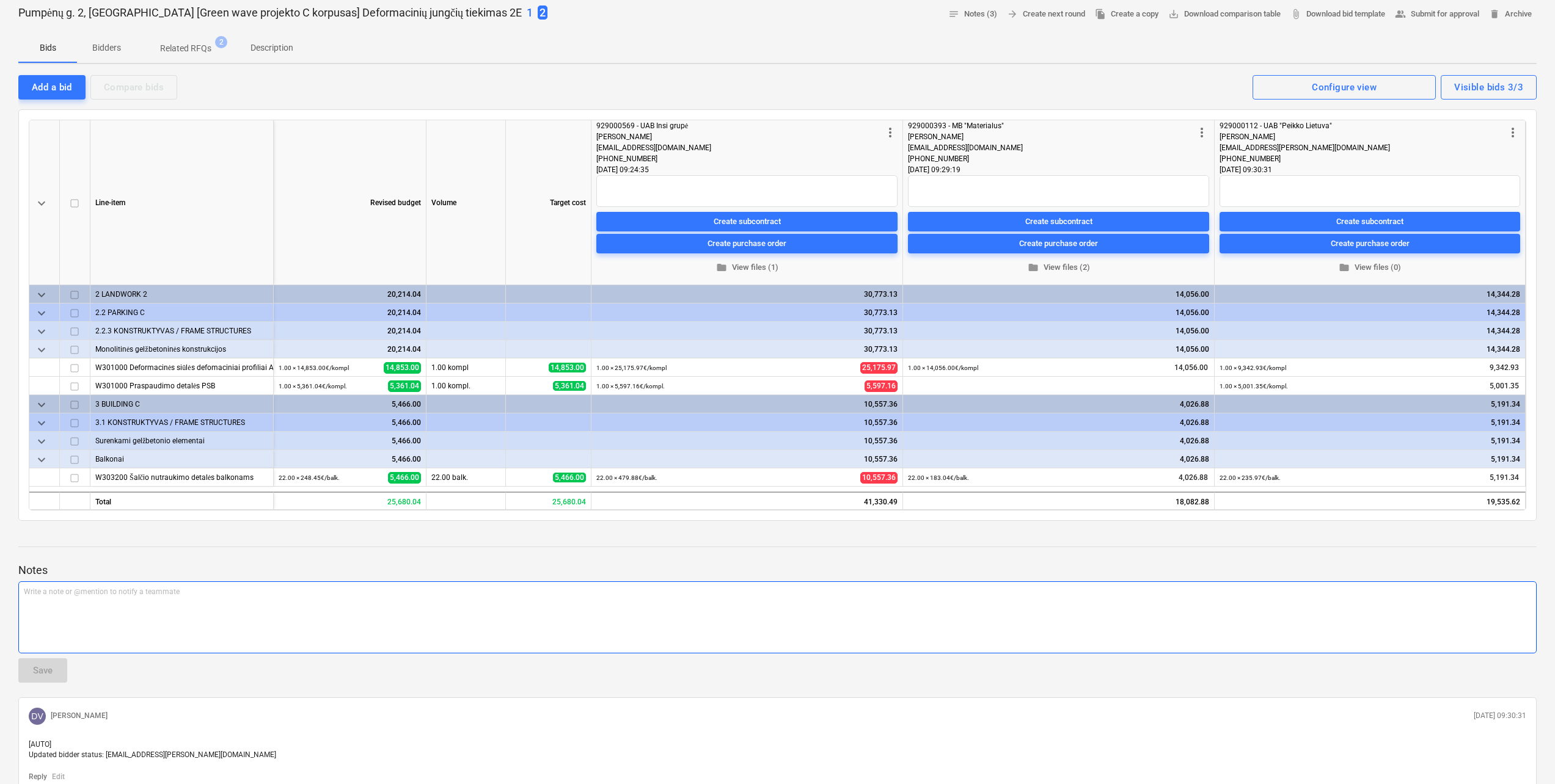
click at [243, 602] on div "Write a note or @mention to notify a teammate ﻿" at bounding box center [777, 617] width 1518 height 72
click at [231, 599] on div "Siūlau rinktis MB "Materials" deformacinių siūliu tiekimui," at bounding box center [777, 617] width 1518 height 72
drag, startPoint x: 788, startPoint y: 592, endPoint x: -25, endPoint y: 588, distance: 813.0
click at [0, 588] on html "Projects Contacts Company Consolidated Invoices Inbox 1 format_size keyboard_ar…" at bounding box center [777, 331] width 1555 height 784
copy span "Siūlau rinktis MB "Materials" deformacinių detalių tiekimui, UAB "Peikko" detal…"
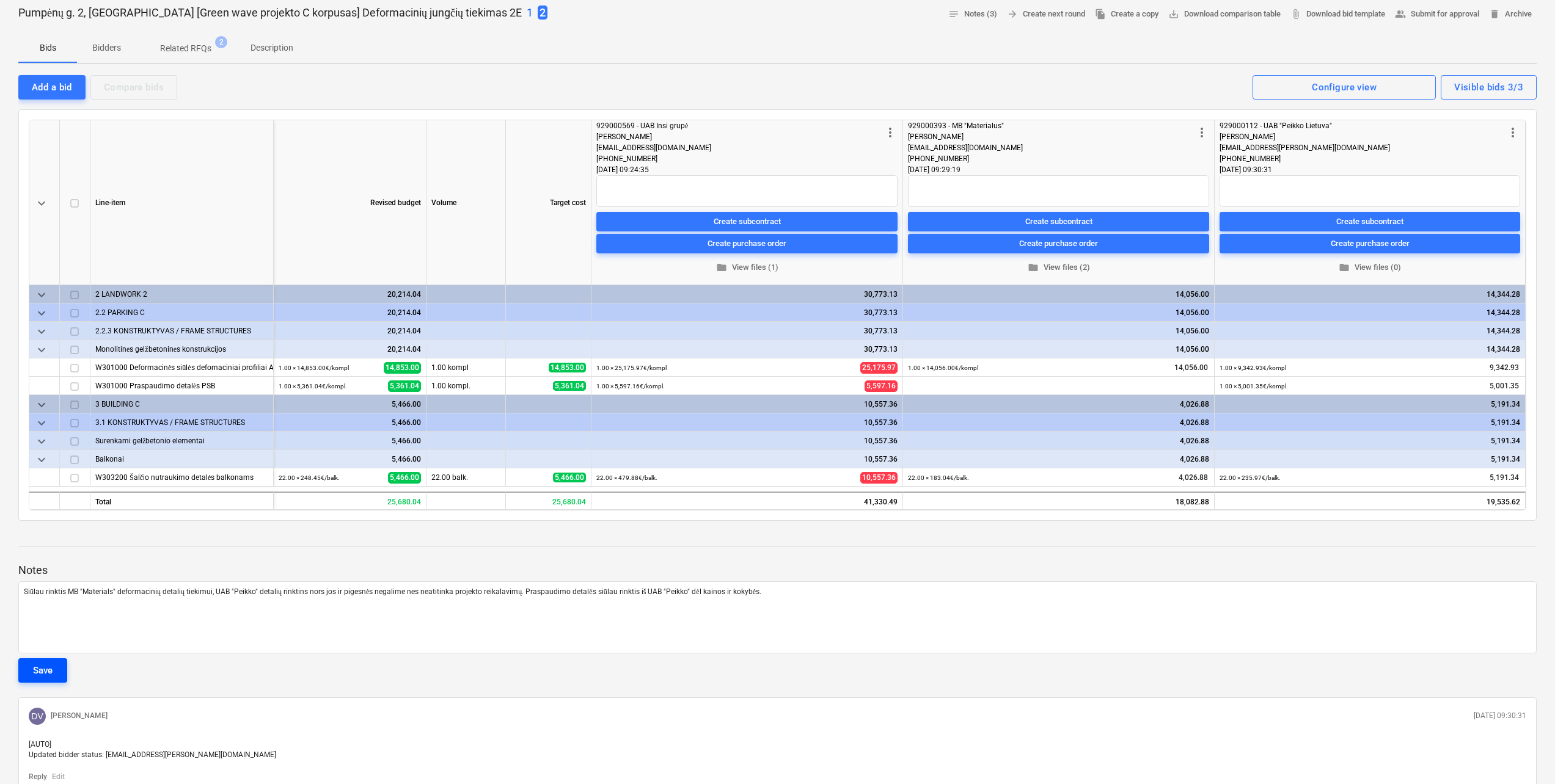
click at [49, 672] on div "Save" at bounding box center [43, 670] width 19 height 16
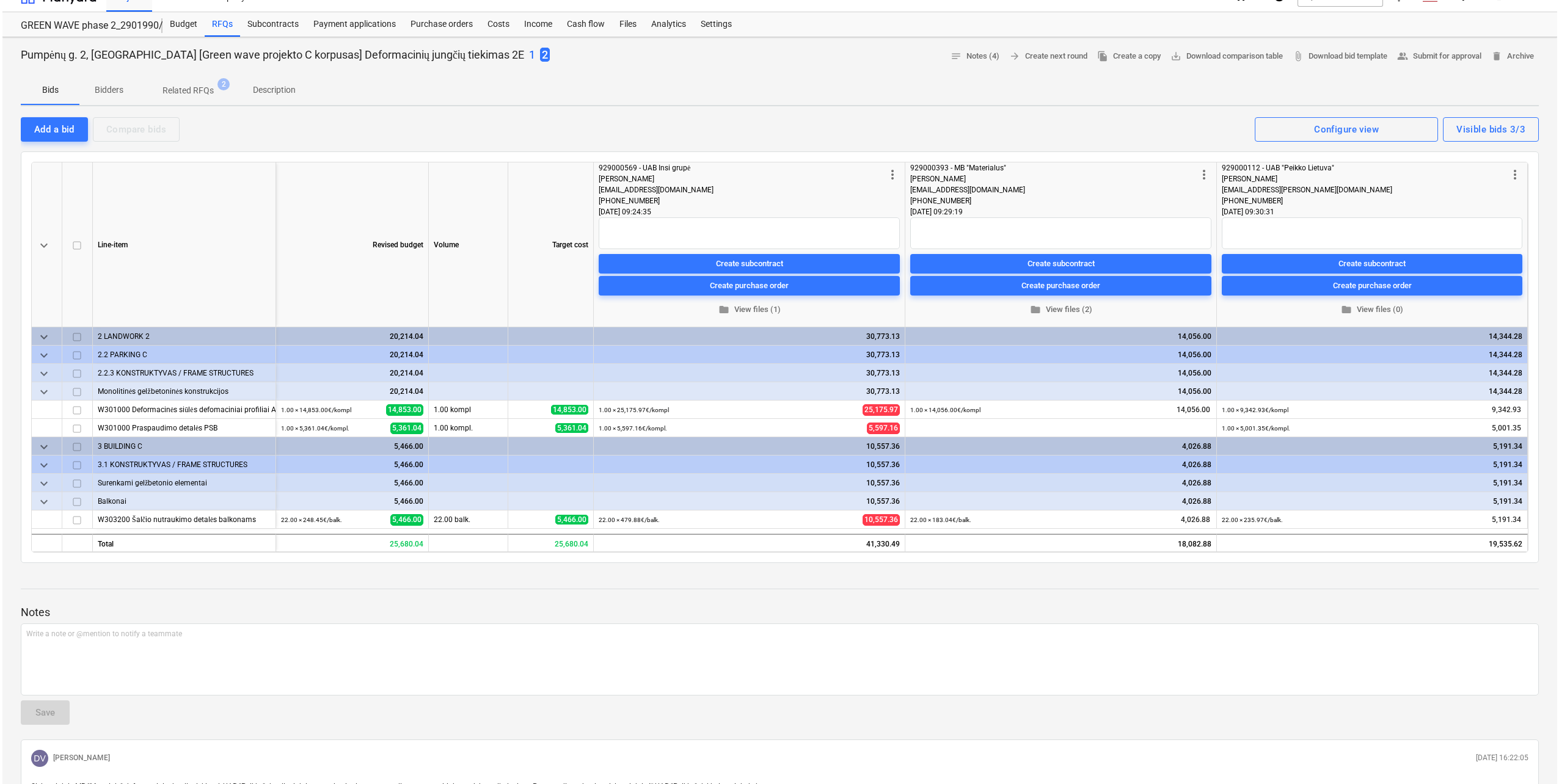
scroll to position [0, 0]
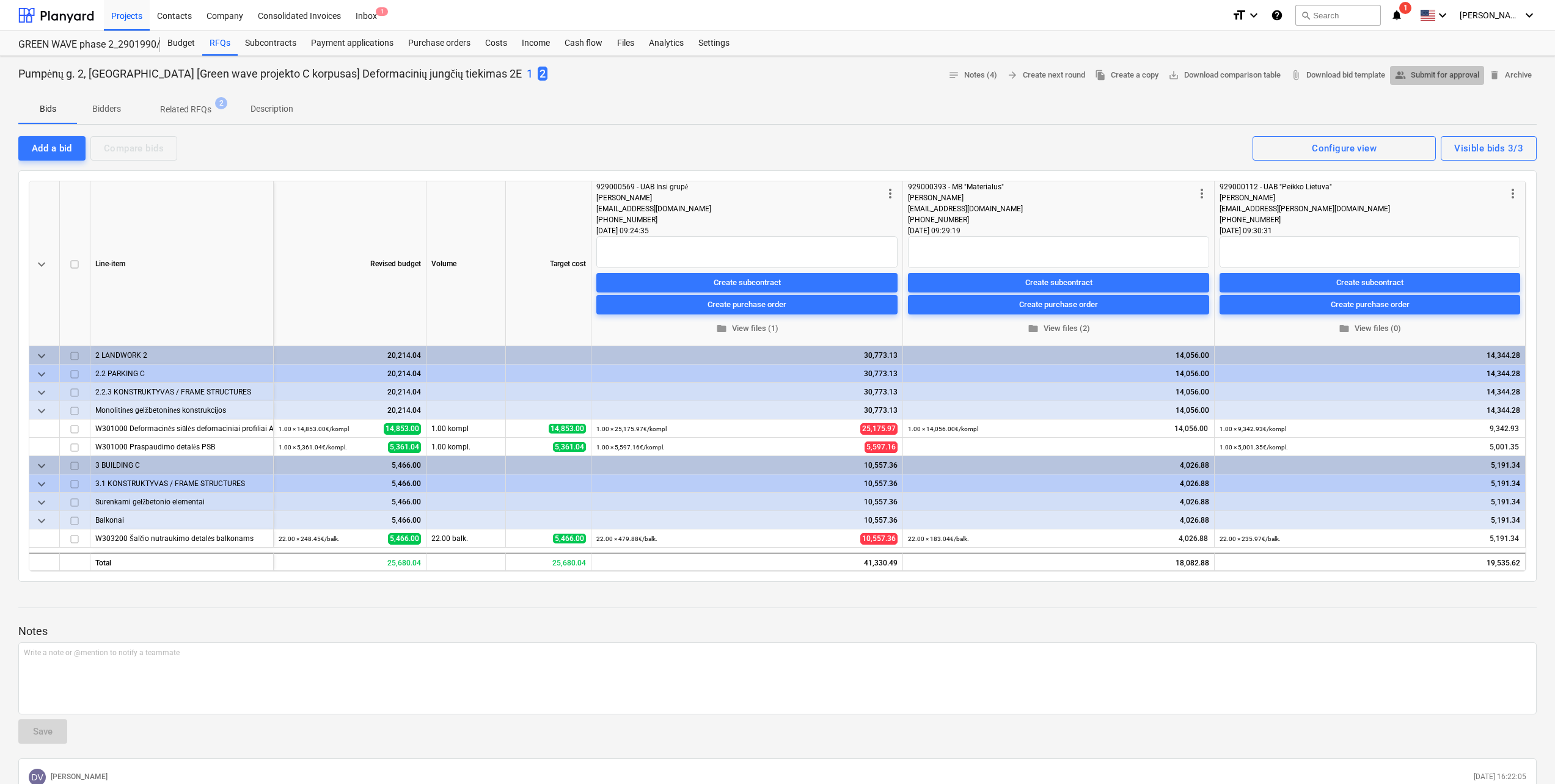
click at [1429, 79] on span "people_alt Submit for approval" at bounding box center [1436, 76] width 84 height 14
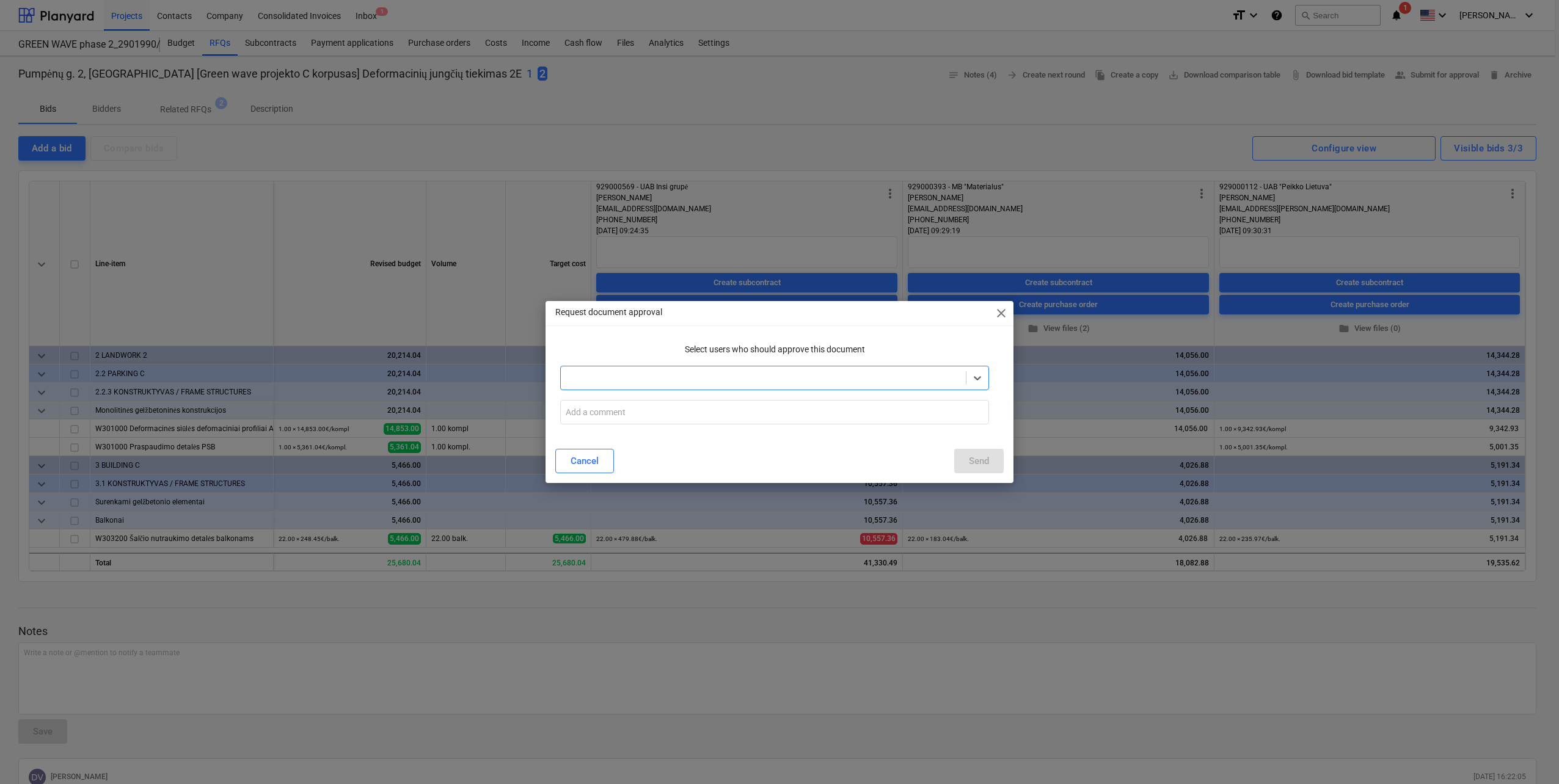
type input "e"
type input "valen"
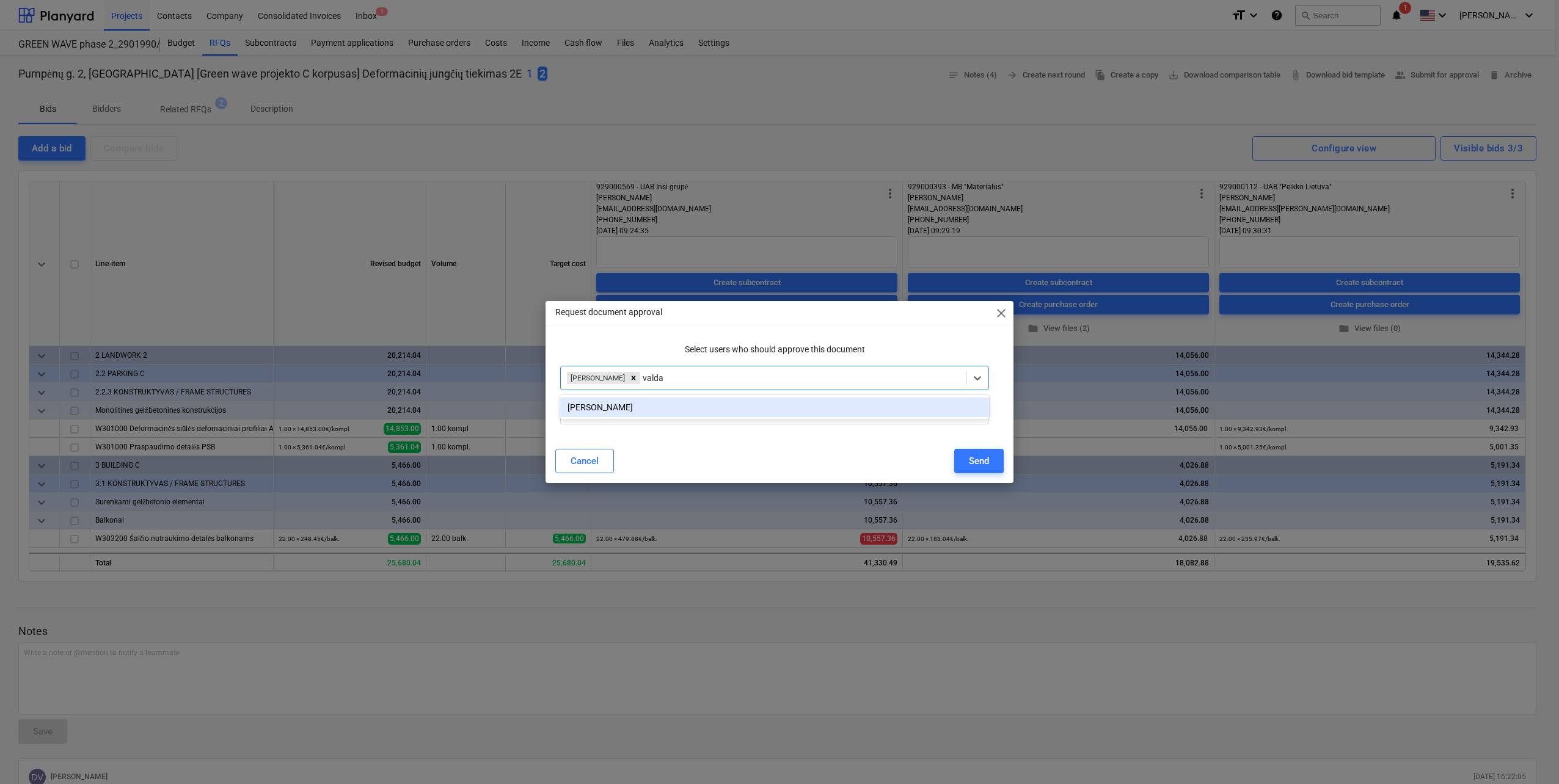
type input "valdas"
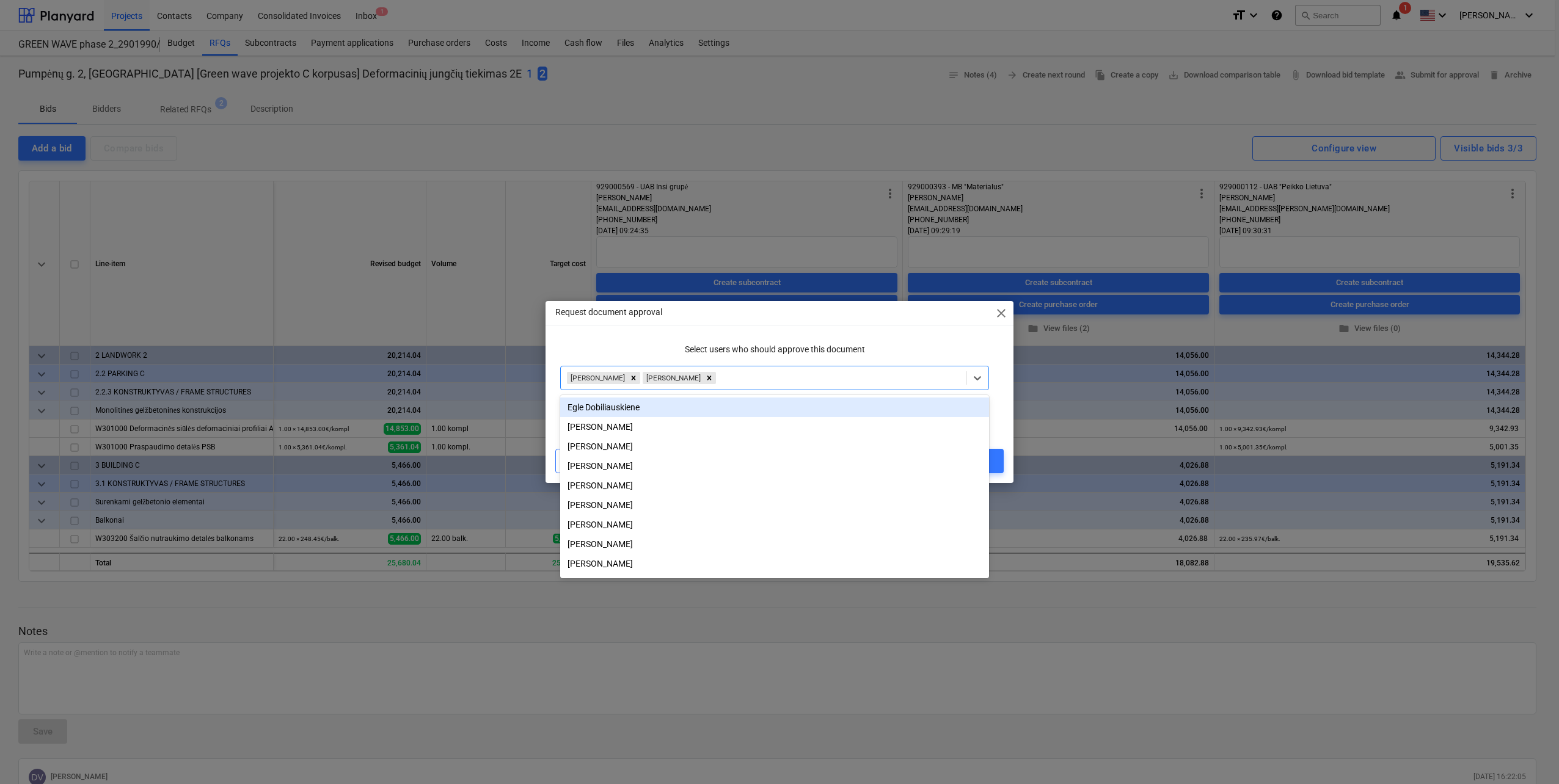
click at [708, 364] on div "option Valdas Eimontas, selected. option Egle Dobiliauskiene focused, 1 of 10. …" at bounding box center [774, 377] width 438 height 34
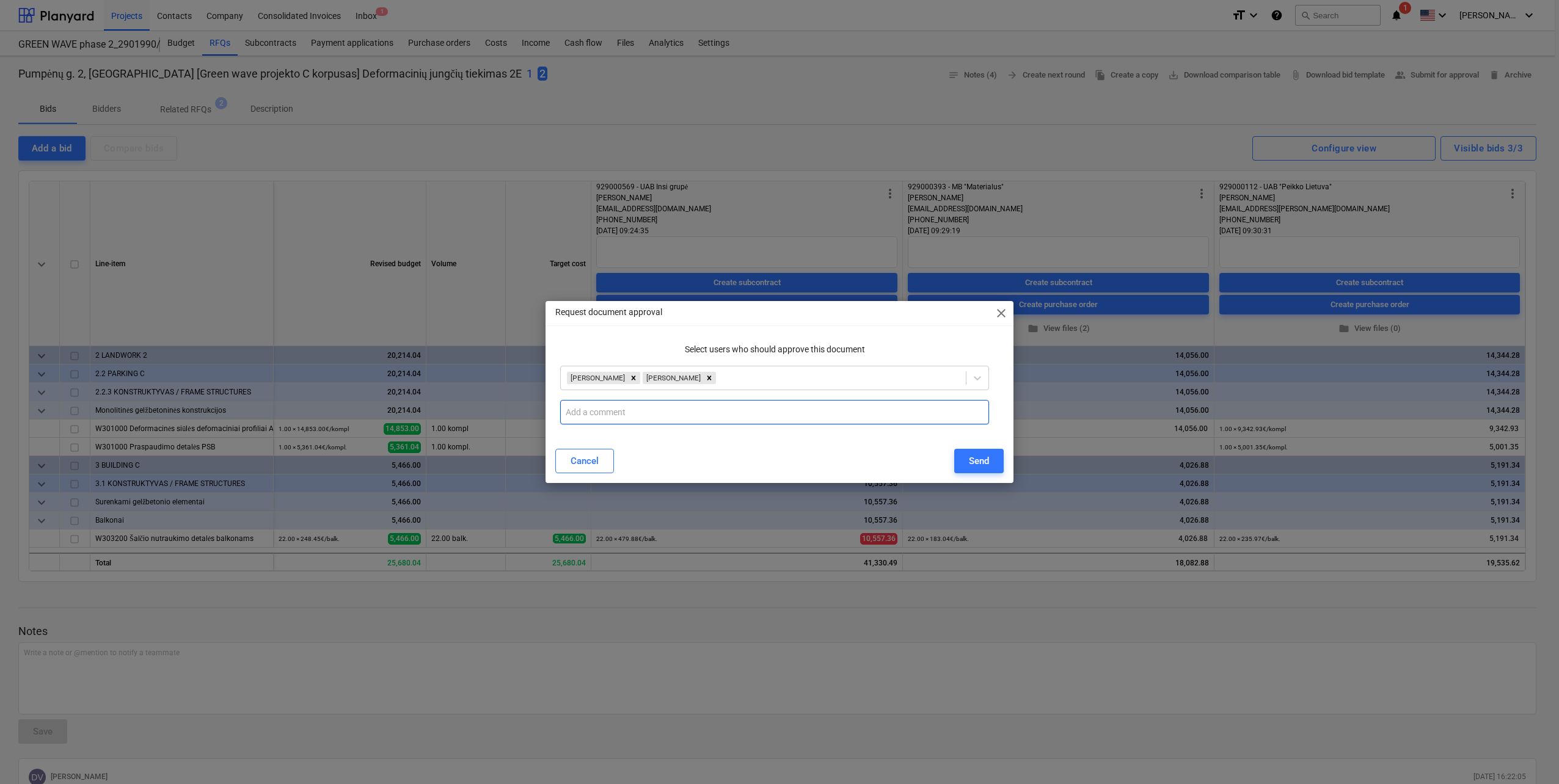
click at [658, 413] on input "text" at bounding box center [774, 412] width 429 height 24
paste input "Siūlau rinktis MB "Materials" deformacinių detalių tiekimui, UAB "Peikko" detal…"
type input "Siūlau rinktis MB "Materials" deformacinių detalių tiekimui, UAB "Peikko" detal…"
click at [980, 462] on div "Send" at bounding box center [978, 461] width 20 height 16
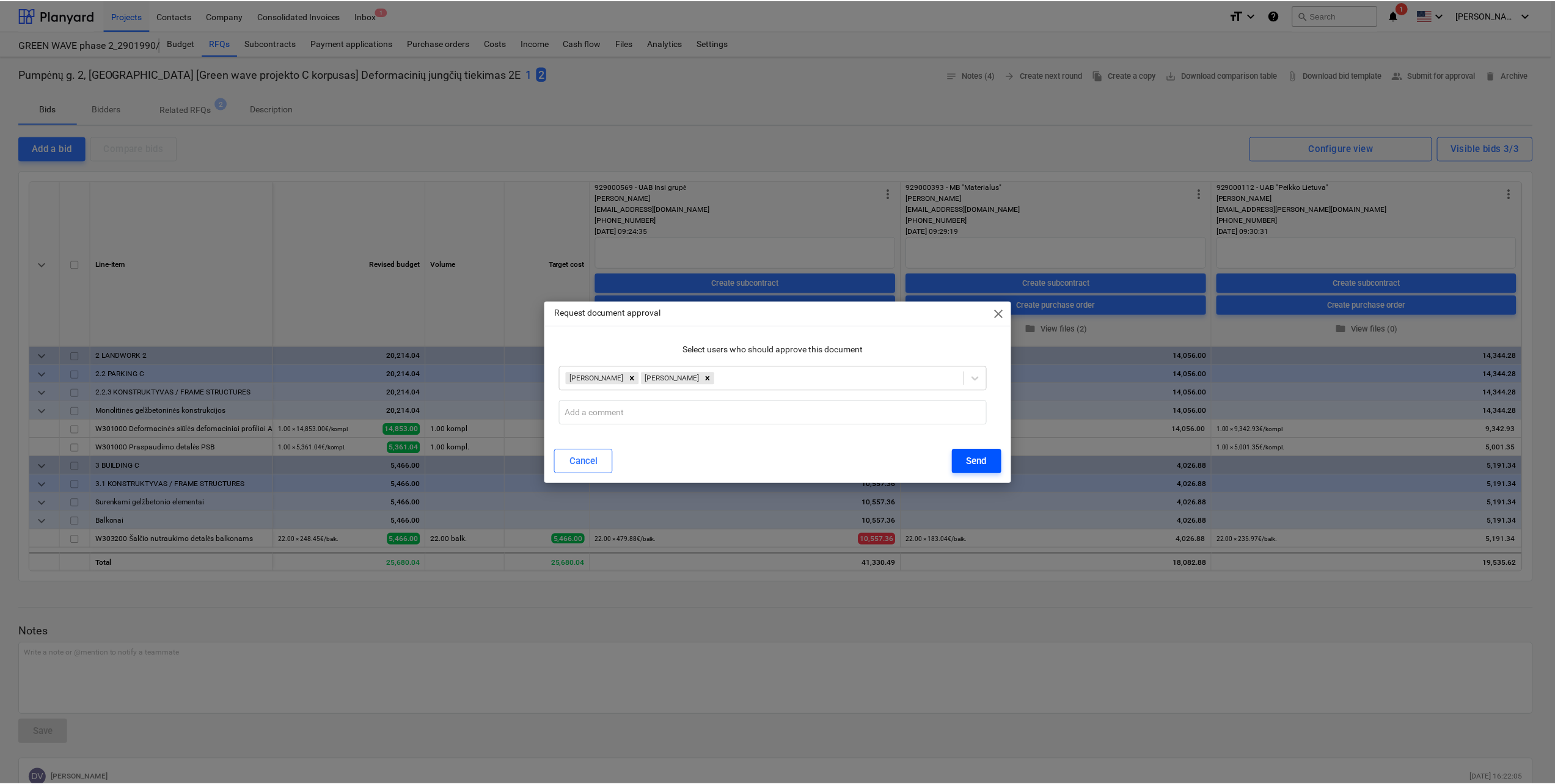
scroll to position [0, 0]
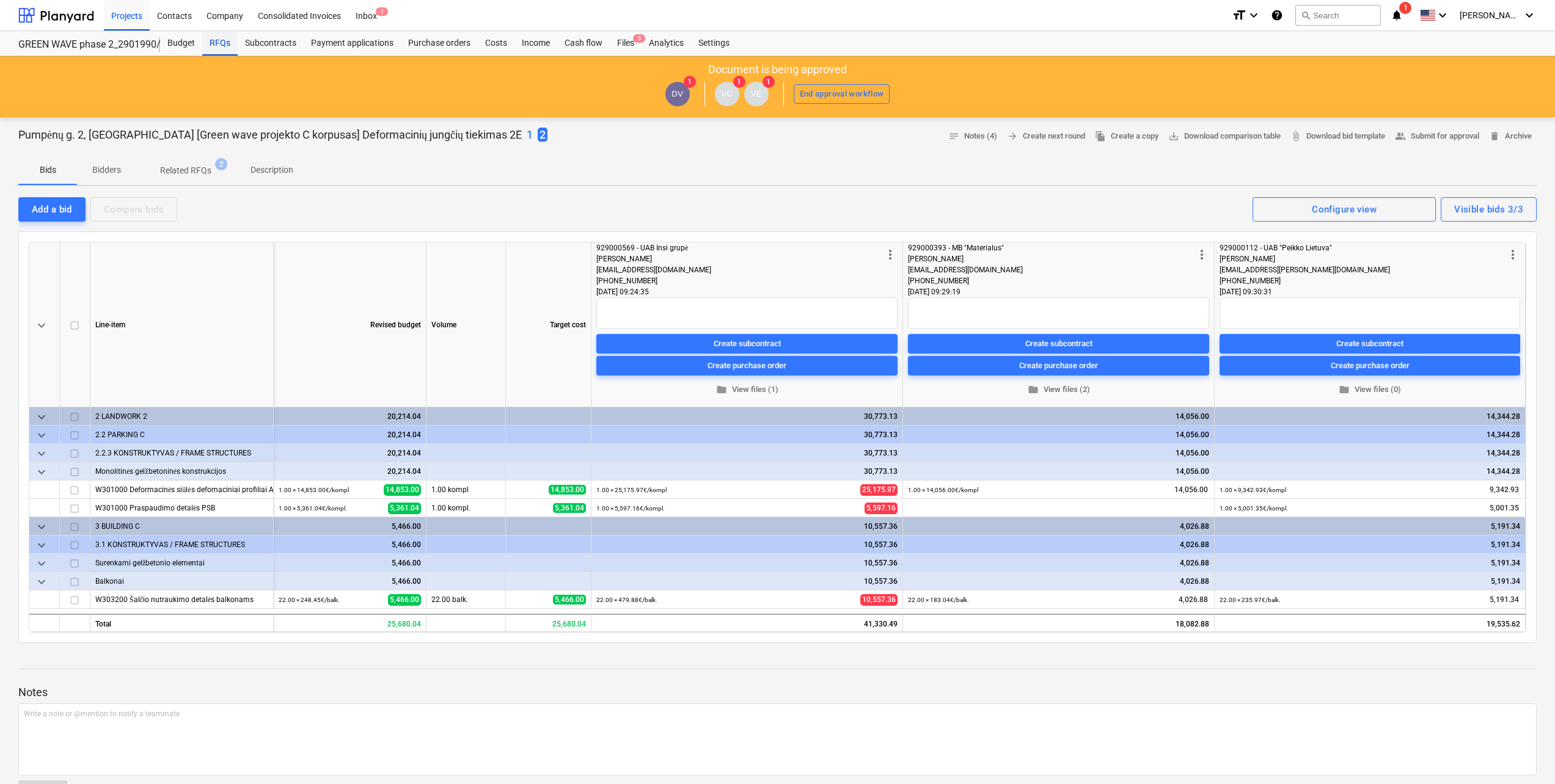
click at [223, 44] on div "RFQs" at bounding box center [219, 43] width 35 height 24
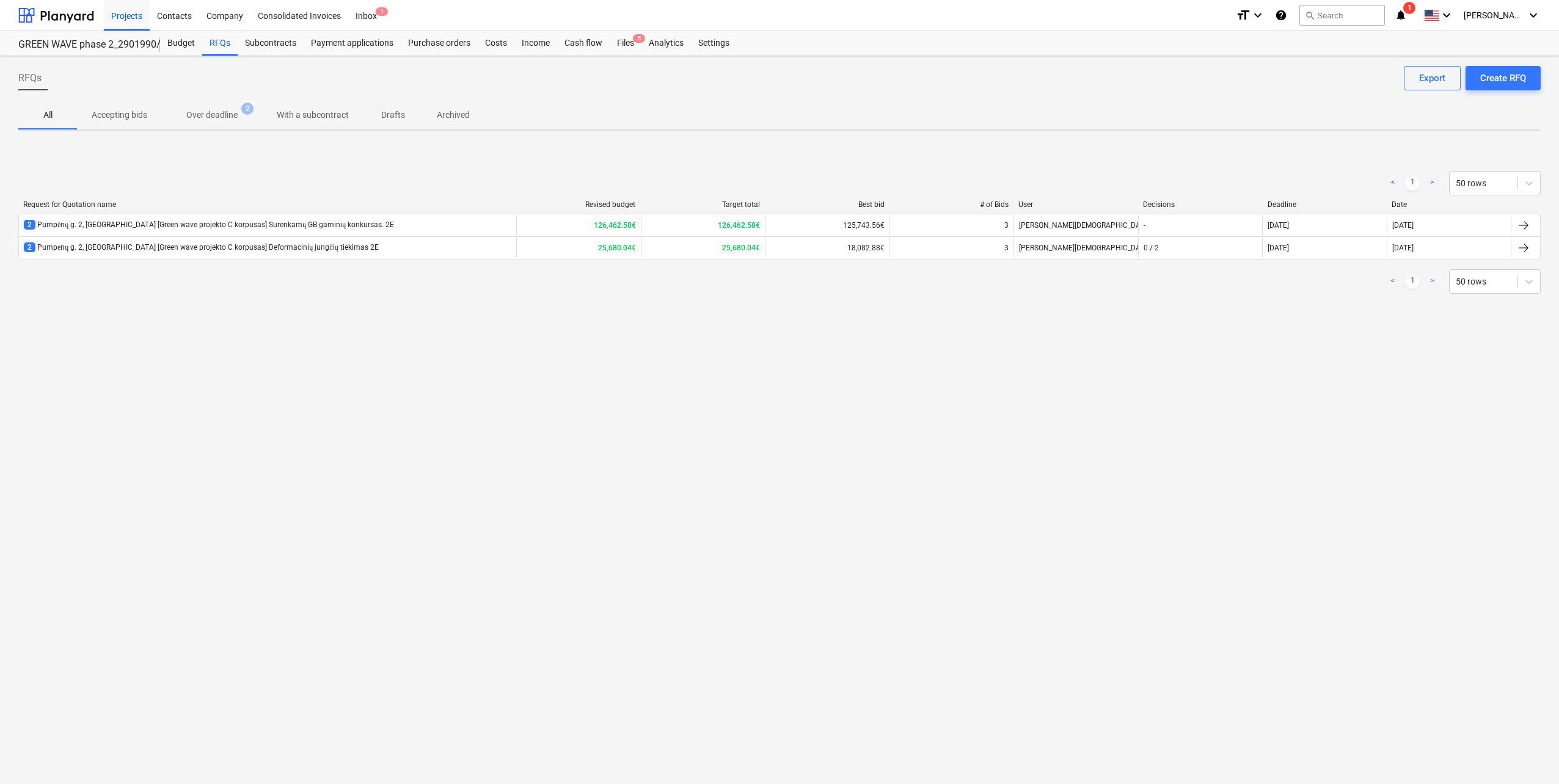
click at [94, 20] on div "Projects Contacts Company Consolidated Invoices Inbox 1 format_size keyboard_ar…" at bounding box center [779, 15] width 1559 height 31
click at [85, 17] on div at bounding box center [56, 15] width 76 height 31
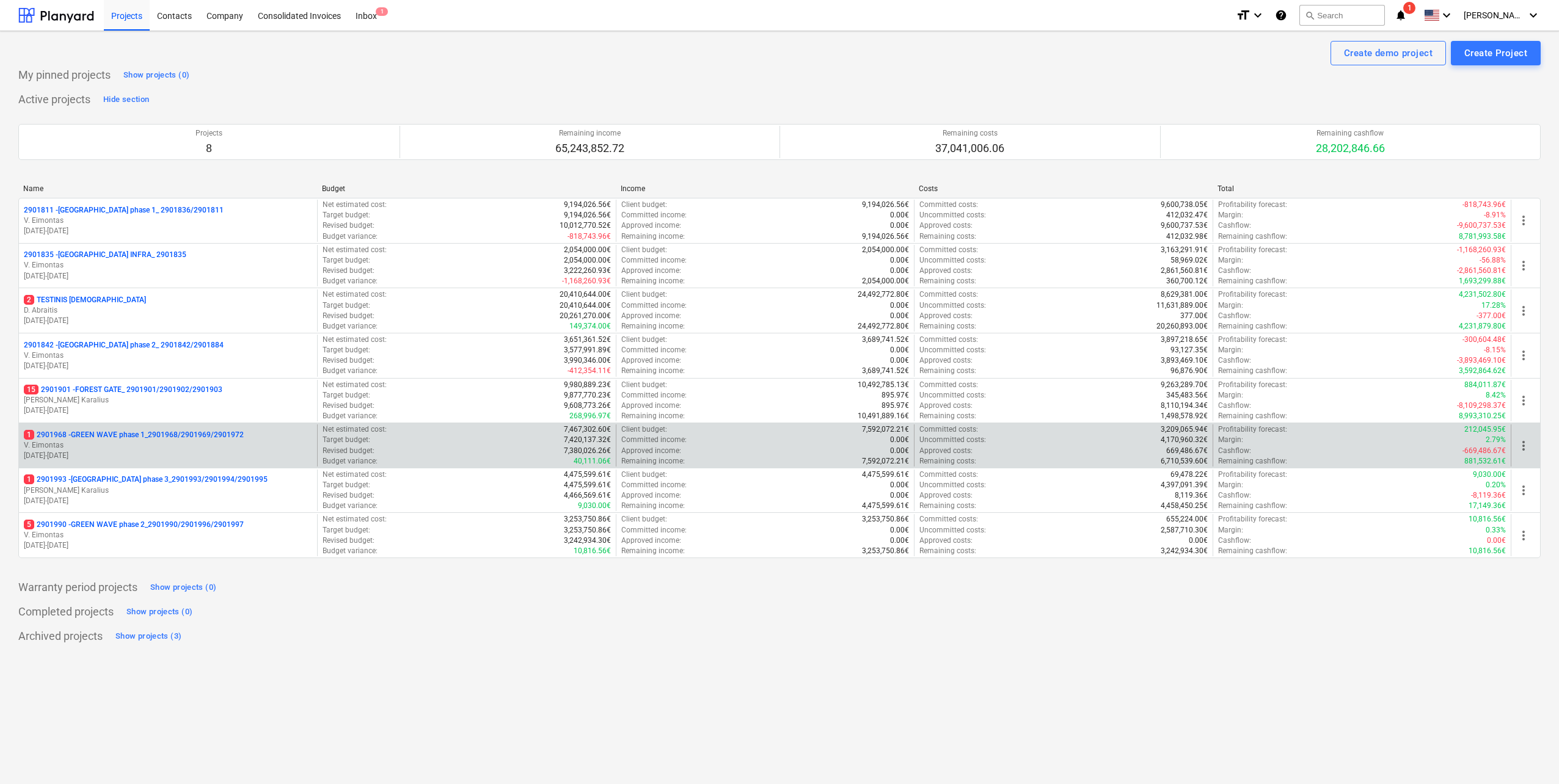
click at [181, 425] on div "1 2901968 - GREEN WAVE phase 1_2901968/2901969/2901972 [PERSON_NAME] [DATE] - […" at bounding box center [168, 445] width 298 height 42
click at [173, 441] on p "V. Eimontas" at bounding box center [168, 445] width 289 height 10
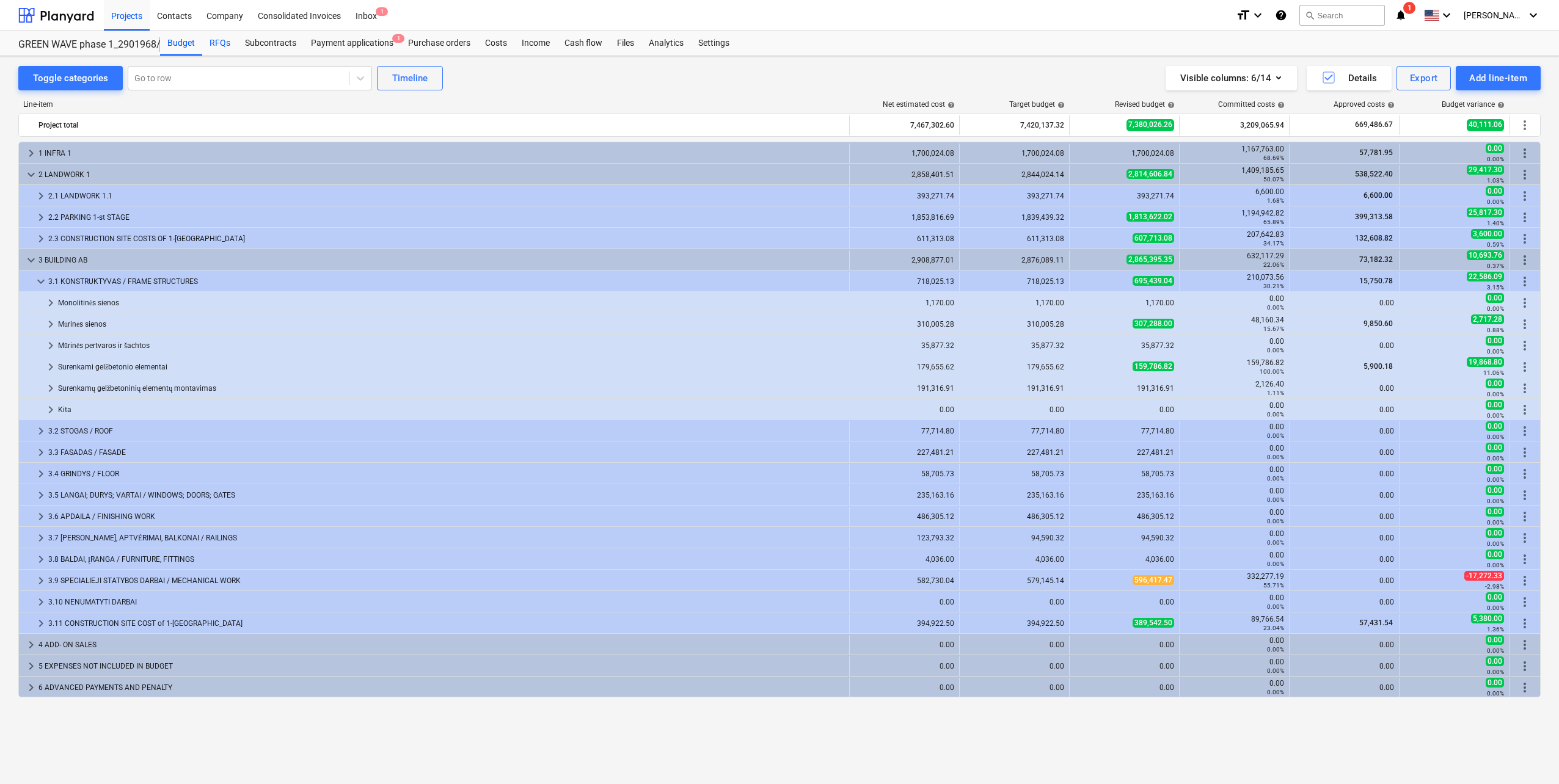
click at [222, 42] on div "RFQs" at bounding box center [219, 43] width 35 height 24
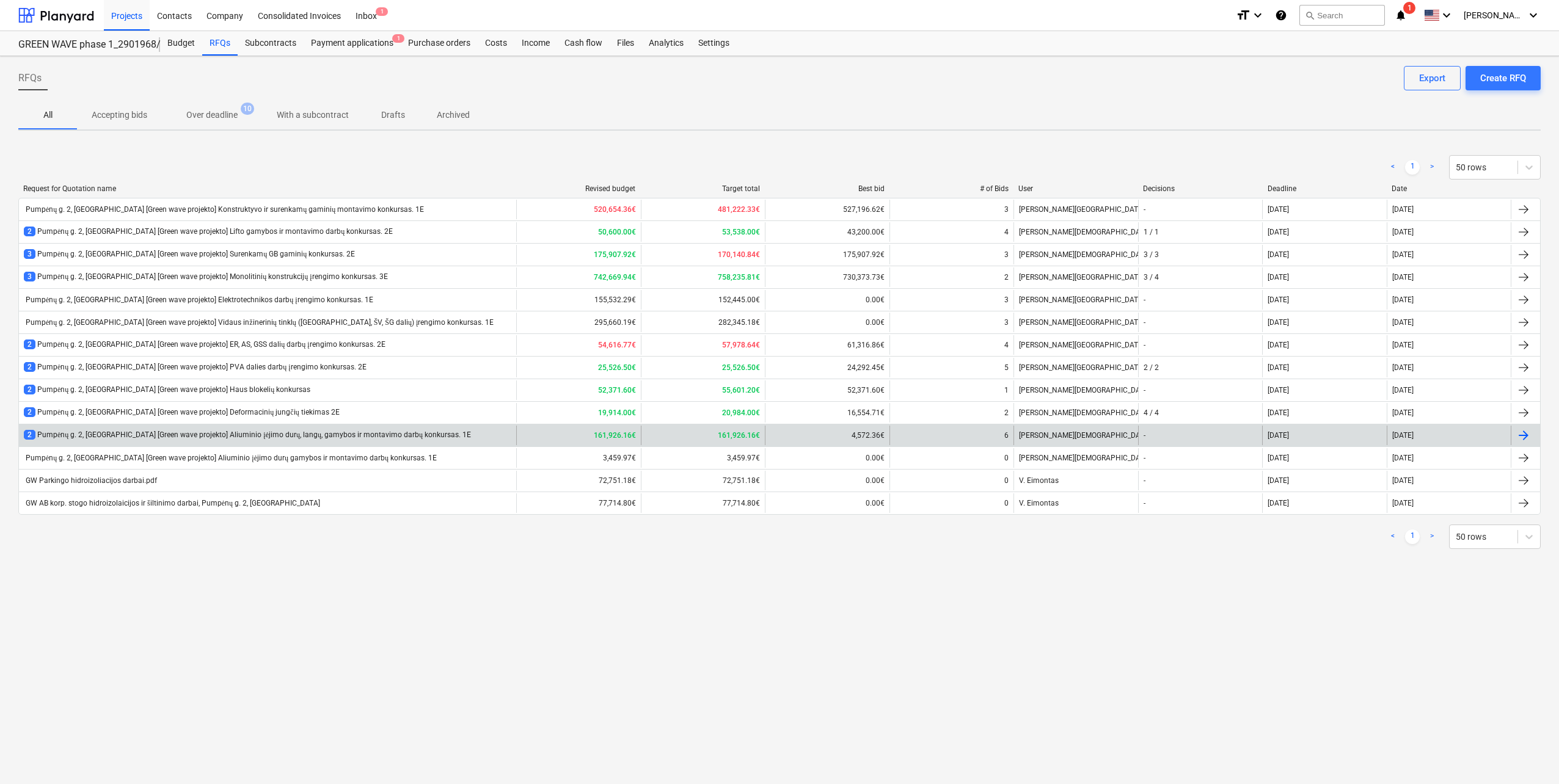
click at [268, 431] on div "2 Pumpėnų g. 2, [GEOGRAPHIC_DATA] [Green wave projekto] Aliuminio įėjimo durų, …" at bounding box center [247, 435] width 447 height 10
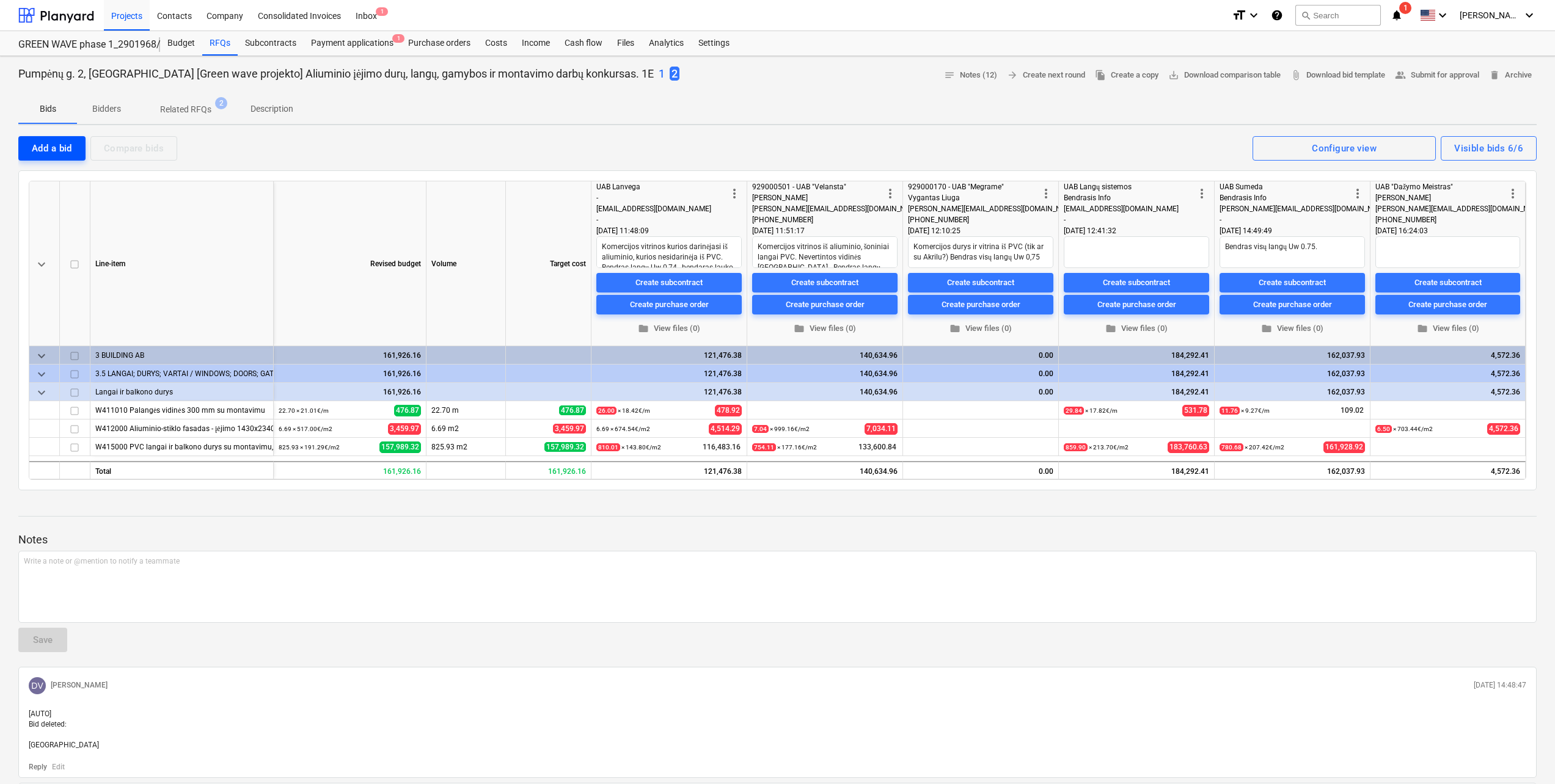
click at [50, 156] on div "Add a bid" at bounding box center [52, 148] width 40 height 16
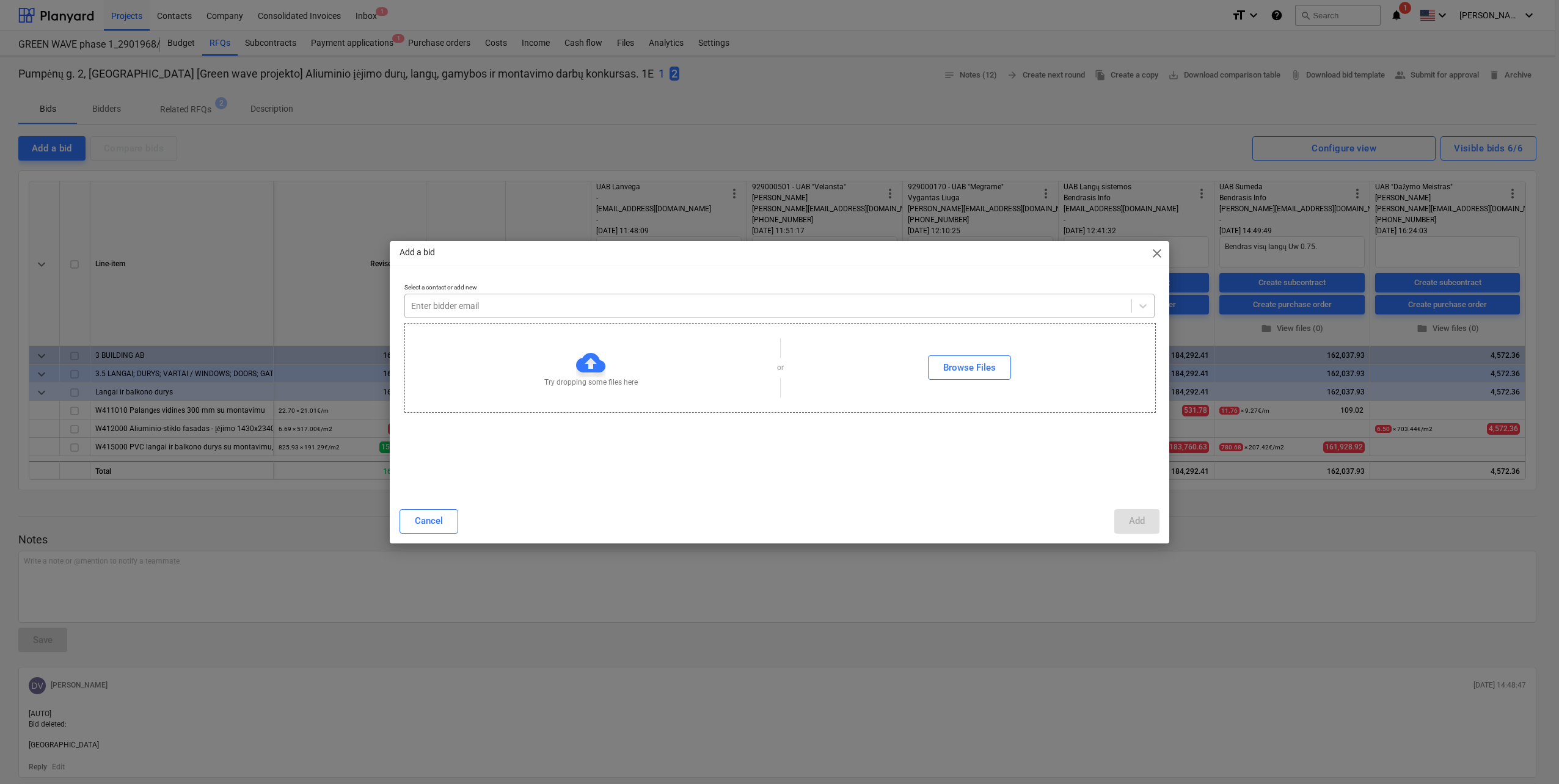
type textarea "x"
click at [593, 302] on div at bounding box center [768, 306] width 714 height 12
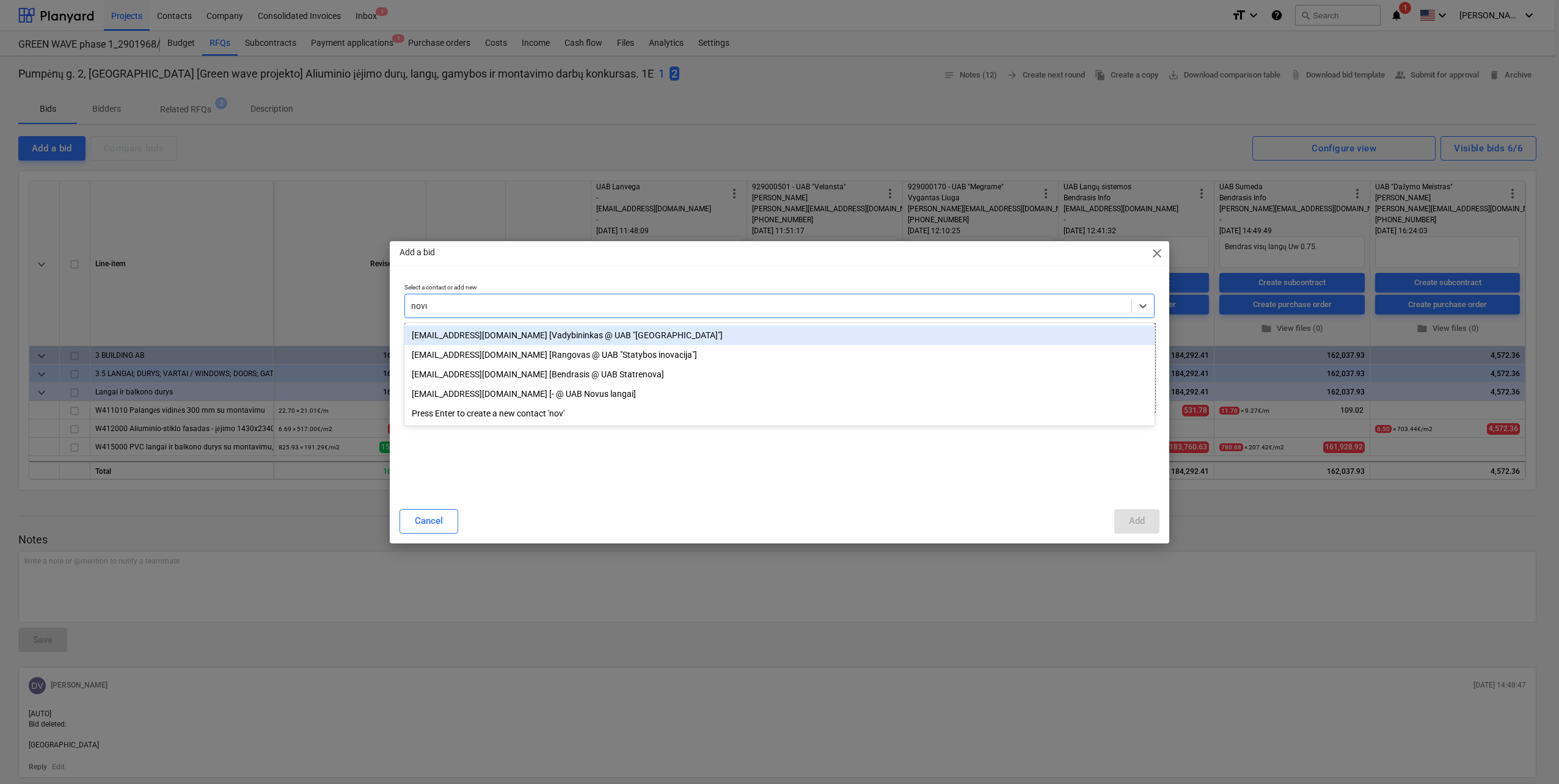
type input "novus"
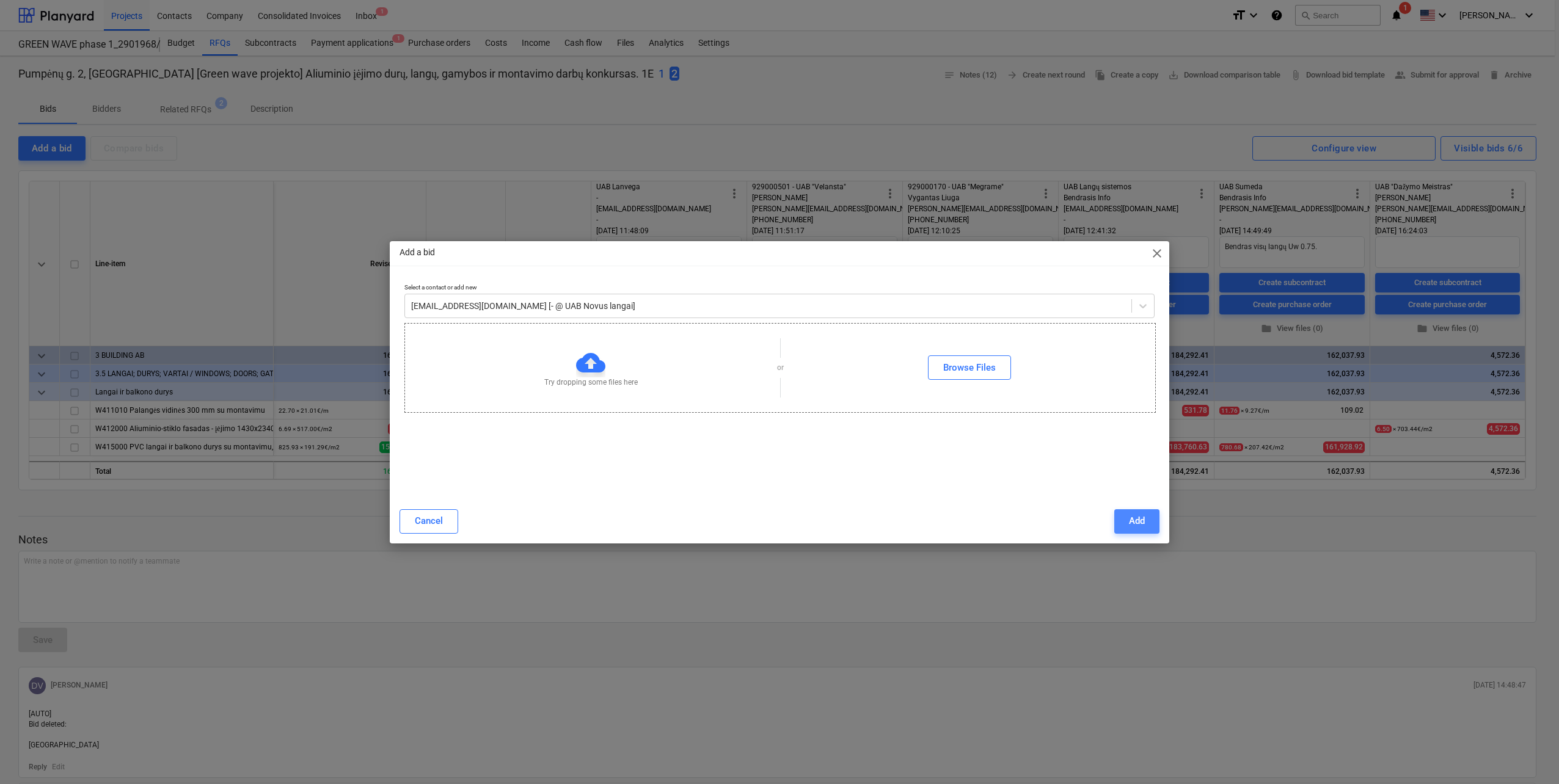
click at [1151, 527] on button "Add" at bounding box center [1136, 521] width 45 height 24
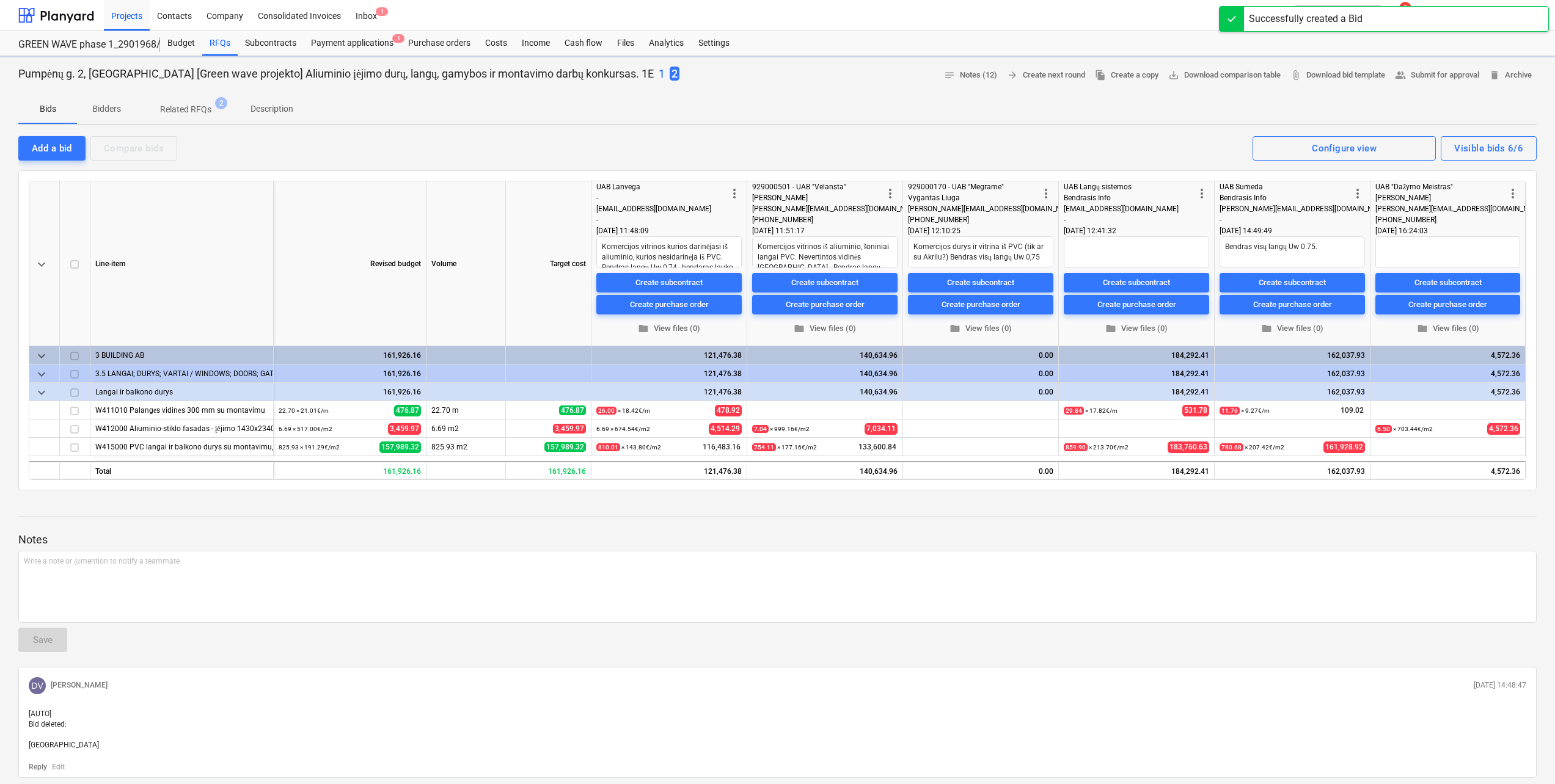
type textarea "x"
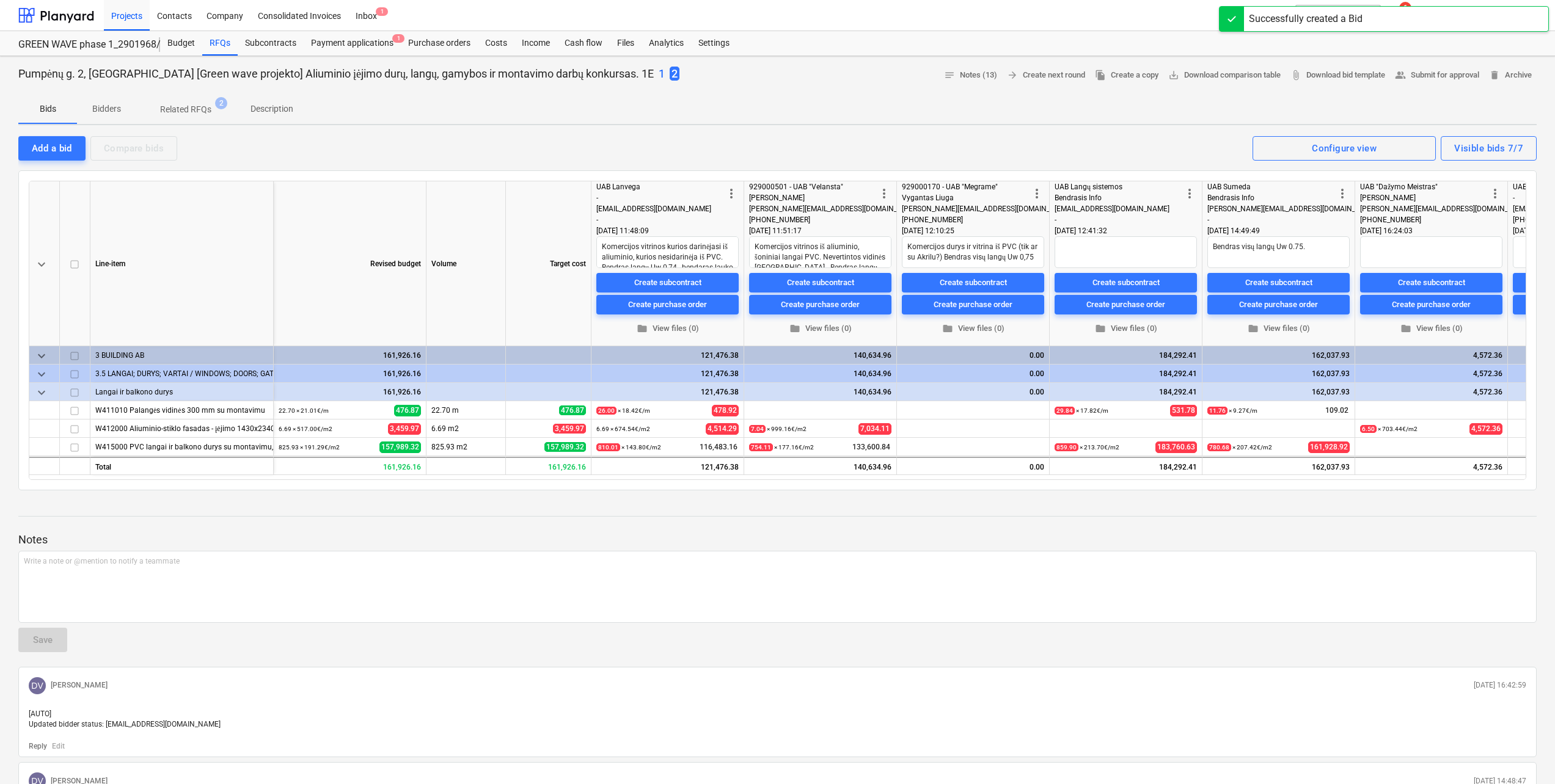
scroll to position [0, 135]
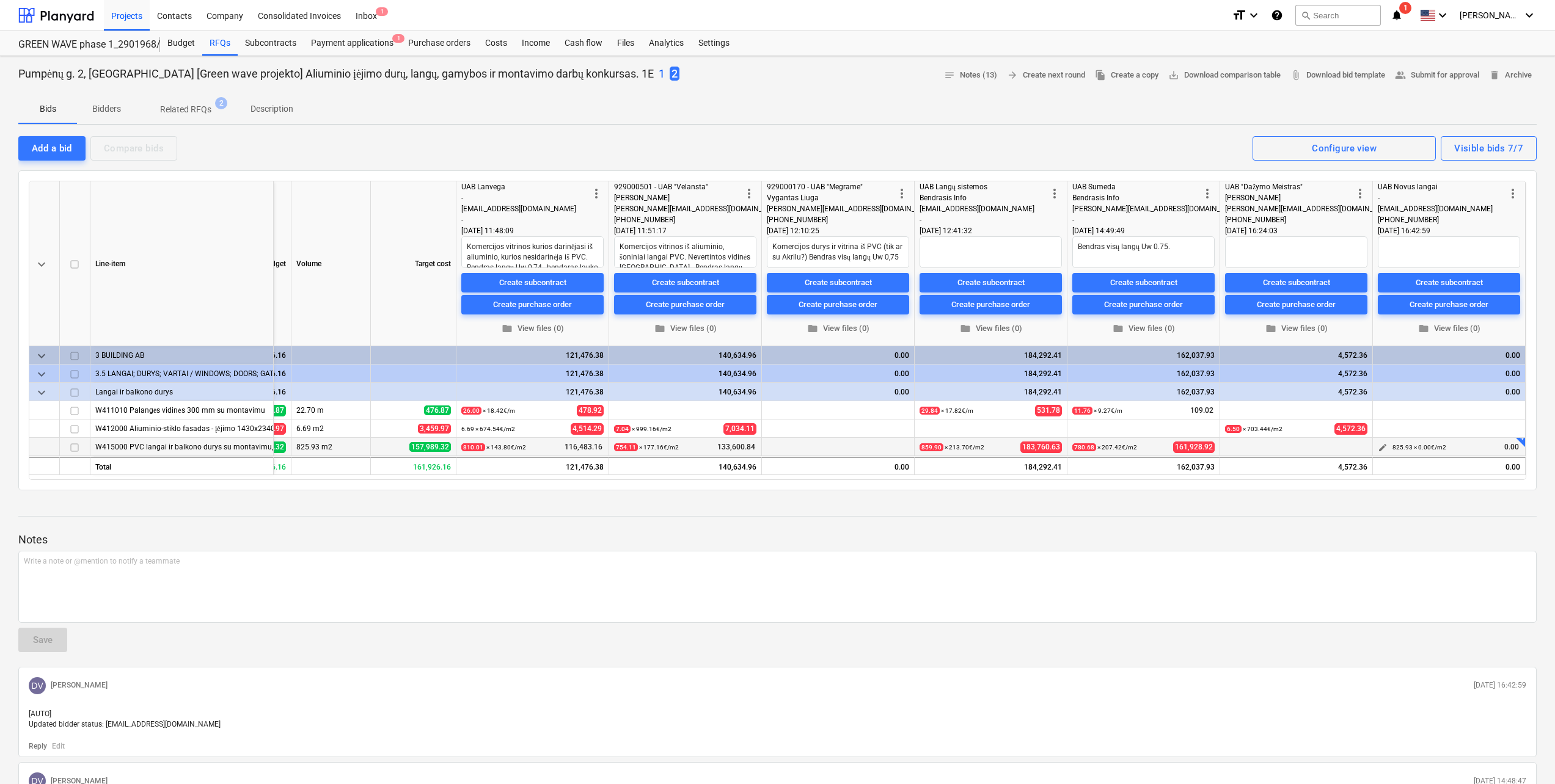
click at [1382, 448] on span "edit" at bounding box center [1382, 448] width 10 height 10
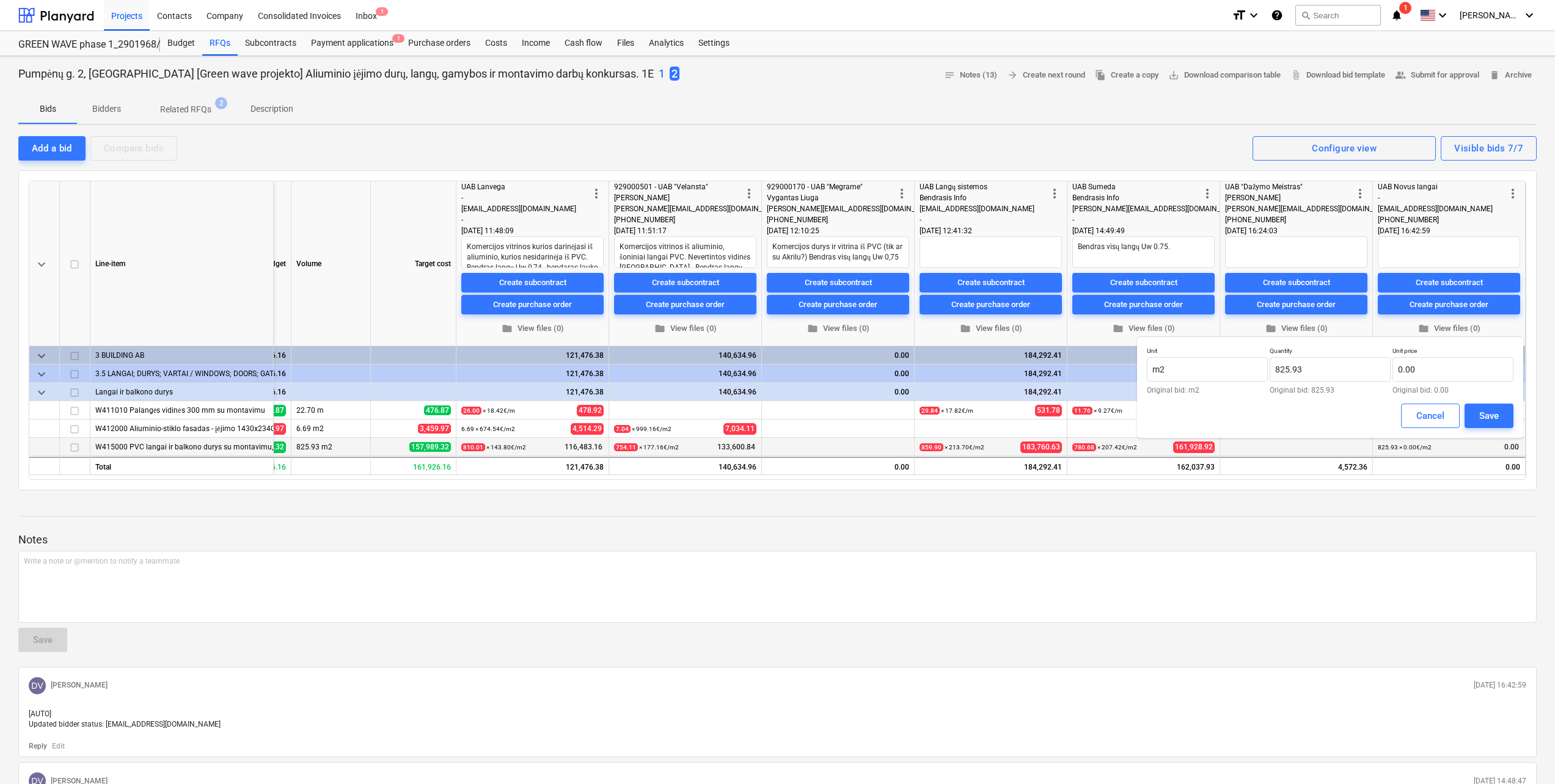
click at [1443, 383] on div "Unit price 0.00 Original bid: 0.00" at bounding box center [1452, 370] width 121 height 47
click at [1443, 372] on input "text" at bounding box center [1452, 369] width 121 height 24
type input "ą"
type input "117.50"
click at [1336, 375] on input "825.93" at bounding box center [1330, 369] width 121 height 24
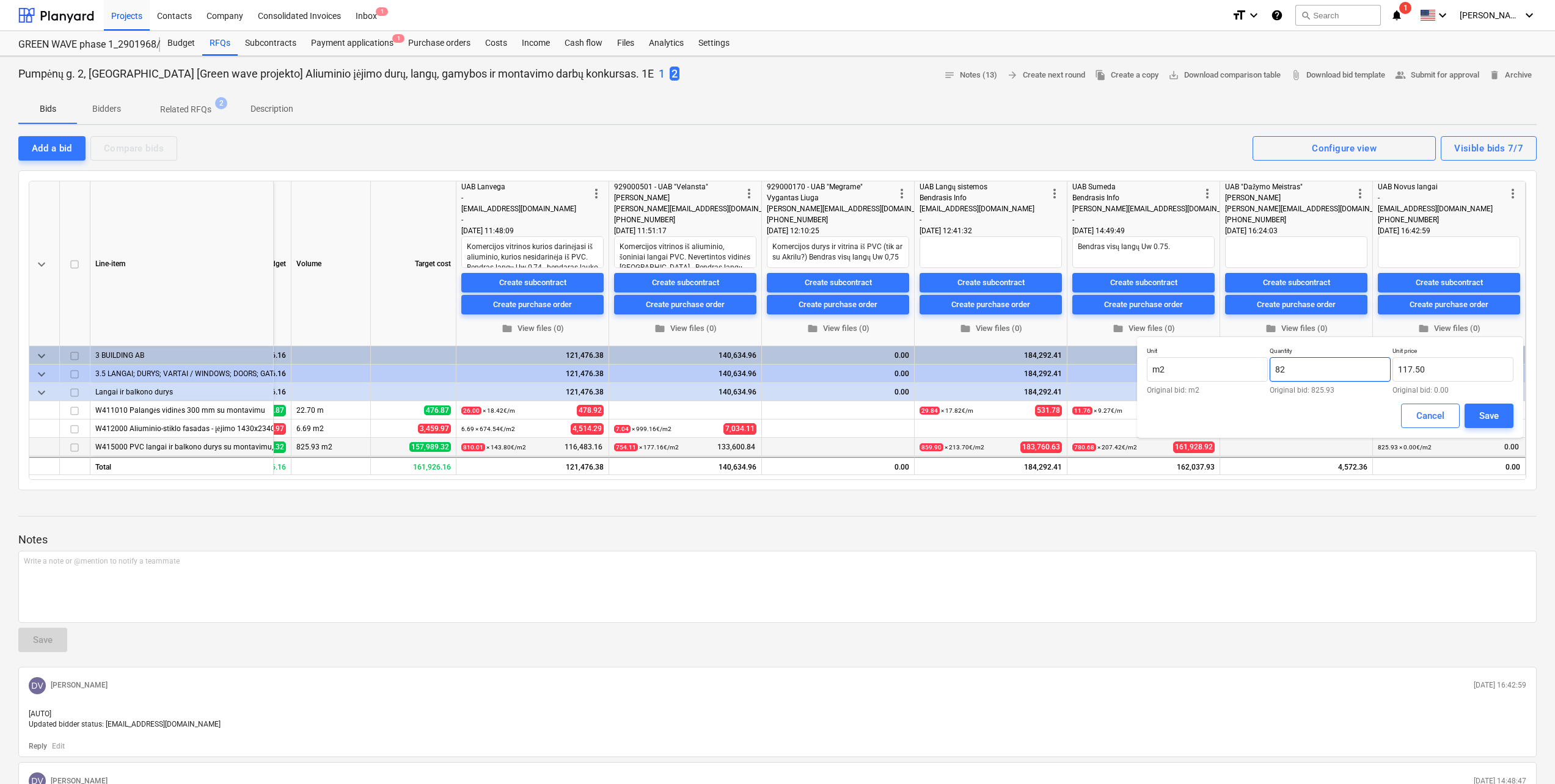
type input "8"
type input "834.01"
click at [1489, 409] on div "Save" at bounding box center [1488, 416] width 19 height 16
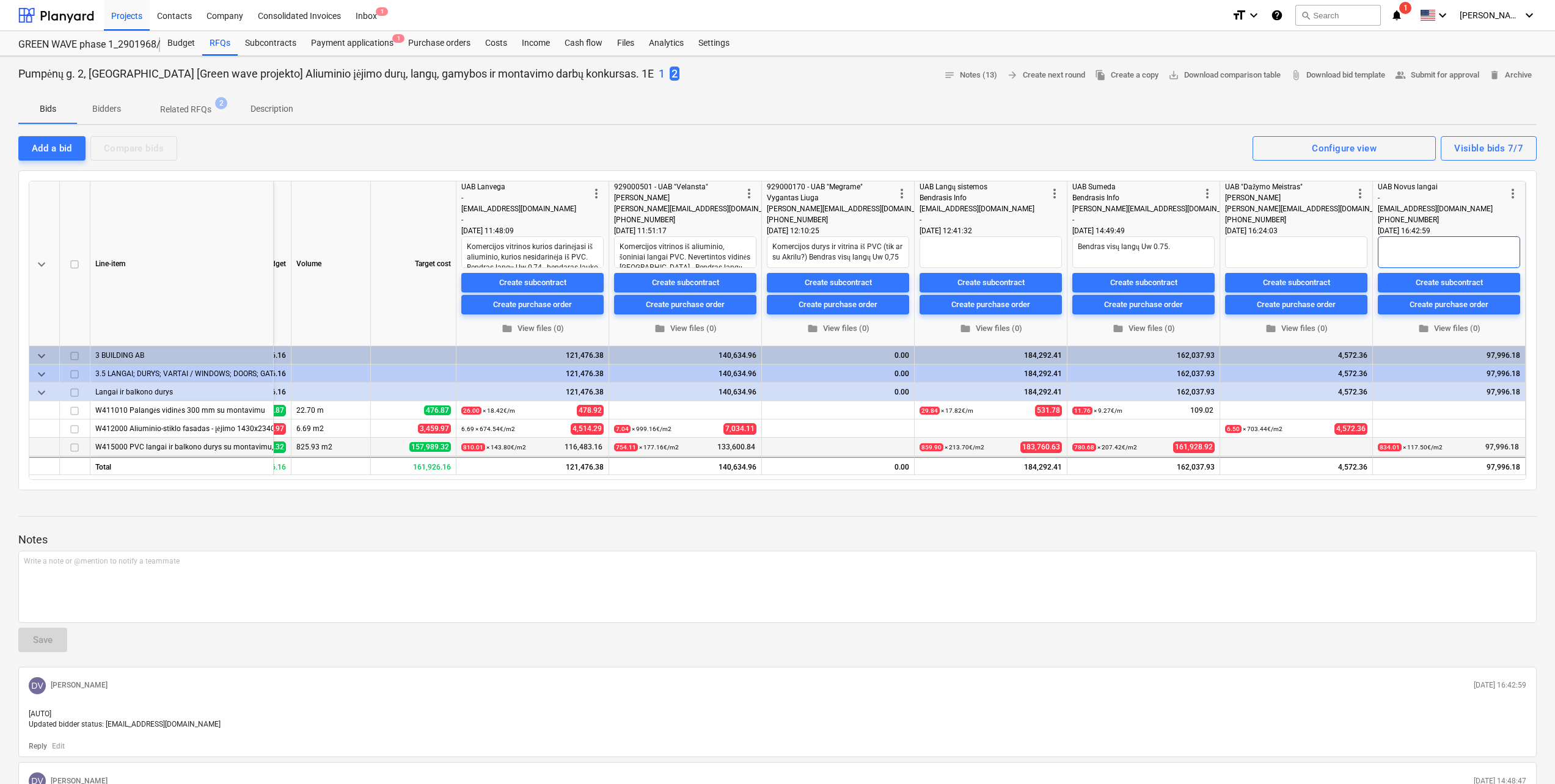
click at [1423, 246] on textarea at bounding box center [1448, 253] width 142 height 32
type textarea "x"
type textarea "U"
type textarea "x"
type textarea "Uw"
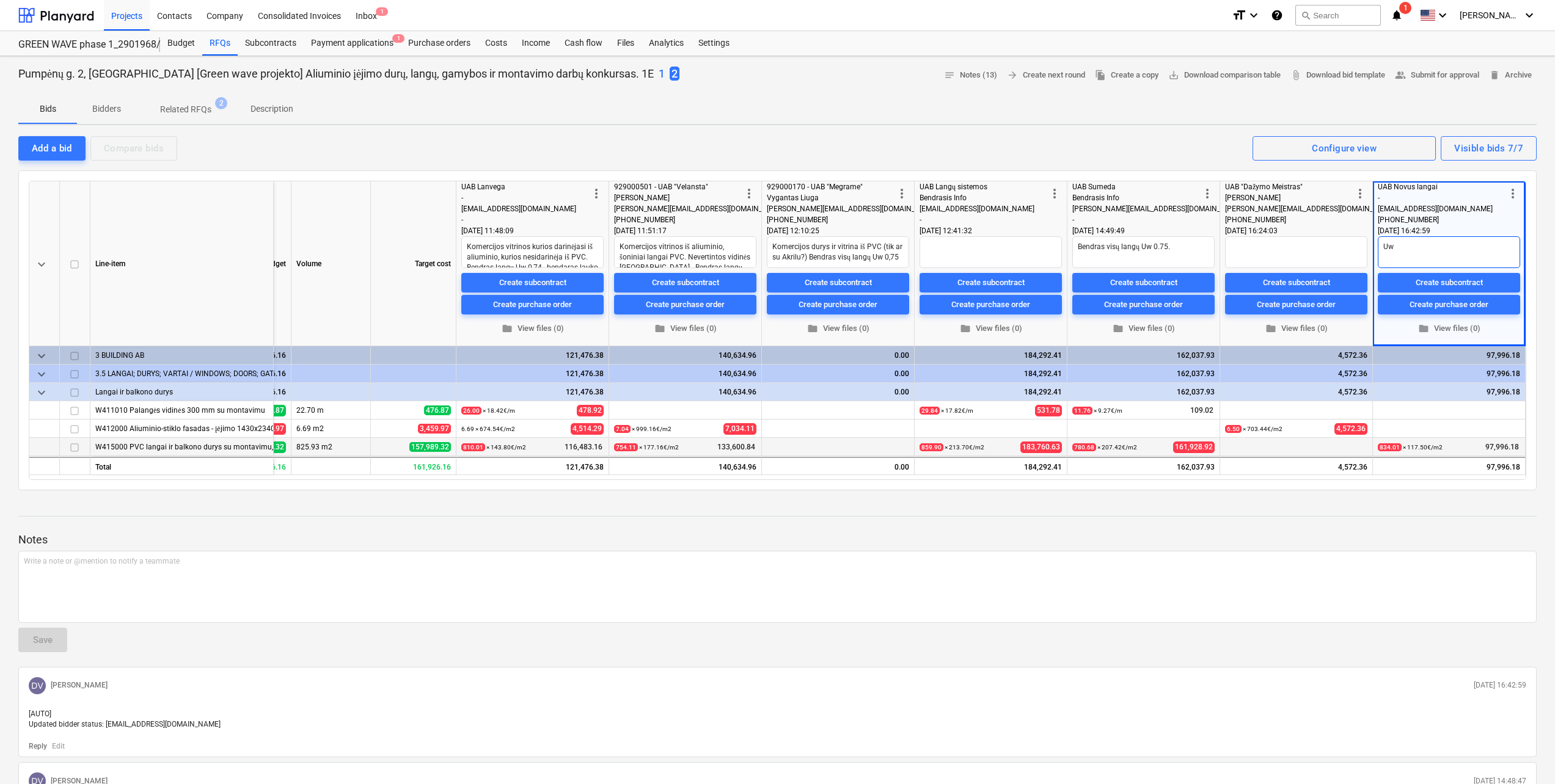
type textarea "x"
type textarea "Uw"
type textarea "x"
type textarea "Uw 0"
type textarea "x"
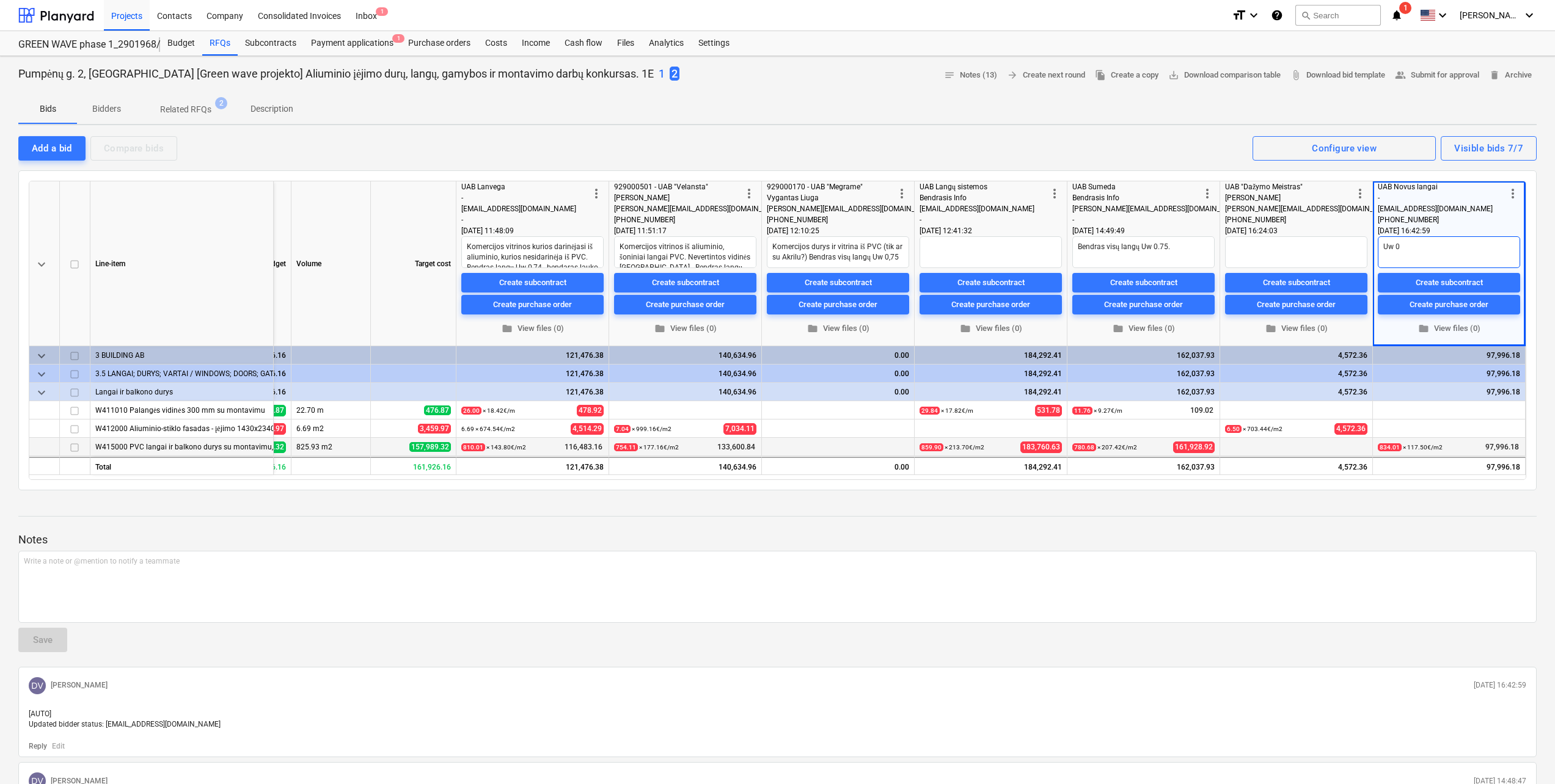
type textarea "Uw 0,"
type textarea "x"
type textarea "Uw 0,7"
type textarea "x"
type textarea "Uw 0,75"
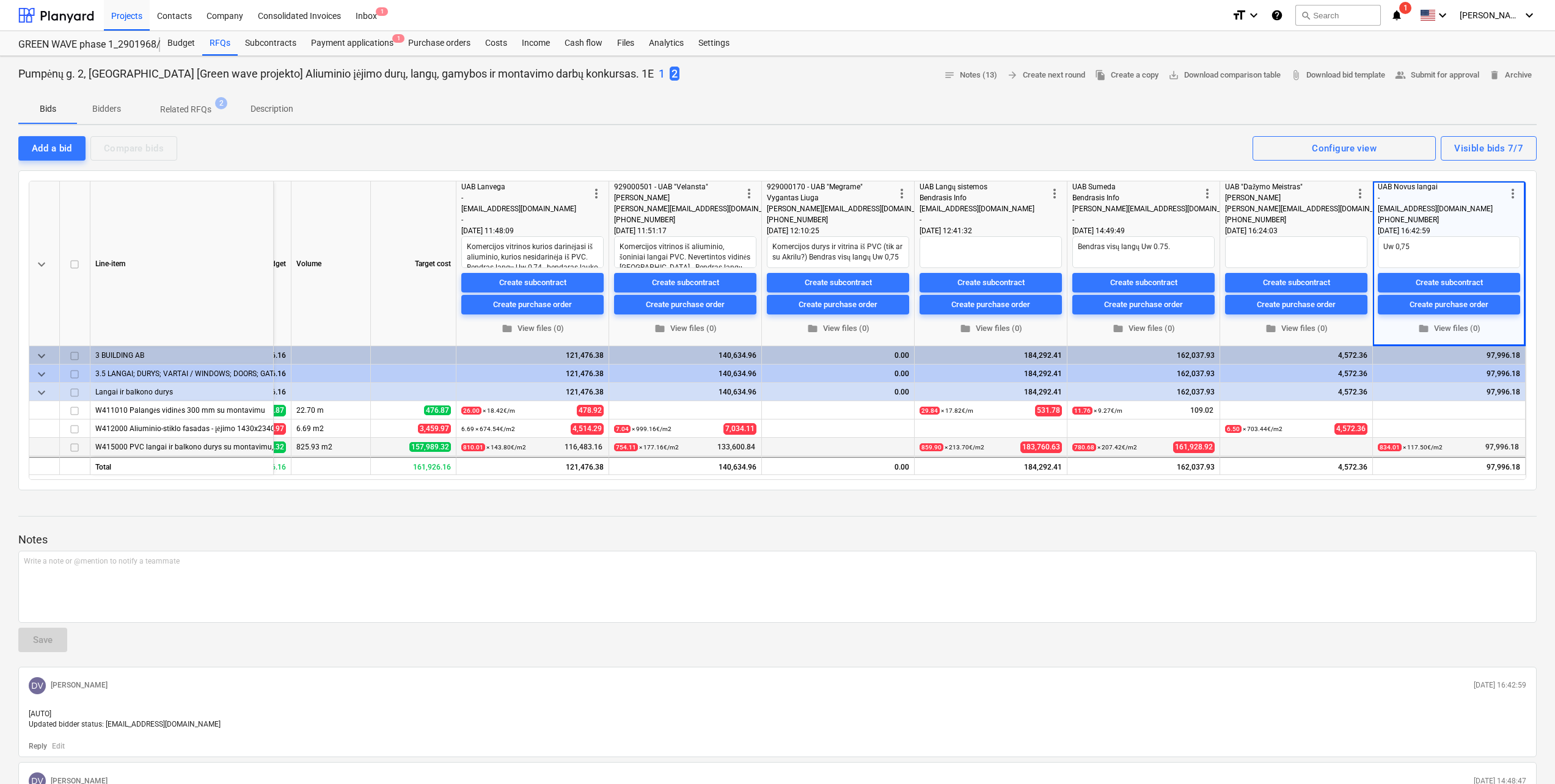
type textarea "x"
click at [1289, 534] on p "Notes" at bounding box center [777, 540] width 1518 height 15
click at [1380, 446] on span "edit" at bounding box center [1382, 448] width 10 height 10
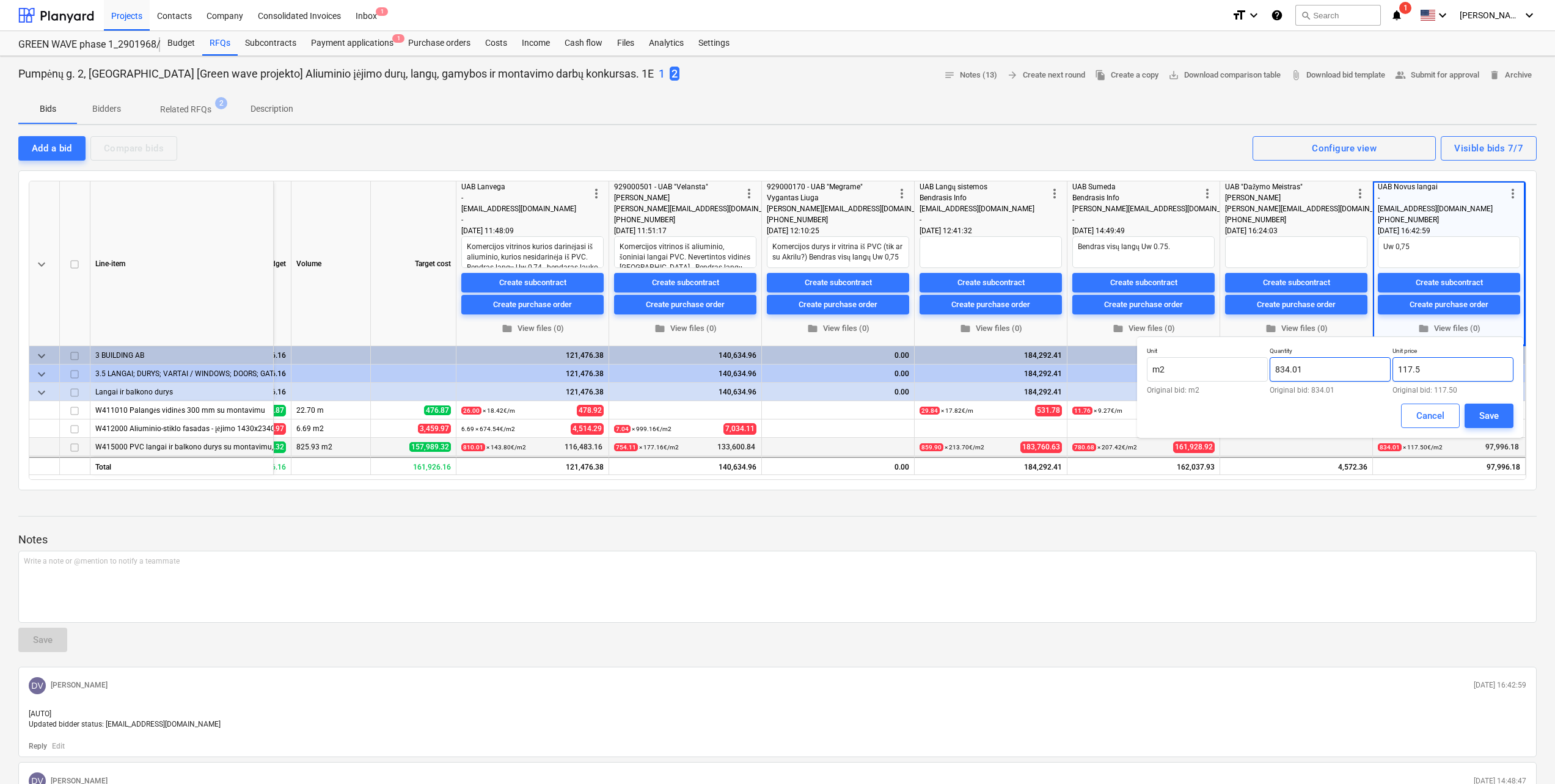
drag, startPoint x: 1443, startPoint y: 374, endPoint x: 1326, endPoint y: 374, distance: 117.0
click at [1327, 374] on div "Unit m2 Original bid: m2 Quantity 834.01 Original bid: 834.01 Unit price 117.5 …" at bounding box center [1330, 370] width 366 height 47
type input "164.27"
click at [1475, 406] on button "Save" at bounding box center [1488, 416] width 49 height 24
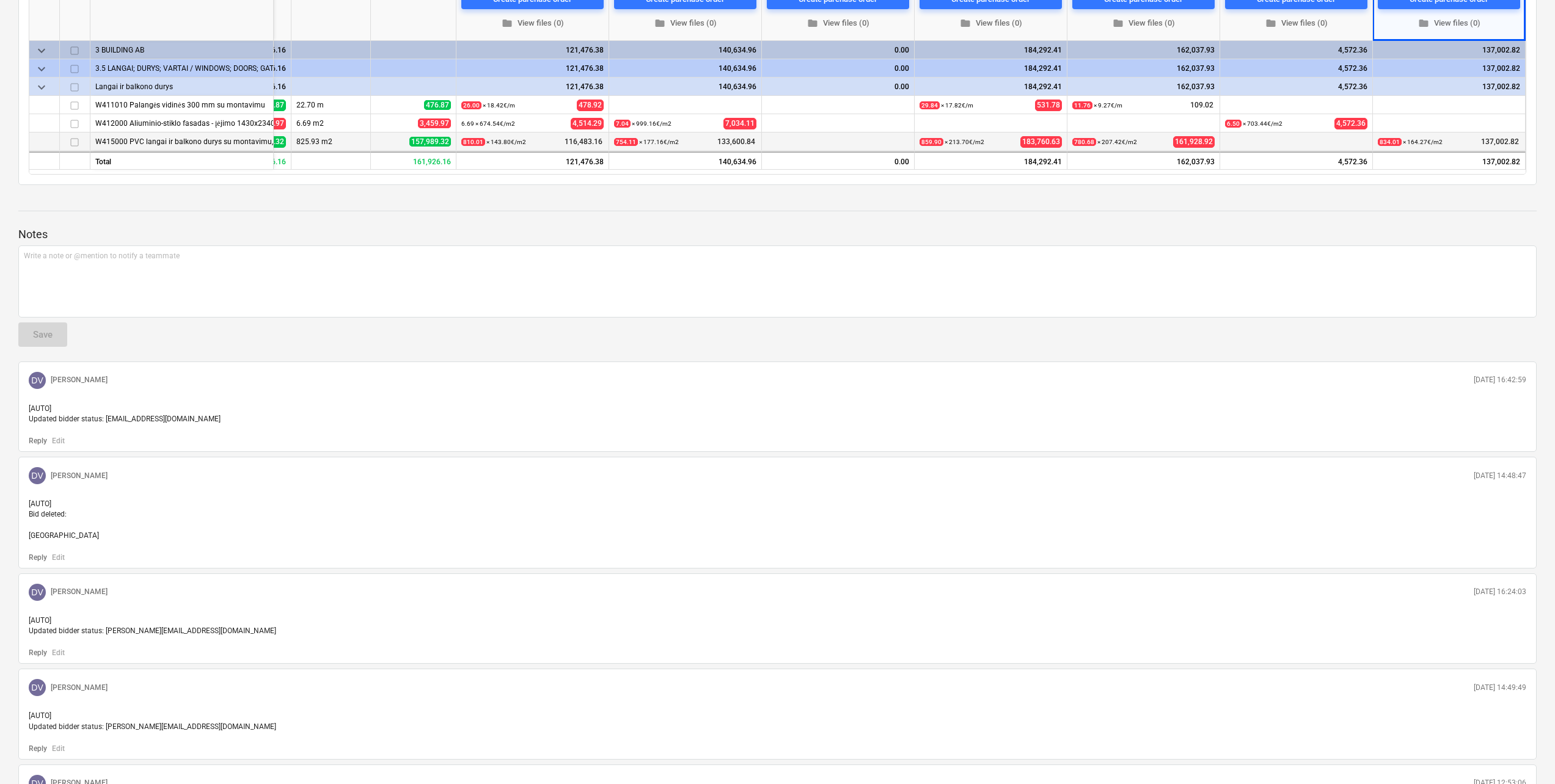
scroll to position [0, 0]
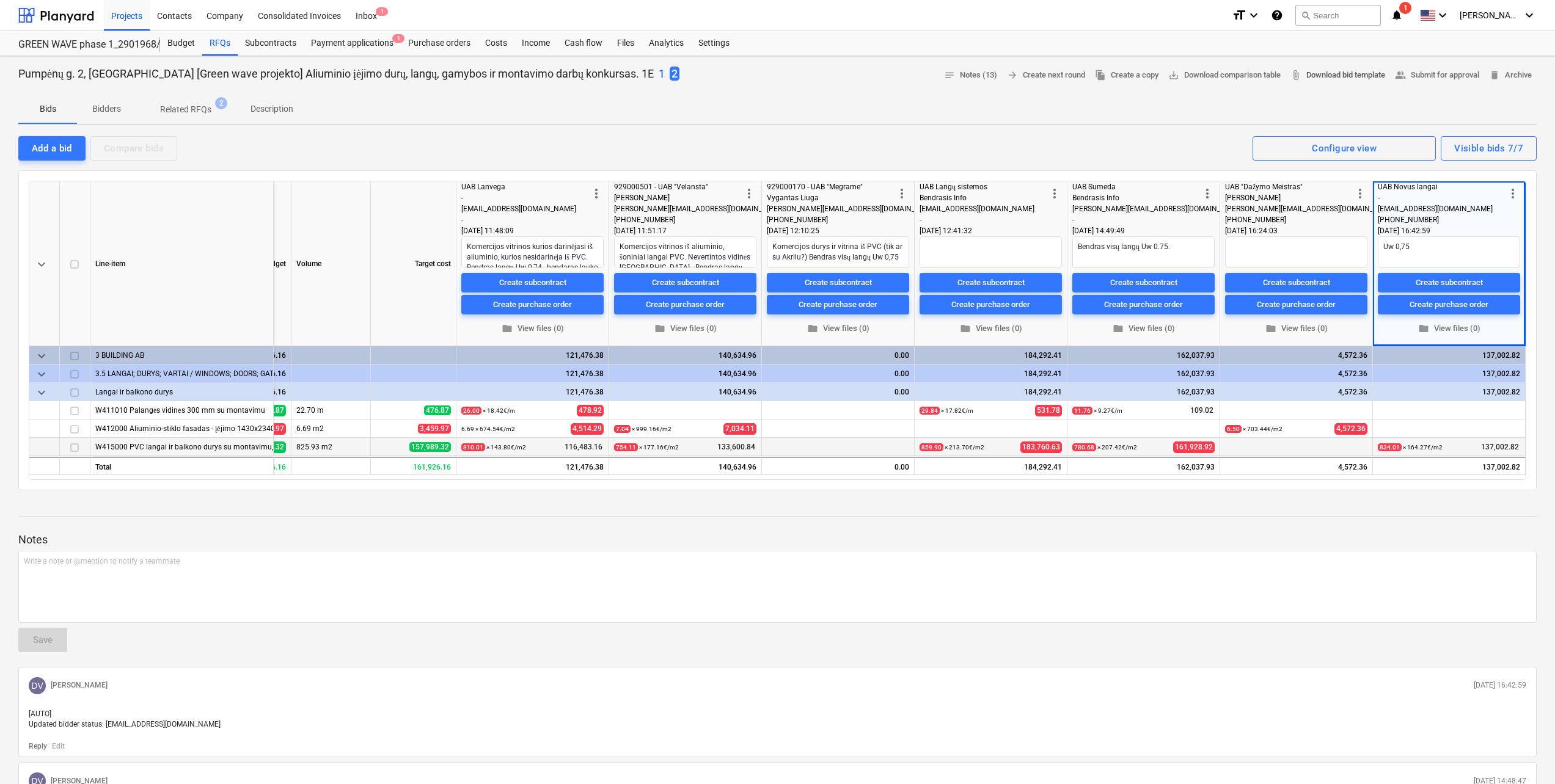
click at [1350, 79] on span "attach_file Download bid template" at bounding box center [1337, 76] width 94 height 14
click at [1157, 136] on div "Add a bid Compare bids Visible bids 7/7 Configure view" at bounding box center [777, 148] width 1518 height 26
click at [1244, 76] on span "save_alt Download comparison table" at bounding box center [1224, 76] width 112 height 14
drag, startPoint x: 1214, startPoint y: 3, endPoint x: 1137, endPoint y: 135, distance: 152.8
click at [1137, 135] on div "Add a bid Compare bids Visible bids 7/7 Configure view" at bounding box center [777, 148] width 1518 height 26
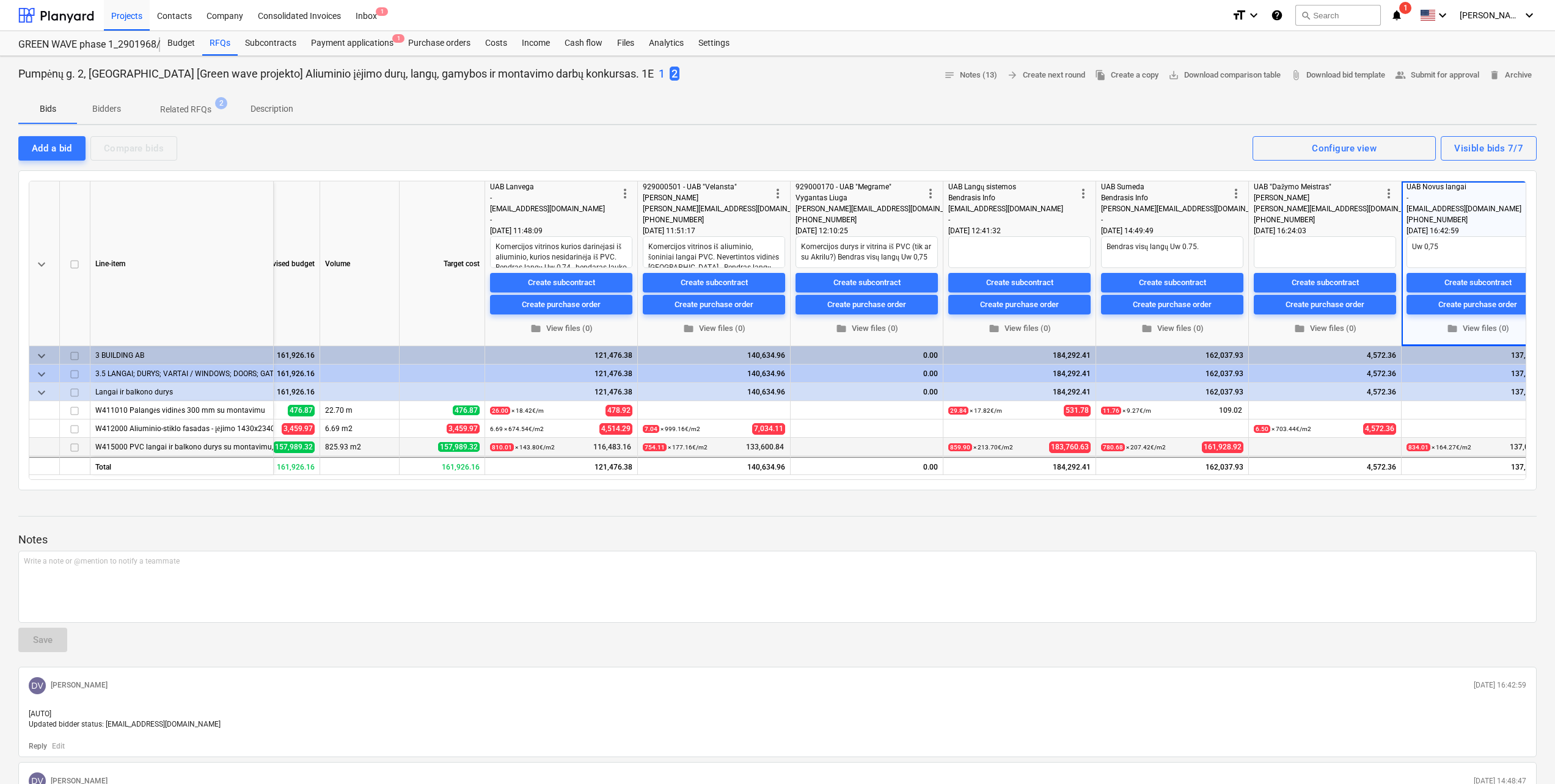
scroll to position [0, 135]
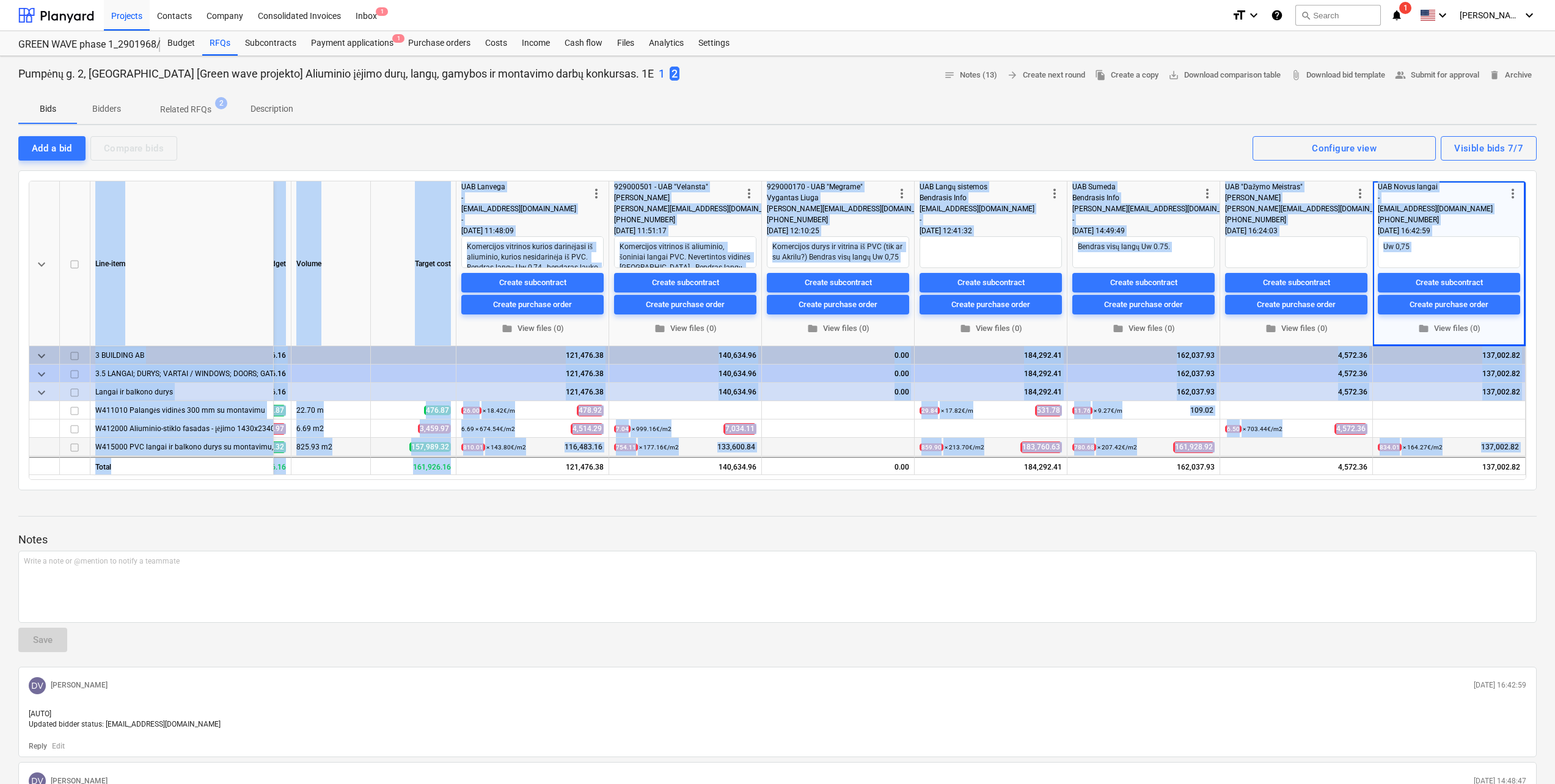
drag, startPoint x: 511, startPoint y: 475, endPoint x: 325, endPoint y: 477, distance: 186.0
click at [325, 477] on div "keyboard_arrow_down Line-item Revised budget Volume Target cost more_vert UAB L…" at bounding box center [777, 330] width 1497 height 299
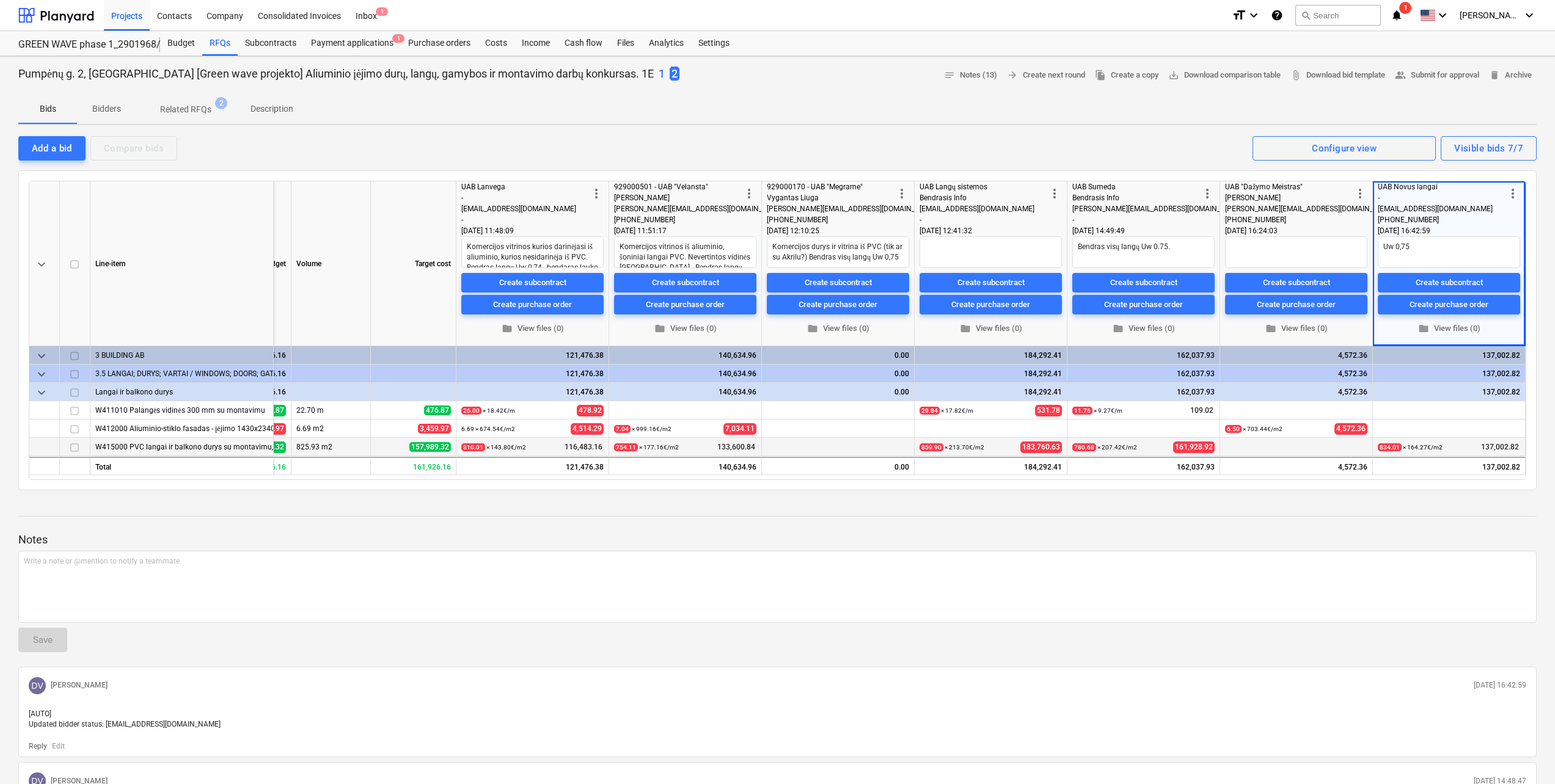
drag, startPoint x: 325, startPoint y: 477, endPoint x: 392, endPoint y: 515, distance: 77.0
click at [392, 516] on div at bounding box center [777, 516] width 1518 height 1
type textarea "x"
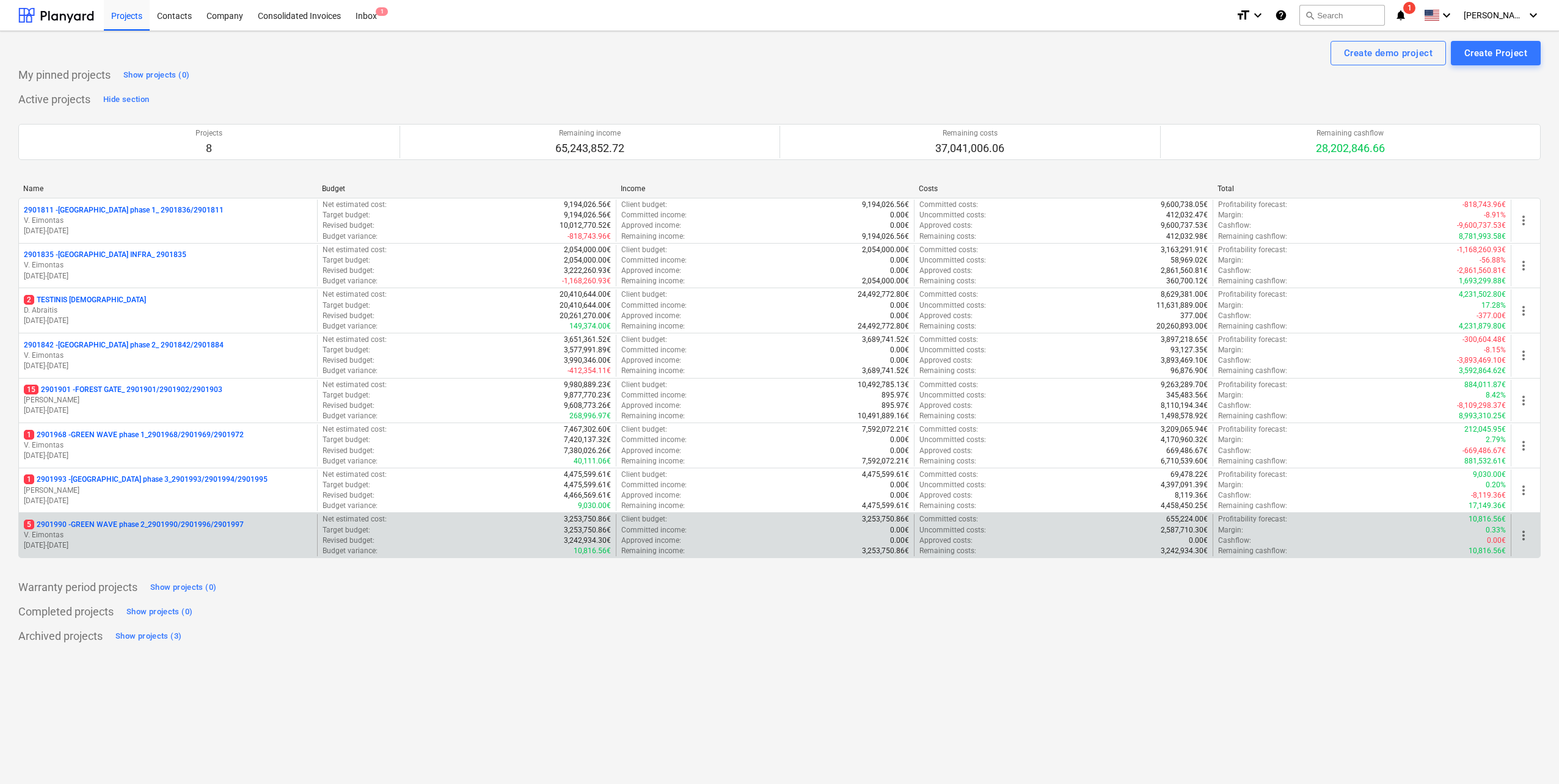
click at [225, 549] on p "01.09.2025 - 28.02.2027" at bounding box center [168, 545] width 289 height 10
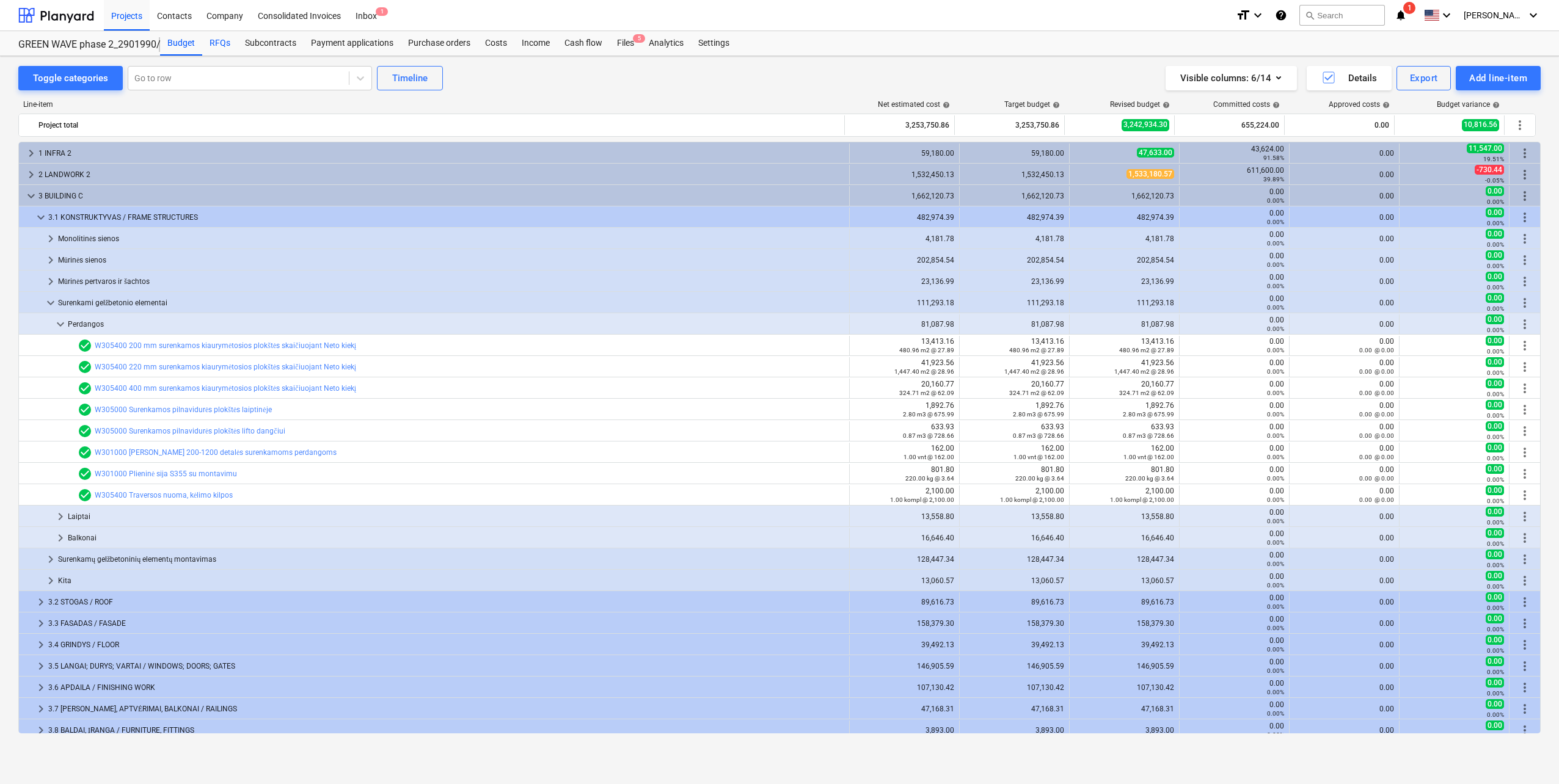
click at [219, 41] on div "RFQs" at bounding box center [219, 43] width 35 height 24
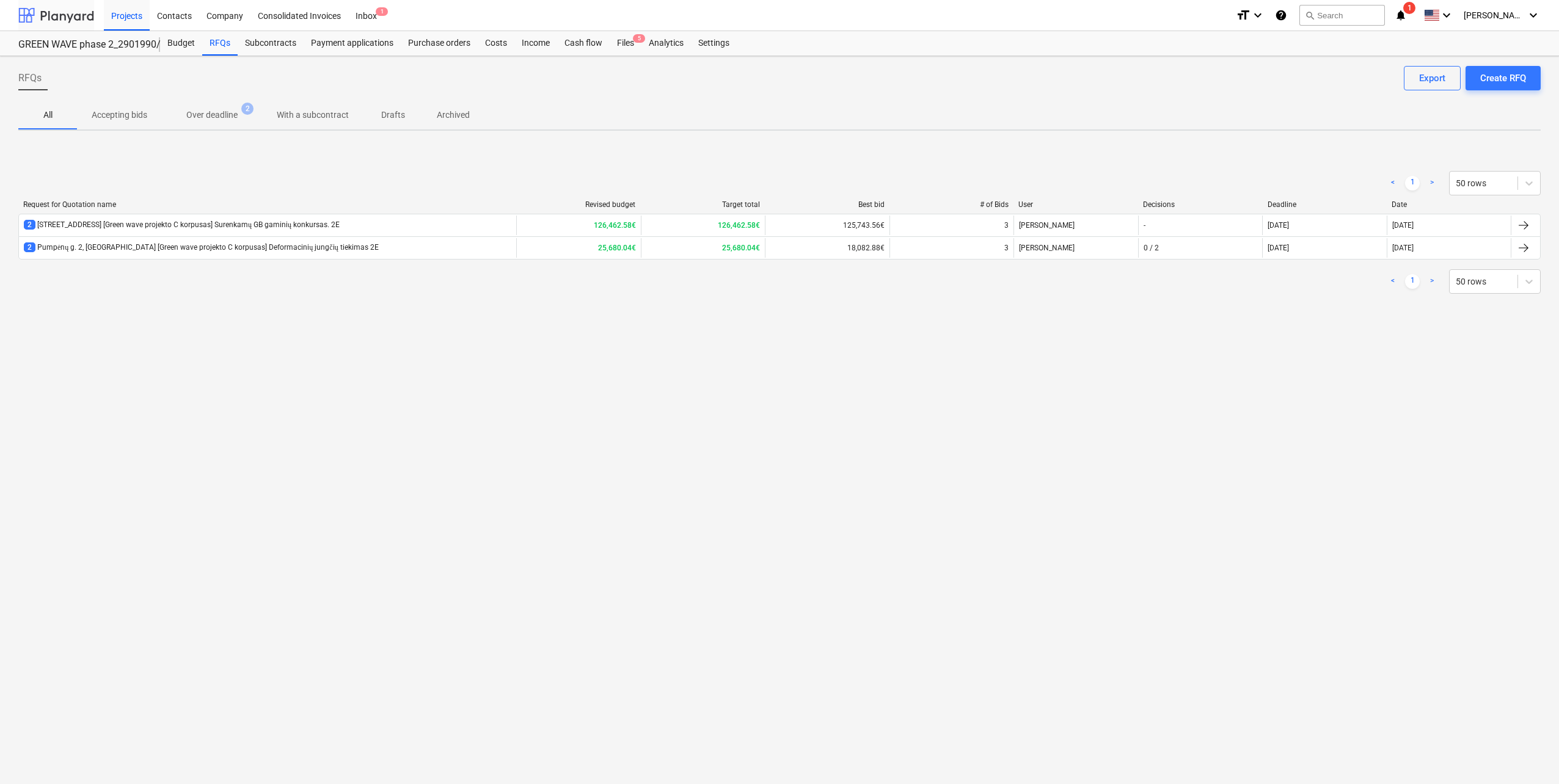
click at [58, 24] on div at bounding box center [56, 15] width 76 height 31
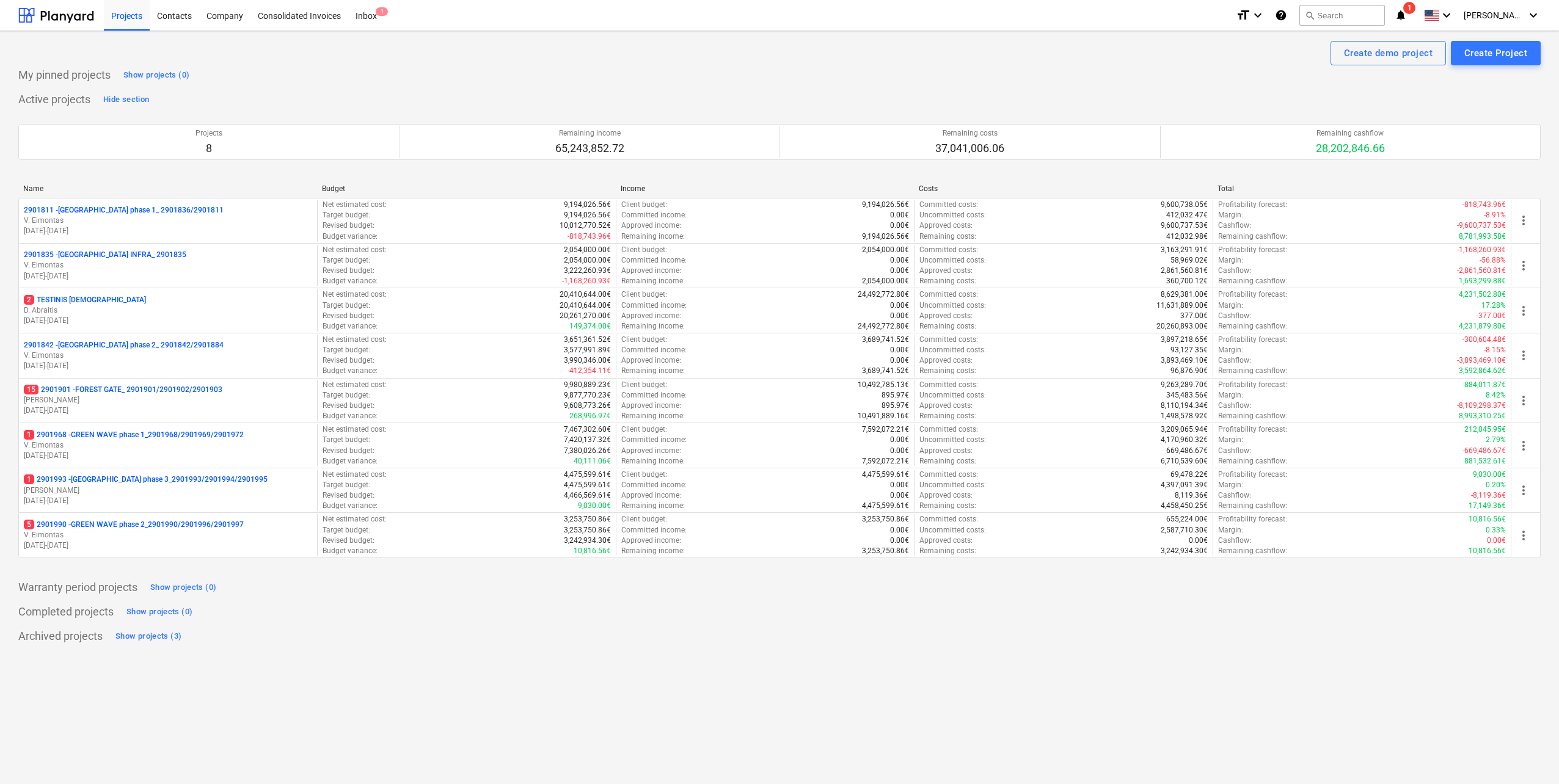
click at [200, 440] on p "1 2901968 - GREEN WAVE phase 1_2901968/2901969/2901972" at bounding box center [133, 435] width 220 height 10
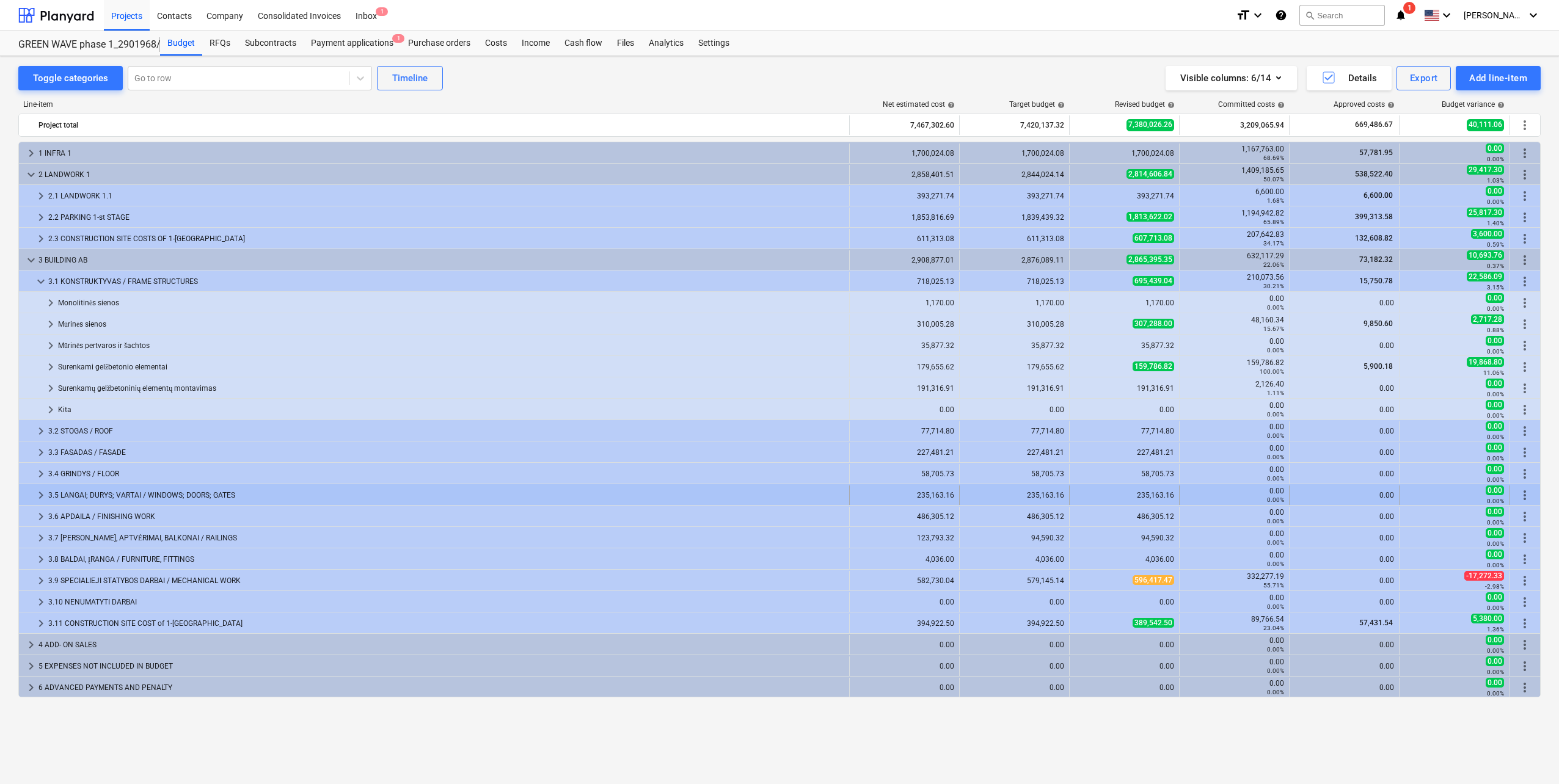
click at [38, 497] on span "keyboard_arrow_right" at bounding box center [40, 495] width 15 height 15
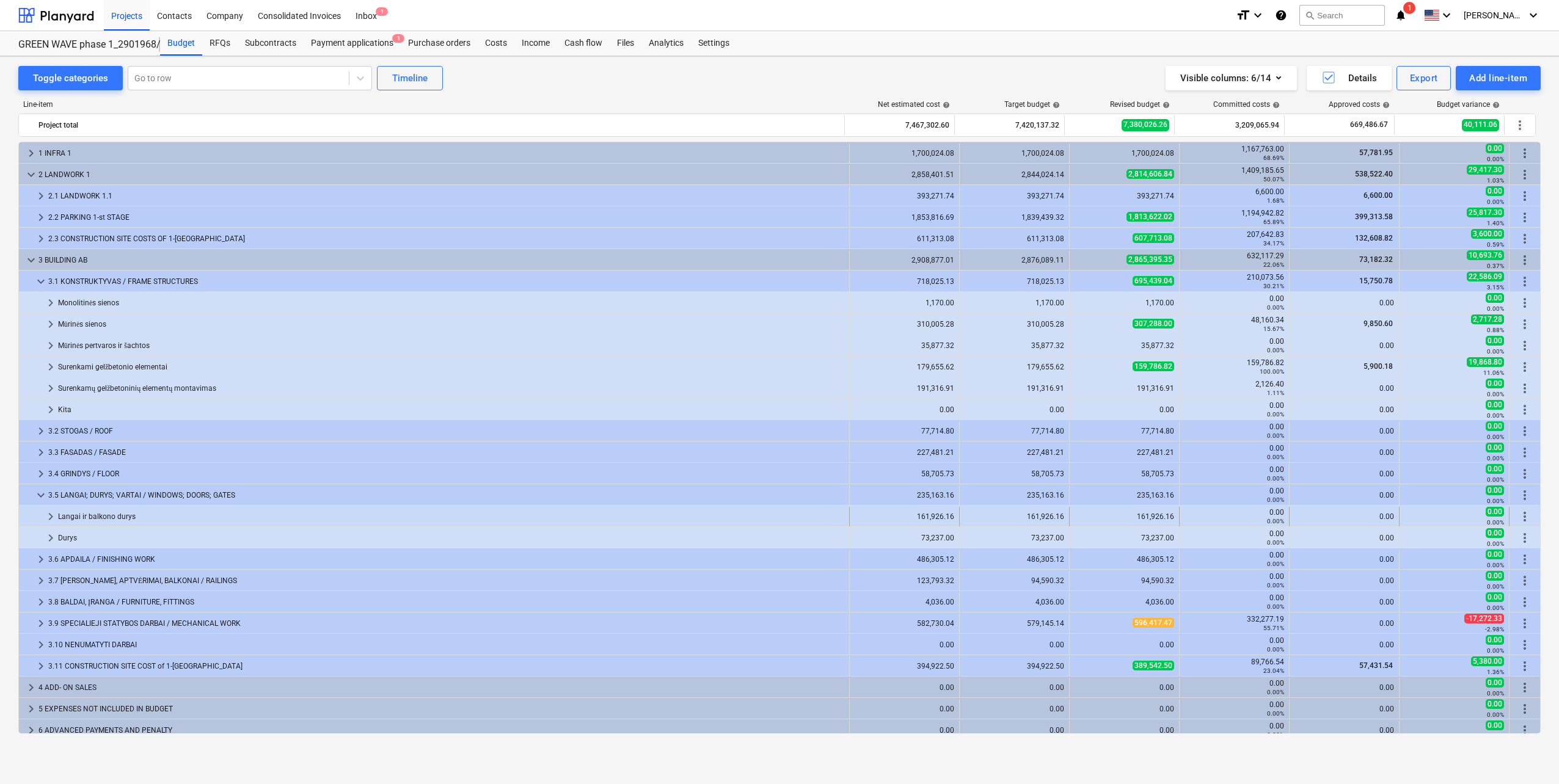
click at [46, 512] on span "keyboard_arrow_right" at bounding box center [51, 516] width 15 height 15
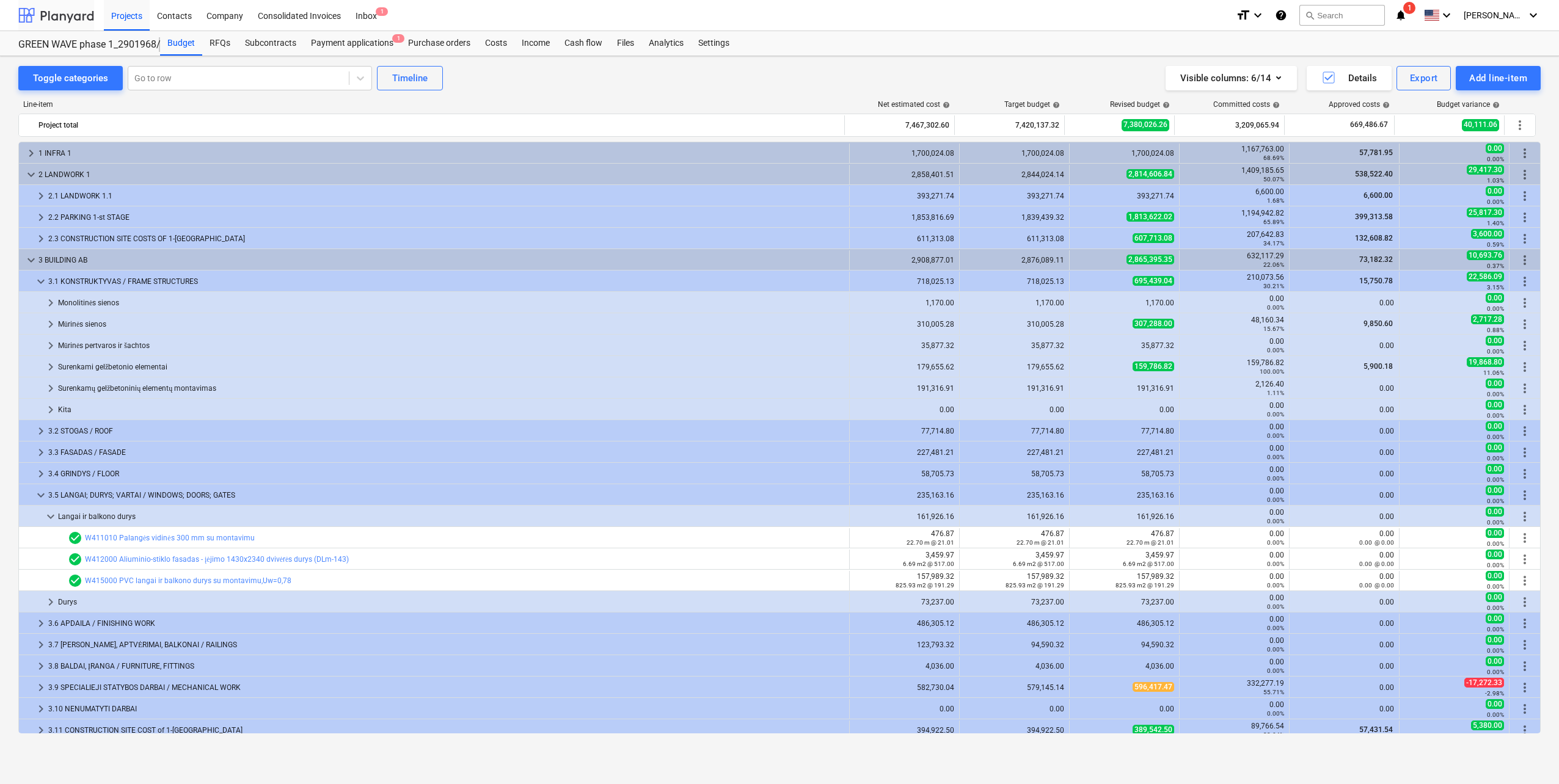
click at [60, 12] on div at bounding box center [56, 15] width 76 height 31
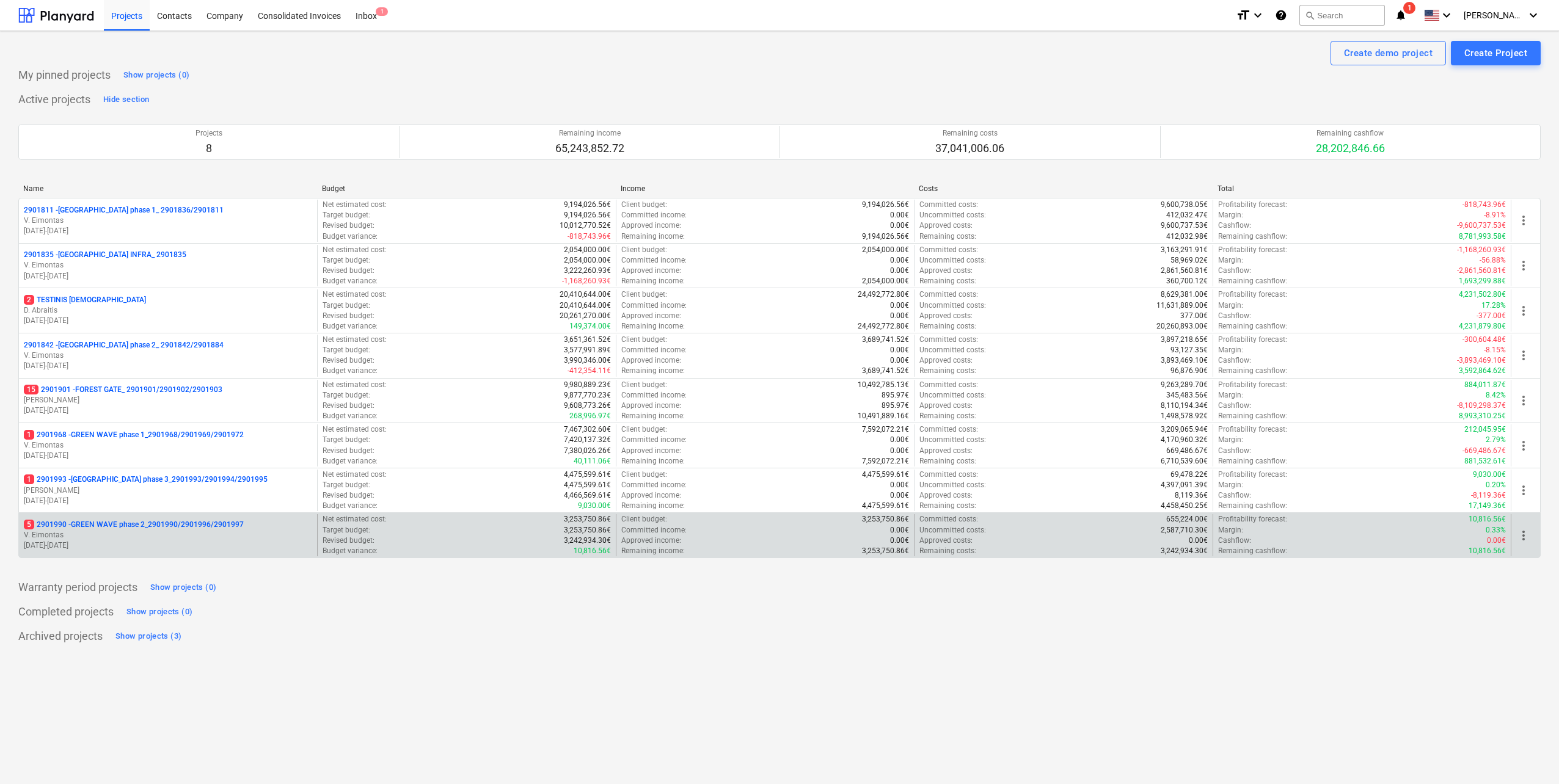
click at [160, 519] on div "5 2901990 - GREEN WAVE phase 2_2901990/2901996/2901997 V. Eimontas 01.09.2025 -…" at bounding box center [168, 535] width 298 height 42
click at [160, 529] on p "5 2901990 - GREEN WAVE phase 2_2901990/2901996/2901997" at bounding box center [133, 525] width 220 height 10
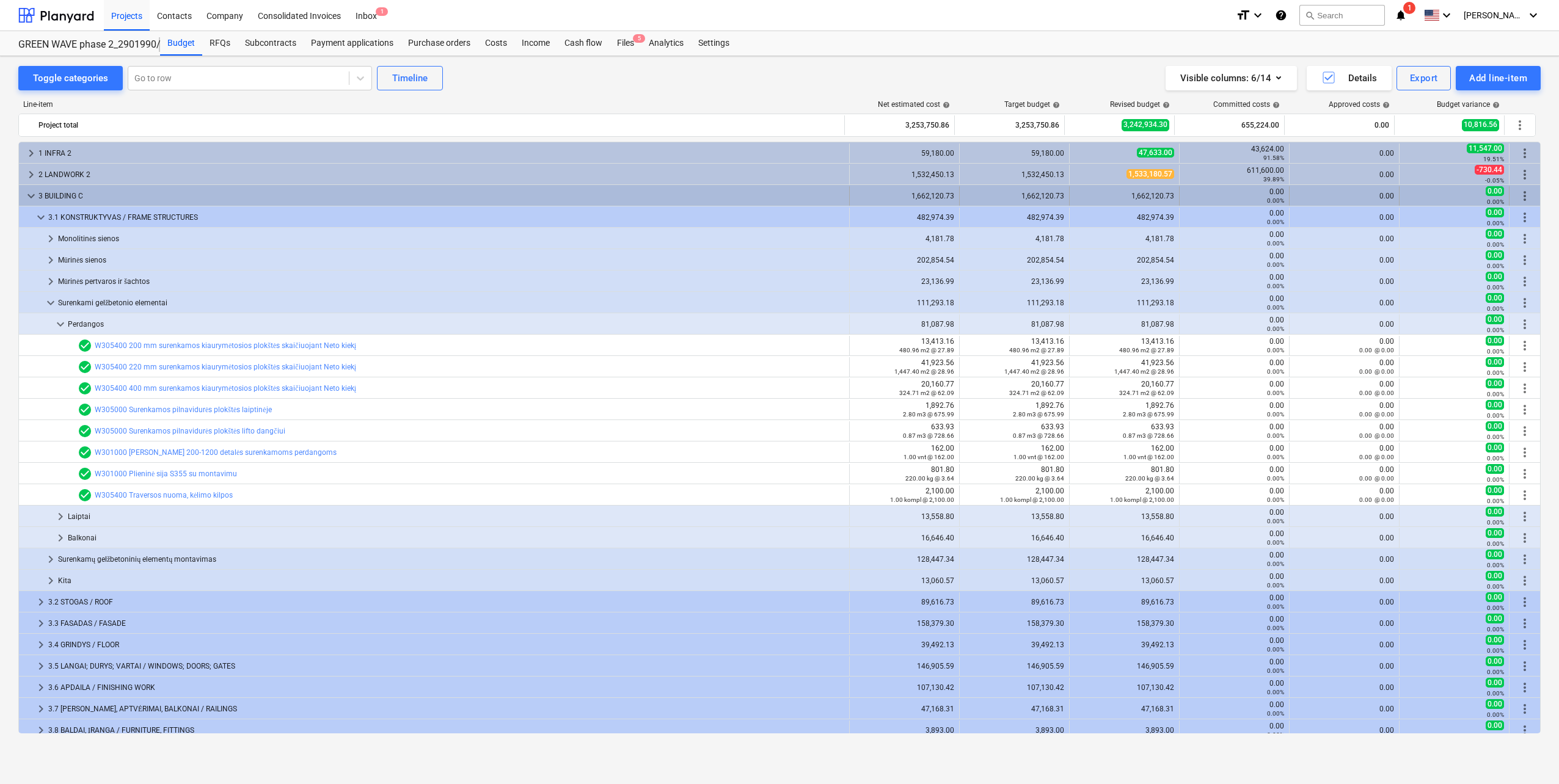
click at [33, 203] on span "keyboard_arrow_down" at bounding box center [31, 196] width 15 height 15
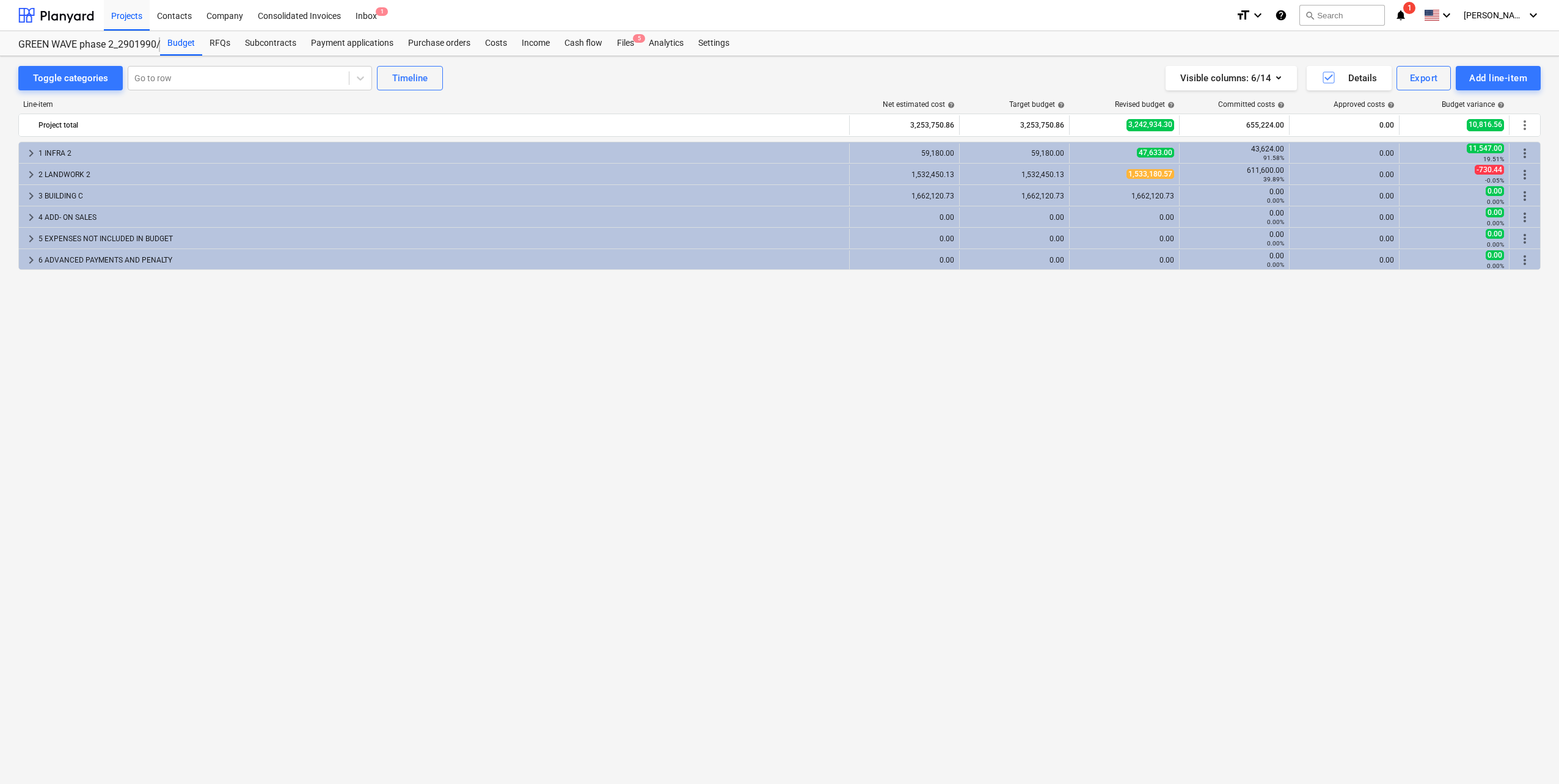
click at [33, 200] on span "keyboard_arrow_right" at bounding box center [31, 196] width 15 height 15
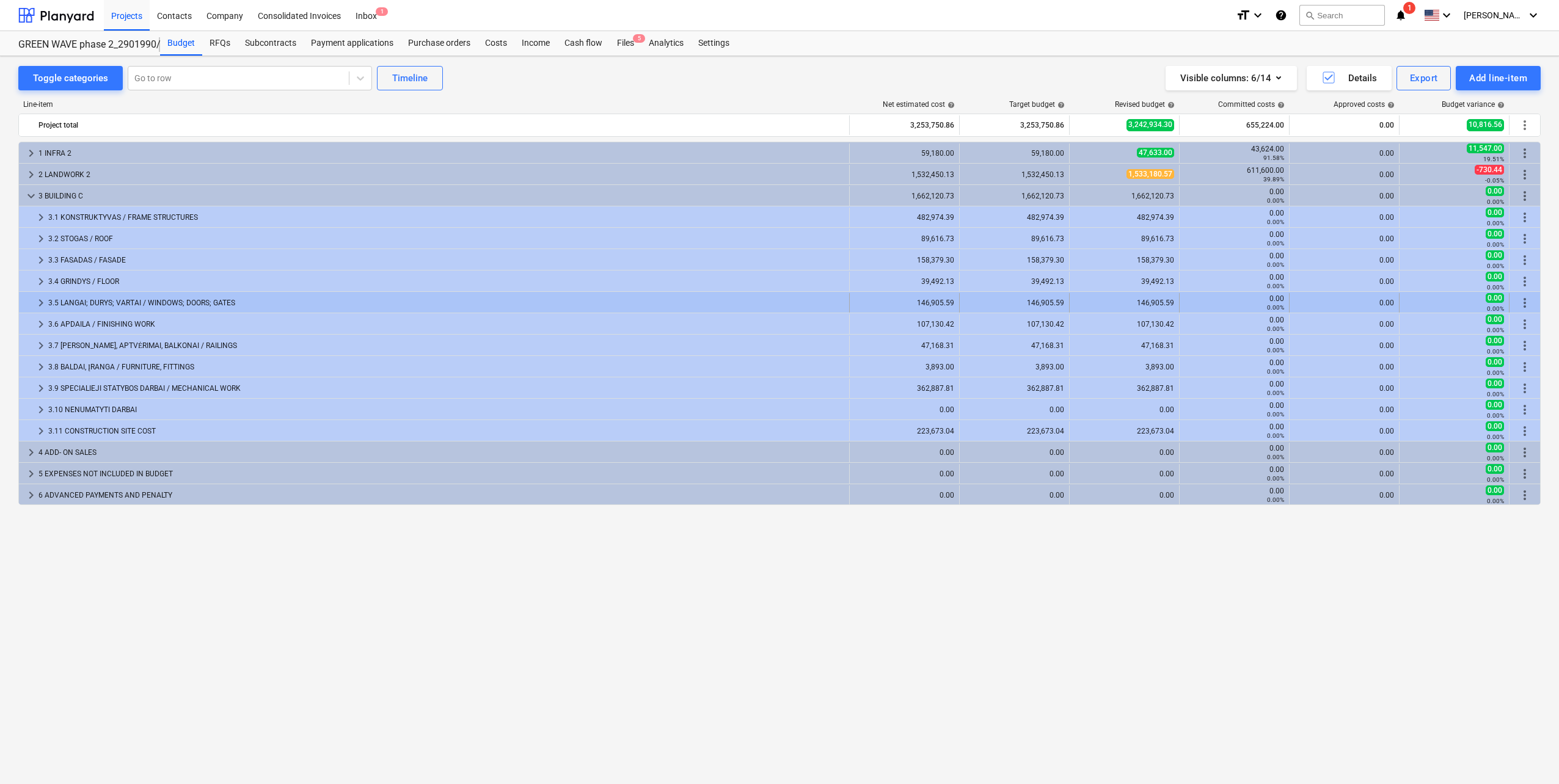
click at [39, 299] on span "keyboard_arrow_right" at bounding box center [40, 302] width 15 height 15
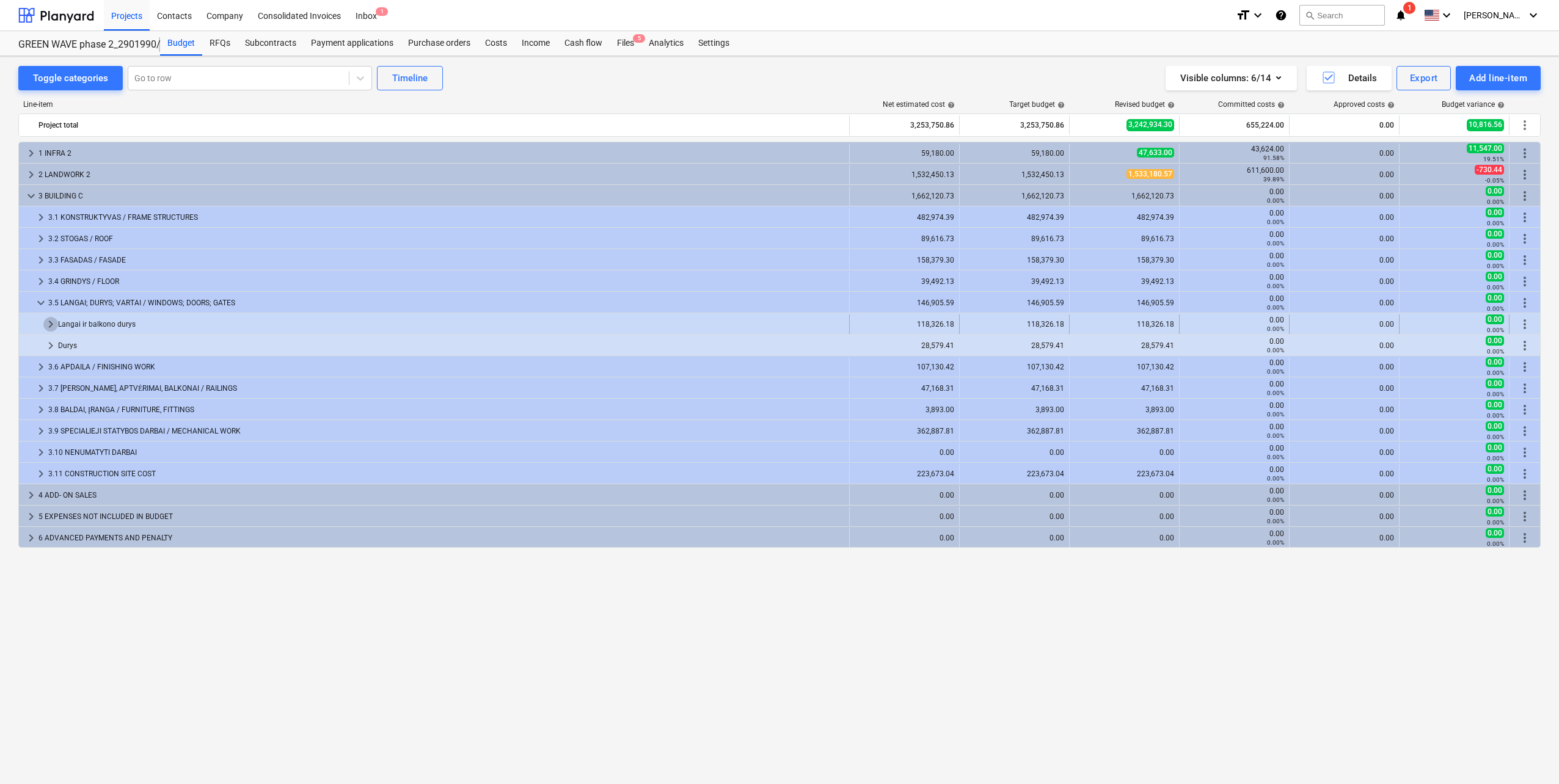
click at [51, 322] on span "keyboard_arrow_right" at bounding box center [51, 324] width 15 height 15
